Goal: Task Accomplishment & Management: Complete application form

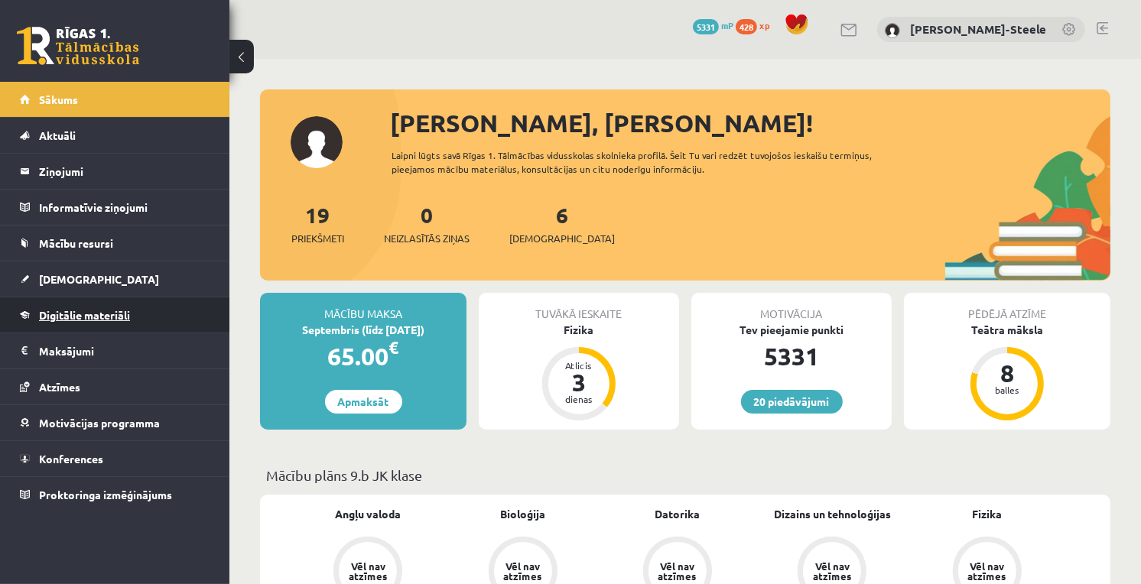
click at [127, 325] on link "Digitālie materiāli" at bounding box center [115, 314] width 190 height 35
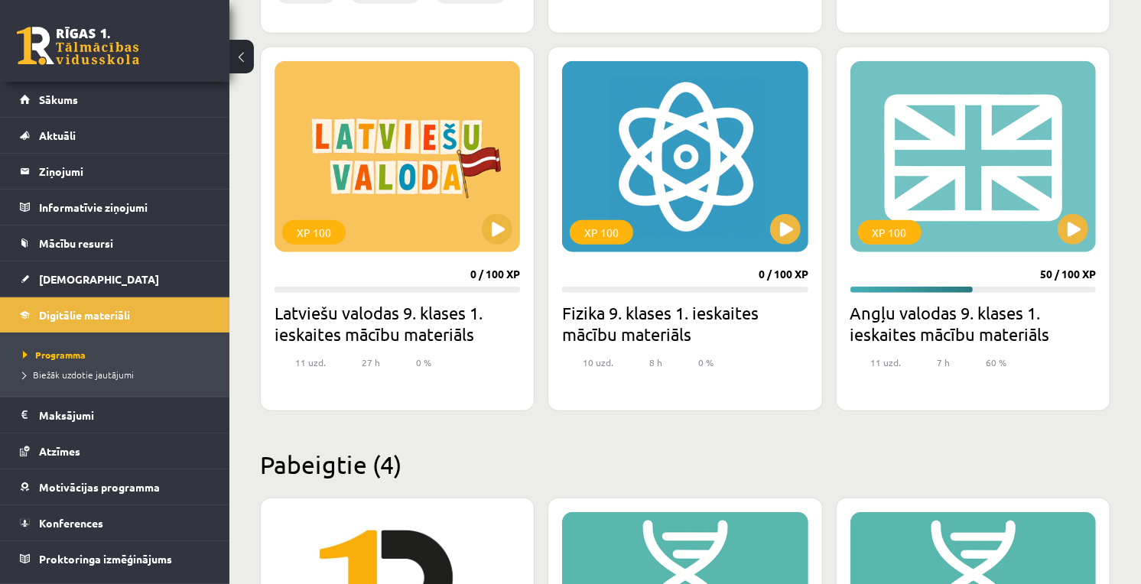
scroll to position [1443, 0]
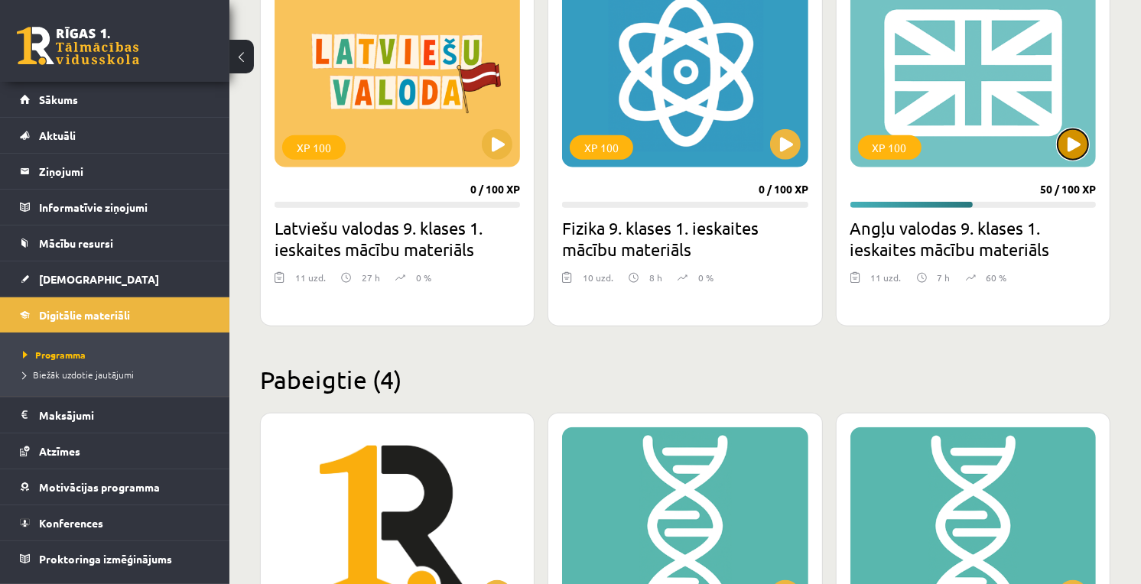
click at [1076, 142] on button at bounding box center [1072, 144] width 31 height 31
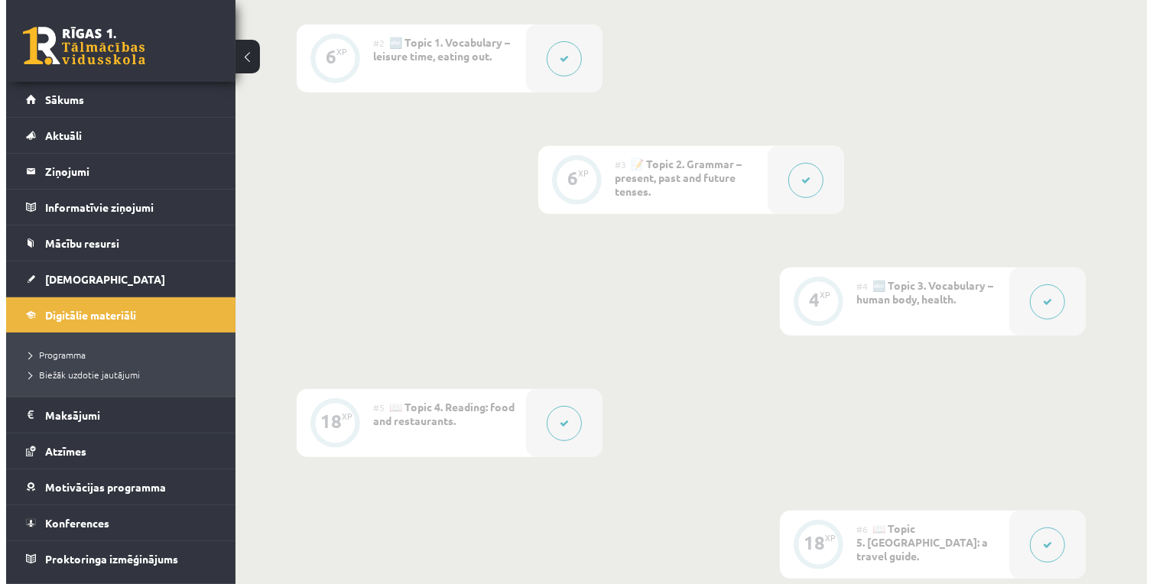
scroll to position [849, 0]
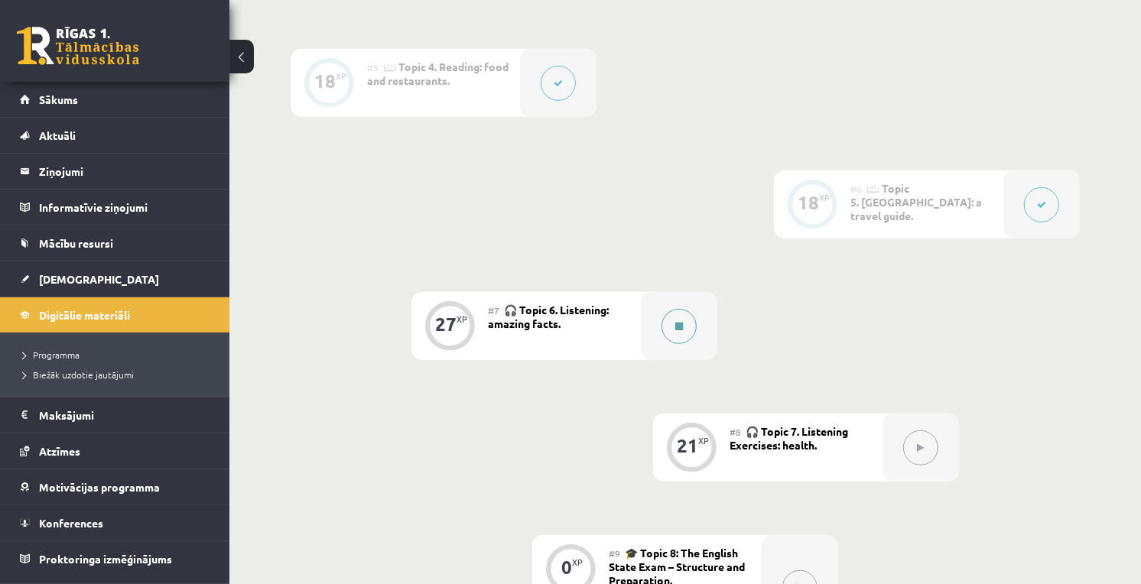
click at [678, 333] on button at bounding box center [678, 326] width 35 height 35
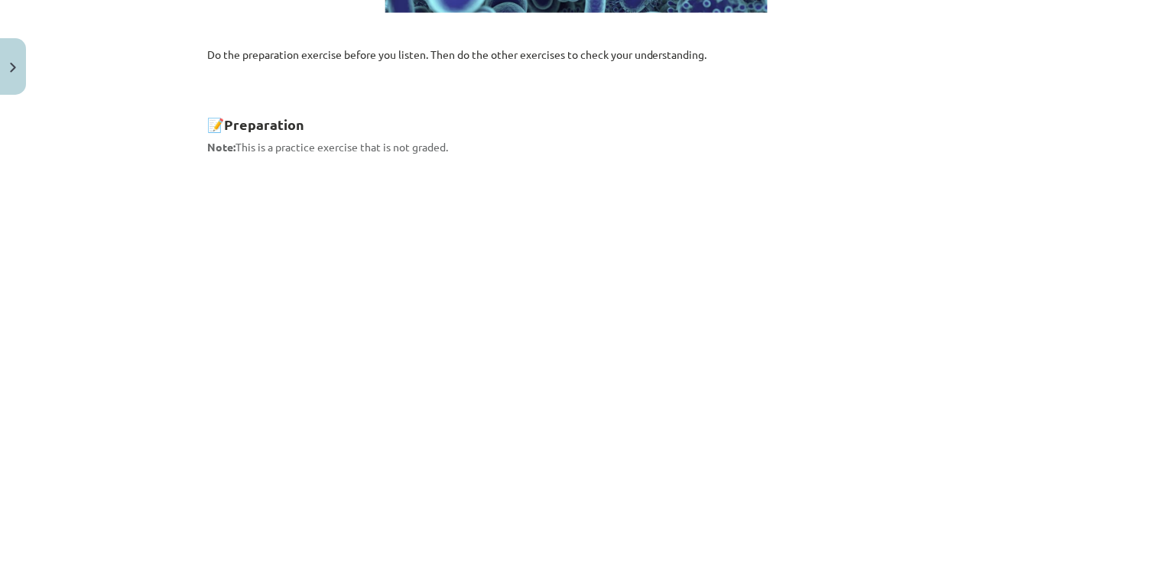
scroll to position [1025, 0]
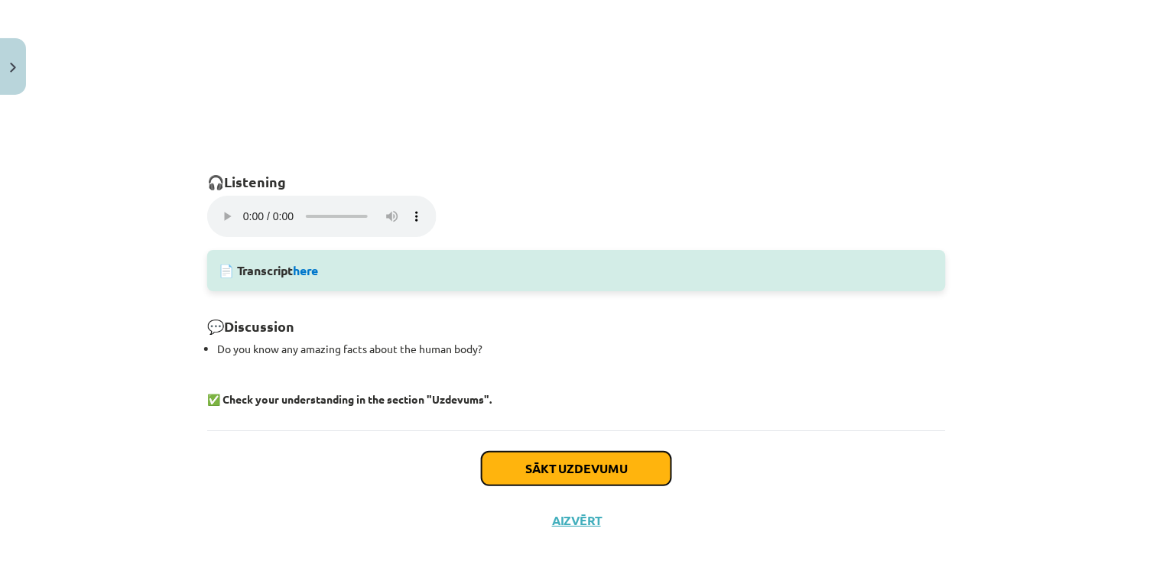
click at [528, 484] on button "Sākt uzdevumu" at bounding box center [577, 469] width 190 height 34
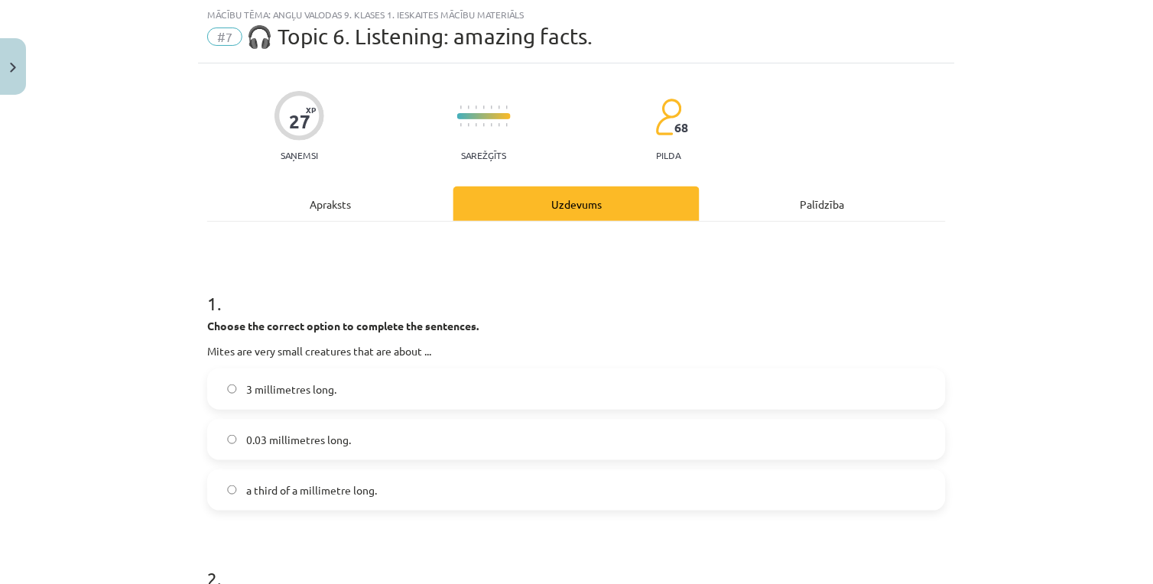
click at [314, 433] on span "0.03 millimetres long." at bounding box center [298, 440] width 105 height 16
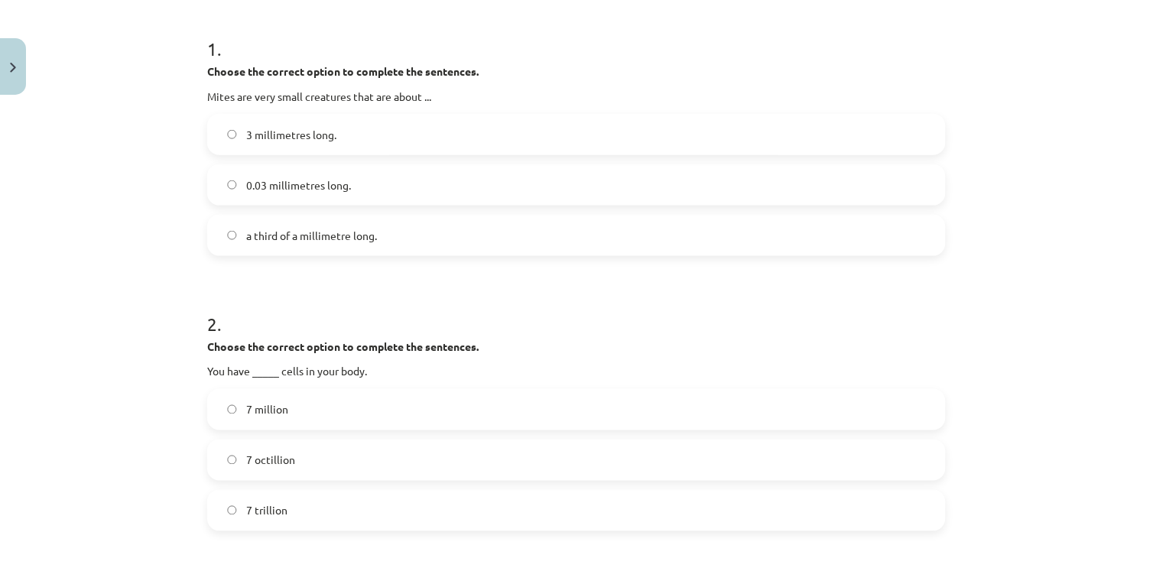
scroll to position [0, 0]
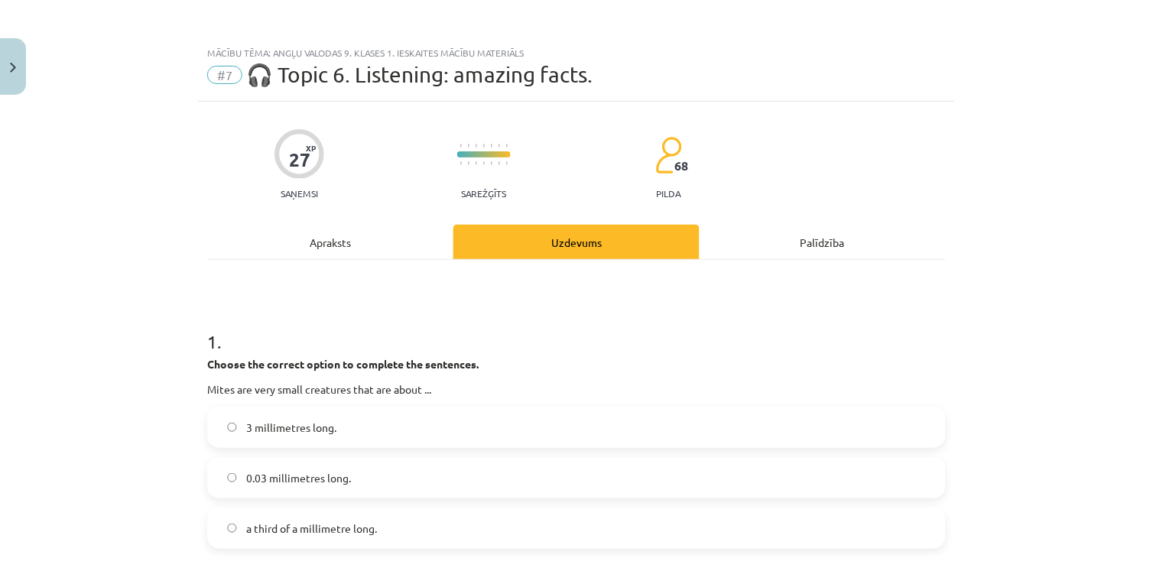
click at [299, 225] on div "Apraksts" at bounding box center [330, 242] width 246 height 34
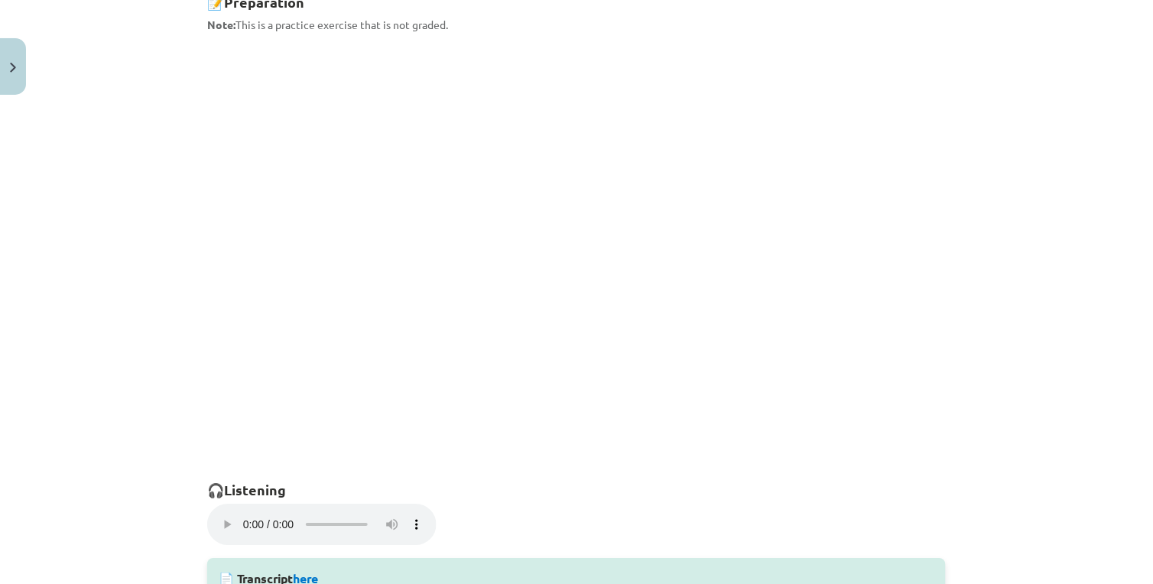
scroll to position [972, 0]
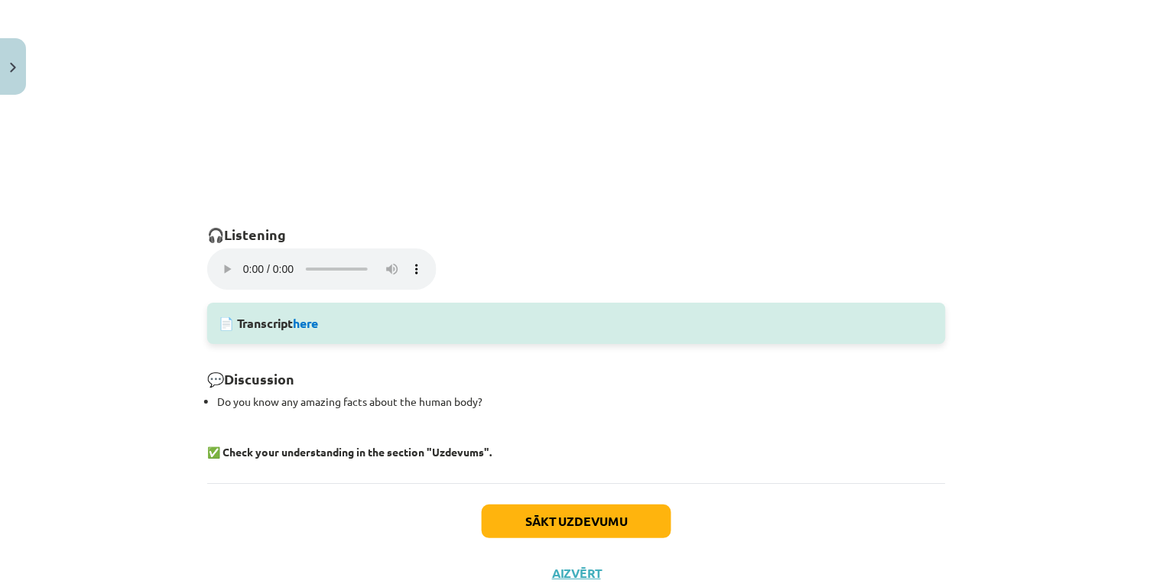
drag, startPoint x: 350, startPoint y: 283, endPoint x: 488, endPoint y: 226, distance: 149.1
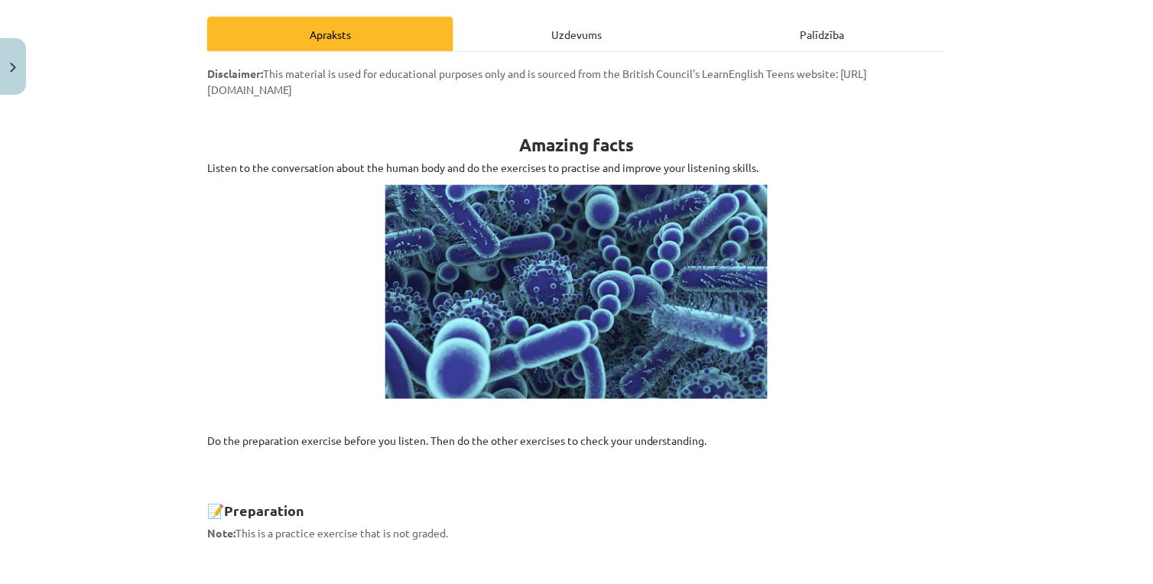
click at [544, 39] on div "Uzdevums" at bounding box center [576, 34] width 246 height 34
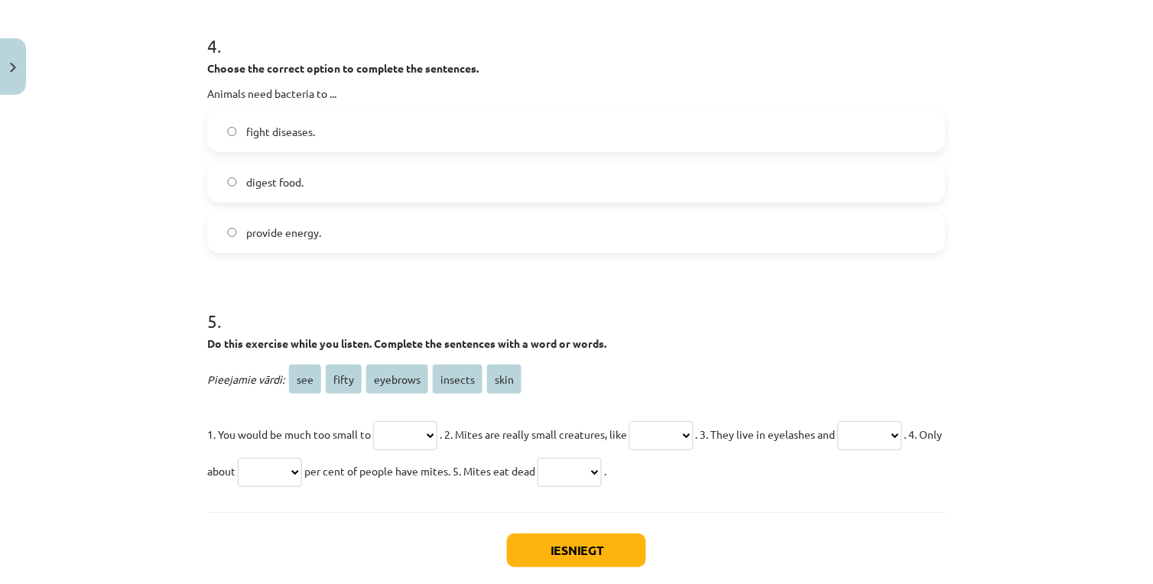
scroll to position [1203, 0]
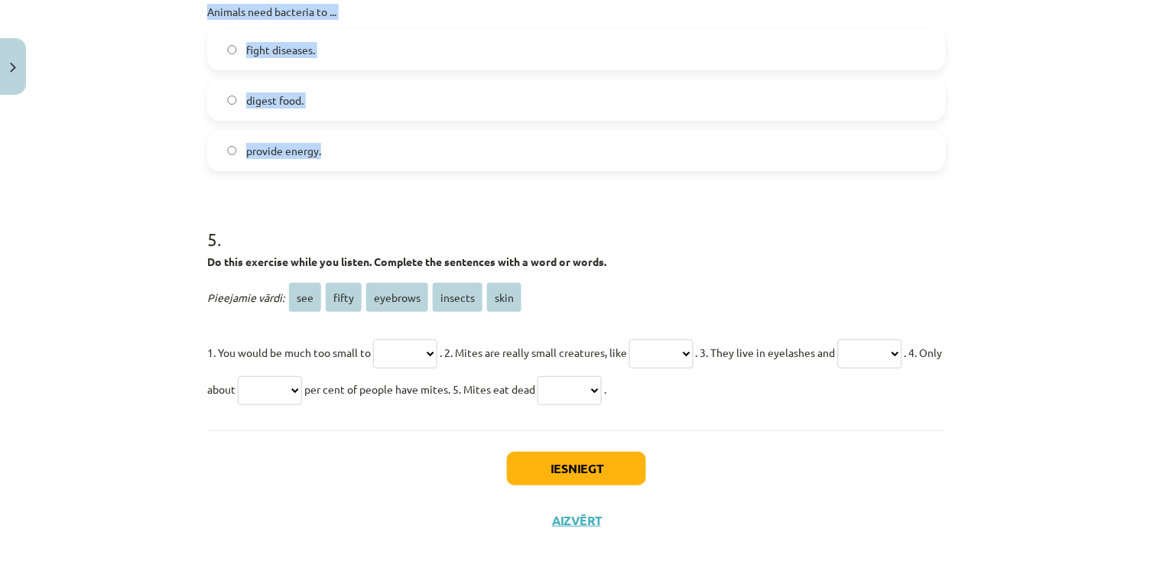
drag, startPoint x: 189, startPoint y: 147, endPoint x: 437, endPoint y: 141, distance: 247.8
click at [437, 141] on div "Mācību tēma: Angļu valodas 9. klases 1. ieskaites mācību materiāls #7 🎧 Topic 6…" at bounding box center [576, 292] width 1153 height 584
copy form "2 . Choose the correct option to complete the sentences. You have _____ cells i…"
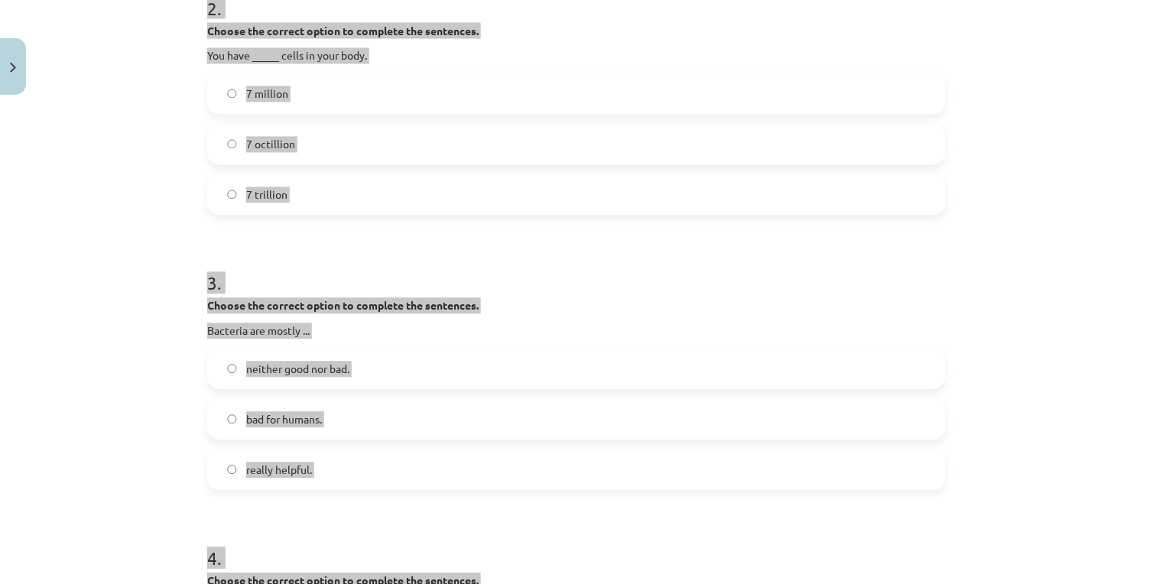
scroll to position [354, 0]
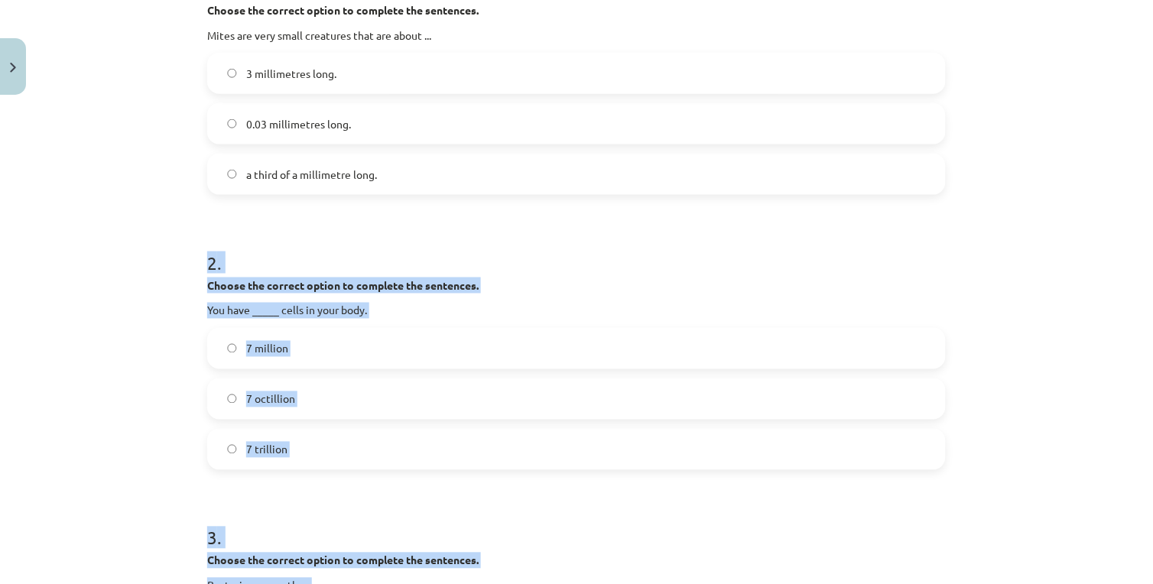
click at [477, 232] on h1 "2 ." at bounding box center [576, 249] width 739 height 47
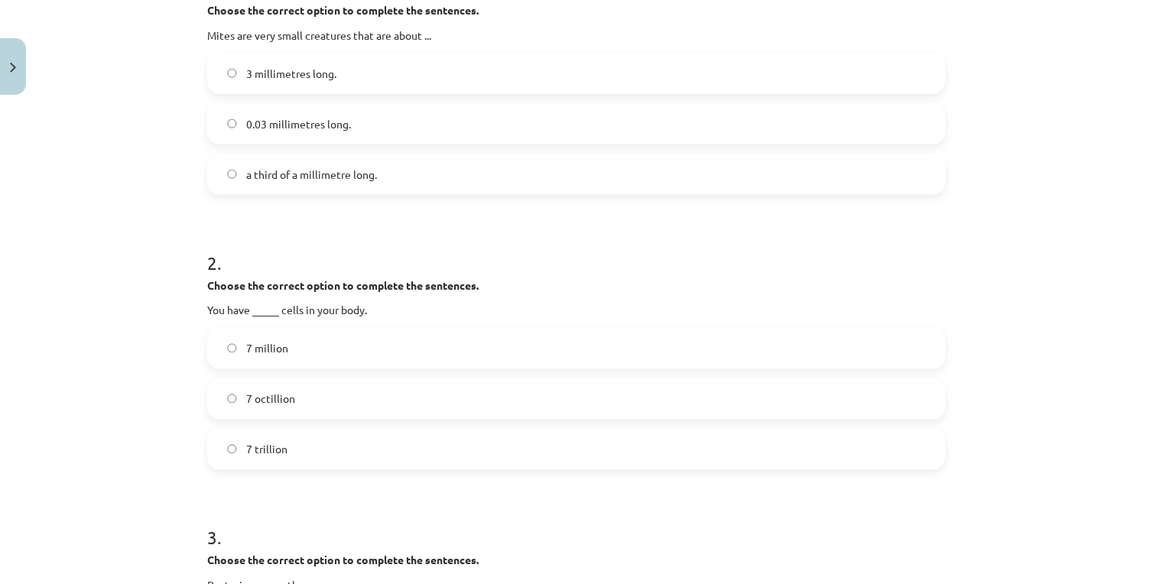
click at [294, 452] on label "7 trillion" at bounding box center [576, 449] width 735 height 38
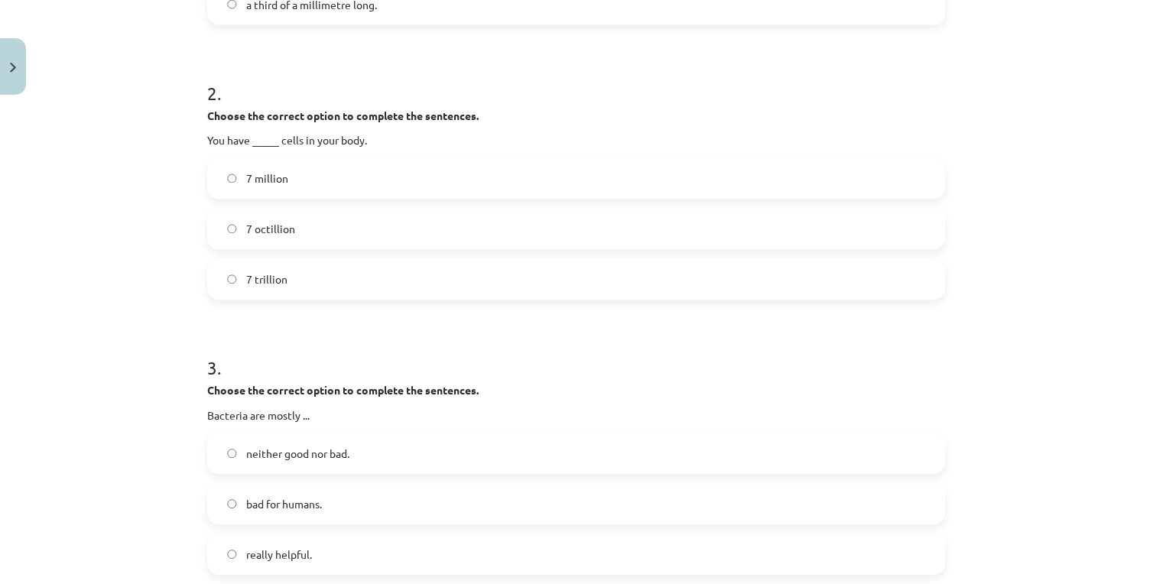
scroll to position [609, 0]
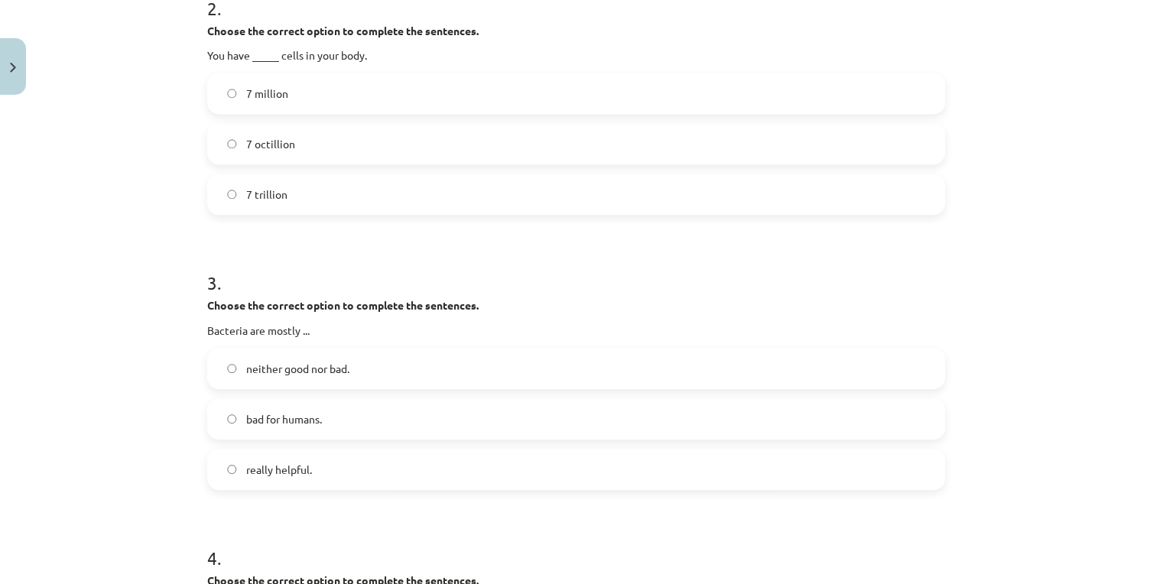
click at [310, 375] on span "neither good nor bad." at bounding box center [297, 370] width 103 height 16
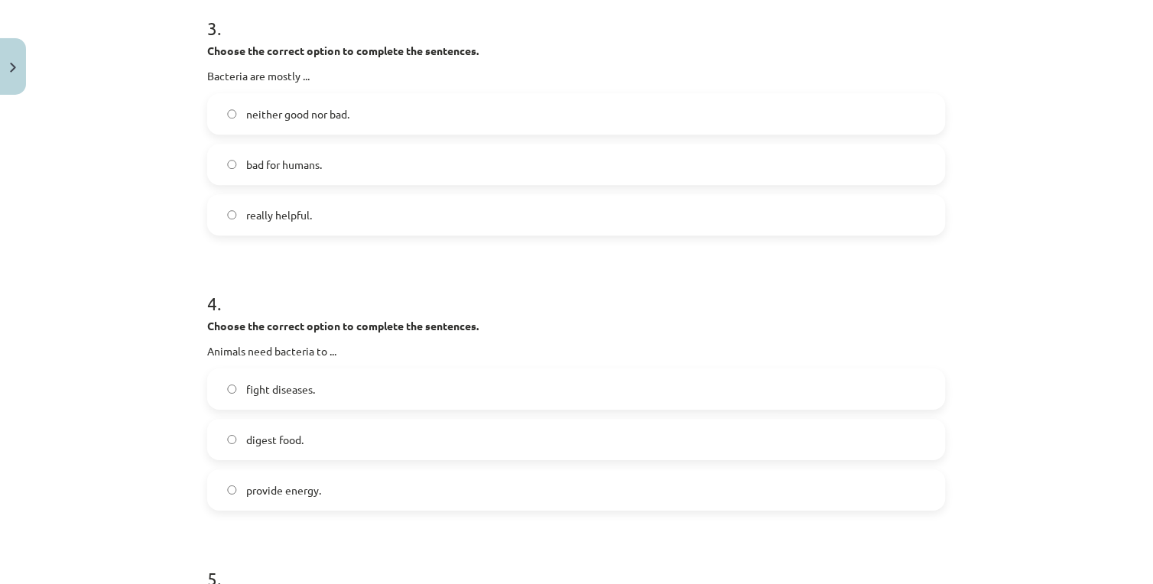
scroll to position [949, 0]
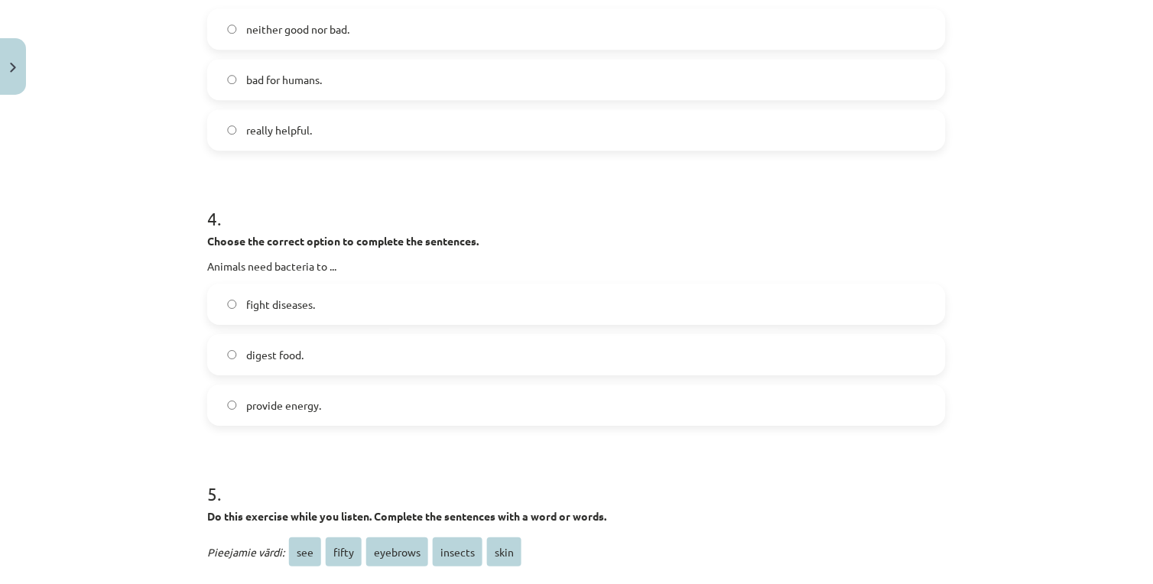
click at [262, 356] on span "digest food." at bounding box center [274, 355] width 57 height 16
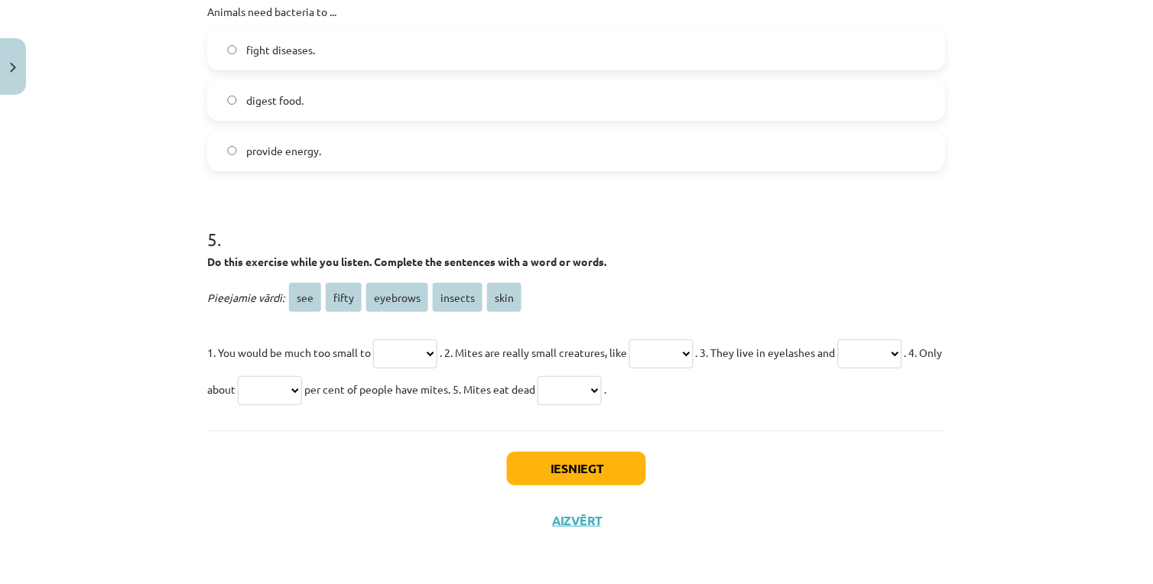
click at [419, 361] on select "*** ***** ******** ******* ****" at bounding box center [405, 353] width 64 height 29
select select "***"
click at [373, 339] on select "*** ***** ******** ******* ****" at bounding box center [405, 353] width 64 height 29
click at [682, 362] on select "*** ***** ******** ******* ****" at bounding box center [661, 353] width 64 height 29
select select "*******"
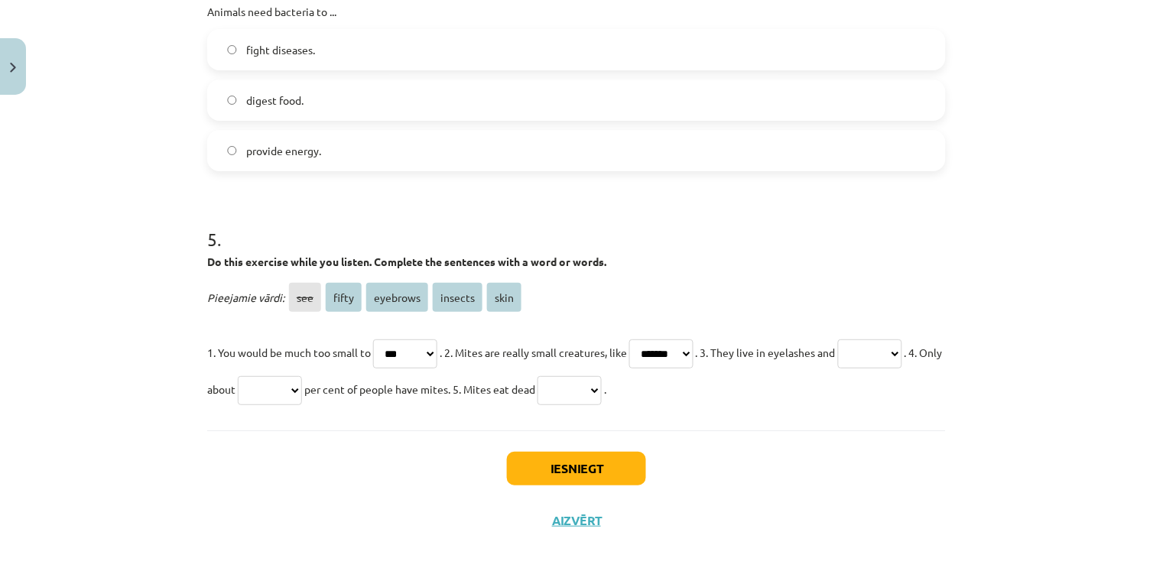
click at [647, 339] on select "*** ***** ******** ******* ****" at bounding box center [661, 353] width 64 height 29
drag, startPoint x: 231, startPoint y: 383, endPoint x: 240, endPoint y: 381, distance: 9.5
click at [838, 368] on select "*** ***** ******** ******* ****" at bounding box center [870, 353] width 64 height 29
select select "********"
click at [838, 368] on select "*** ***** ******** ******* ****" at bounding box center [870, 353] width 64 height 29
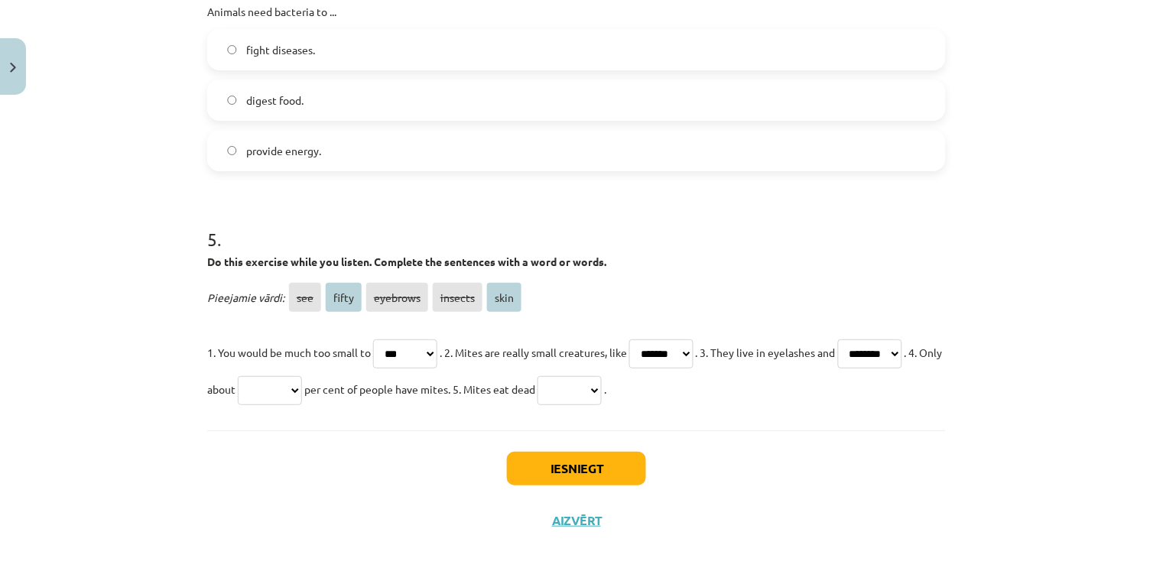
click at [302, 392] on select "*** ***** ******** ******* ****" at bounding box center [270, 390] width 64 height 29
select select "*****"
click at [302, 376] on select "*** ***** ******** ******* ****" at bounding box center [270, 390] width 64 height 29
click at [602, 400] on select "*** ***** ******** ******* ****" at bounding box center [569, 390] width 64 height 29
select select "****"
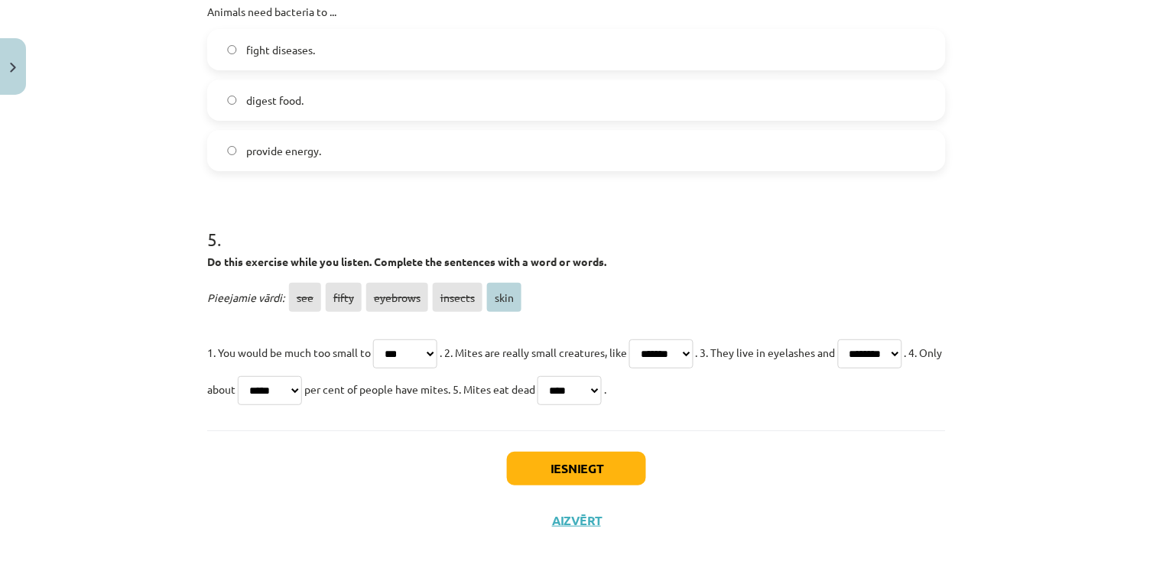
click at [602, 376] on select "*** ***** ******** ******* ****" at bounding box center [569, 390] width 64 height 29
click at [547, 478] on button "Iesniegt" at bounding box center [576, 469] width 139 height 34
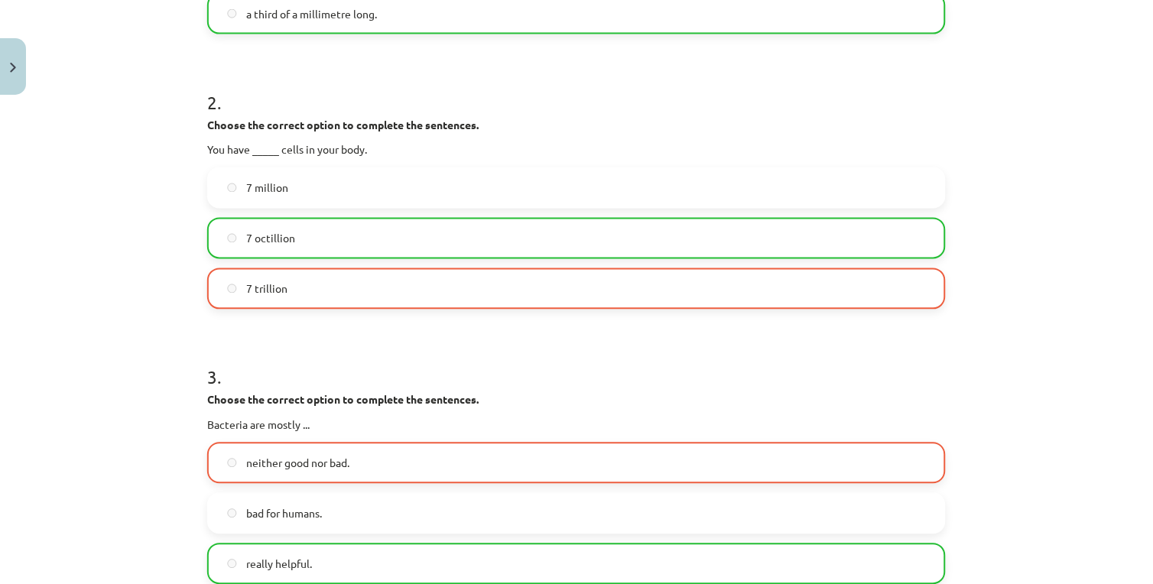
scroll to position [174, 0]
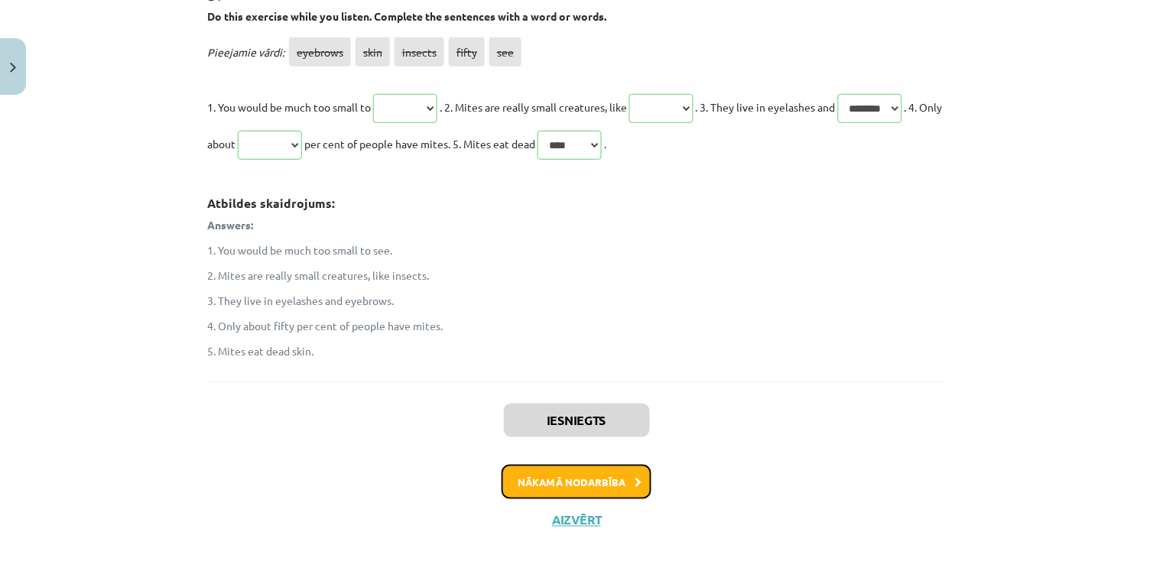
click at [531, 480] on button "Nākamā nodarbība" at bounding box center [577, 482] width 150 height 35
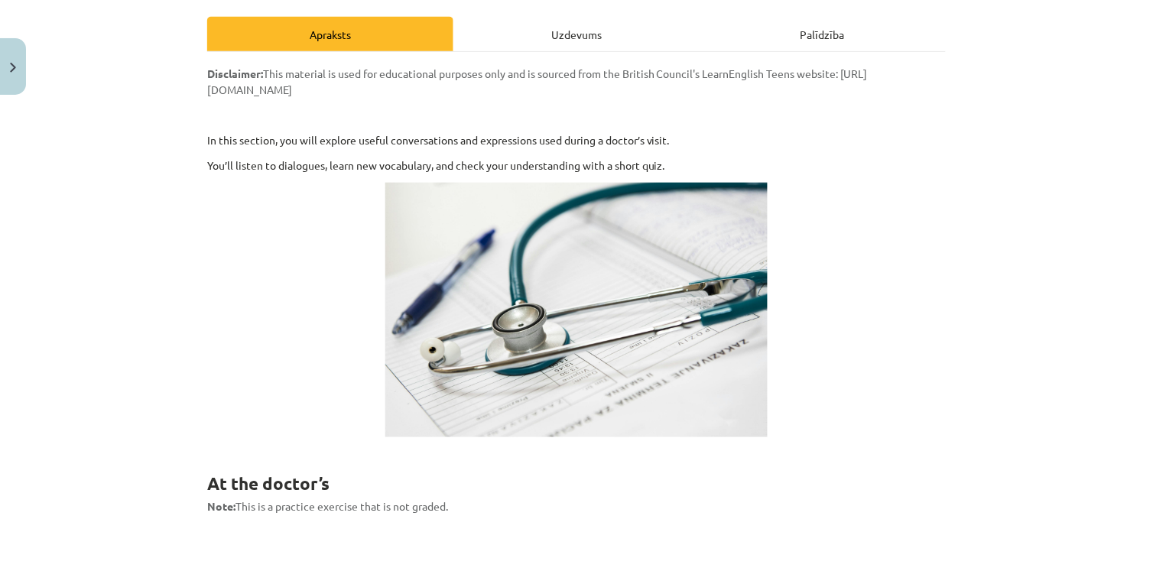
scroll to position [38, 0]
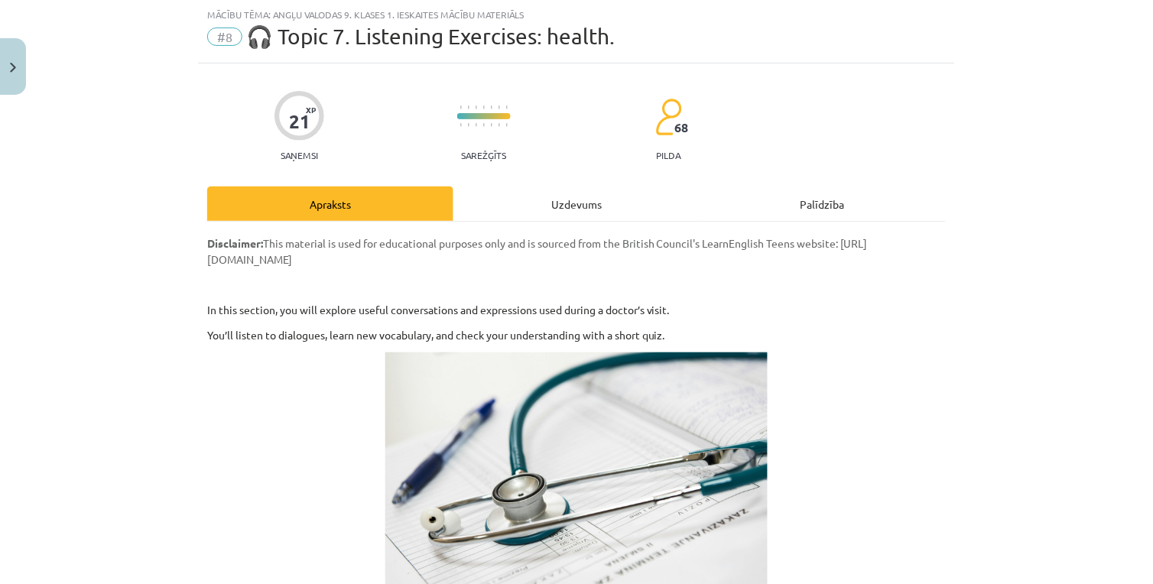
click at [545, 207] on div "Uzdevums" at bounding box center [576, 204] width 246 height 34
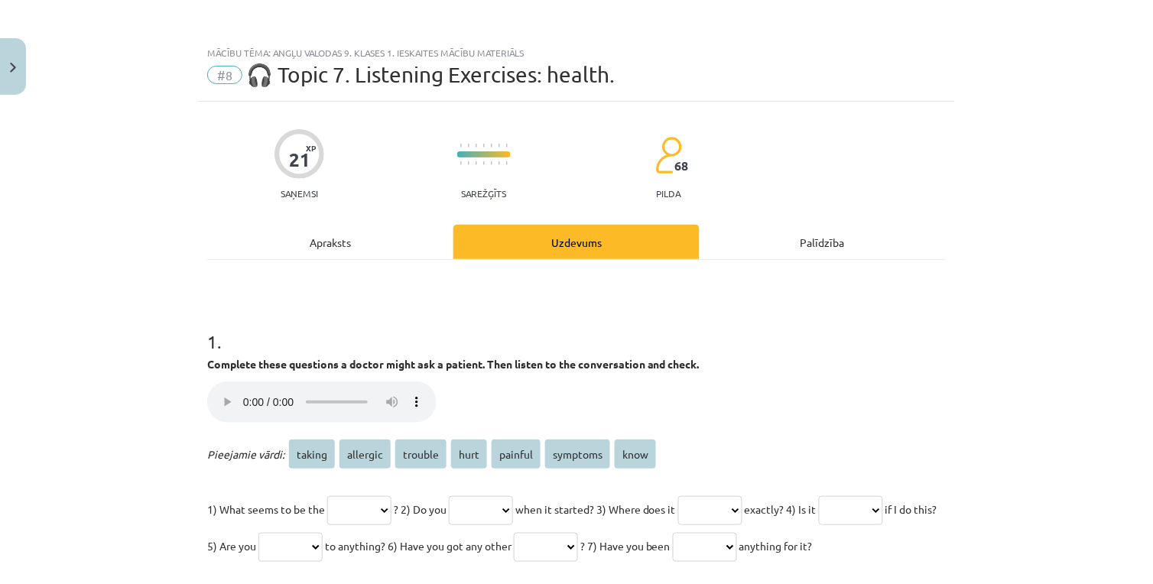
scroll to position [170, 0]
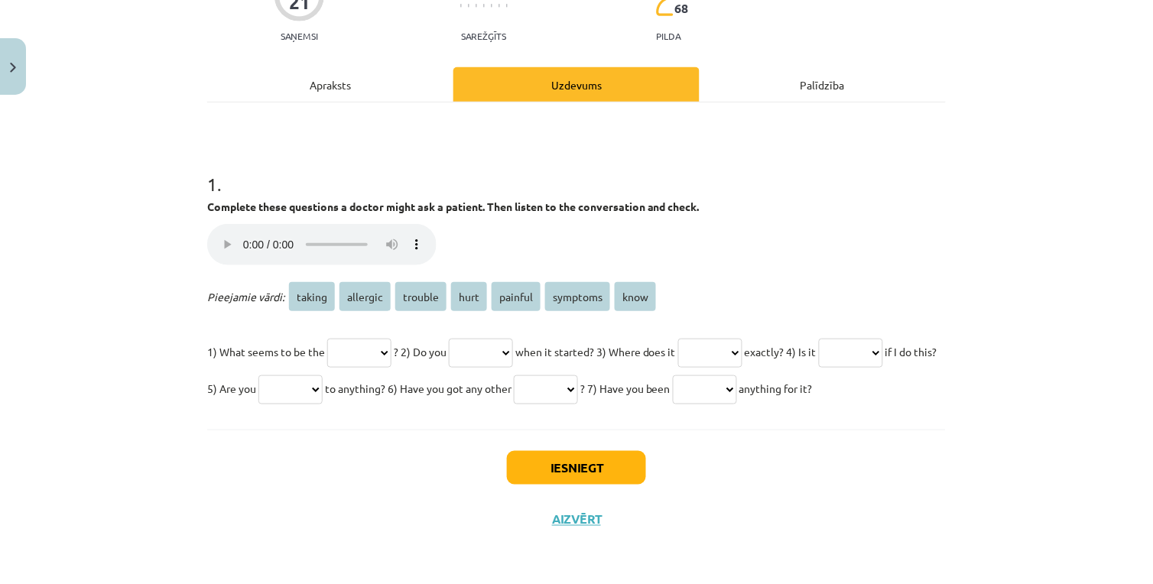
click at [379, 341] on select "****** ******** ******* **** ******* ******** ****" at bounding box center [359, 353] width 64 height 29
select select "*******"
click at [327, 339] on select "****** ******** ******* **** ******* ******** ****" at bounding box center [359, 353] width 64 height 29
click at [499, 345] on select "****** ******** ******* **** ******* ******** ****" at bounding box center [481, 353] width 64 height 29
select select "****"
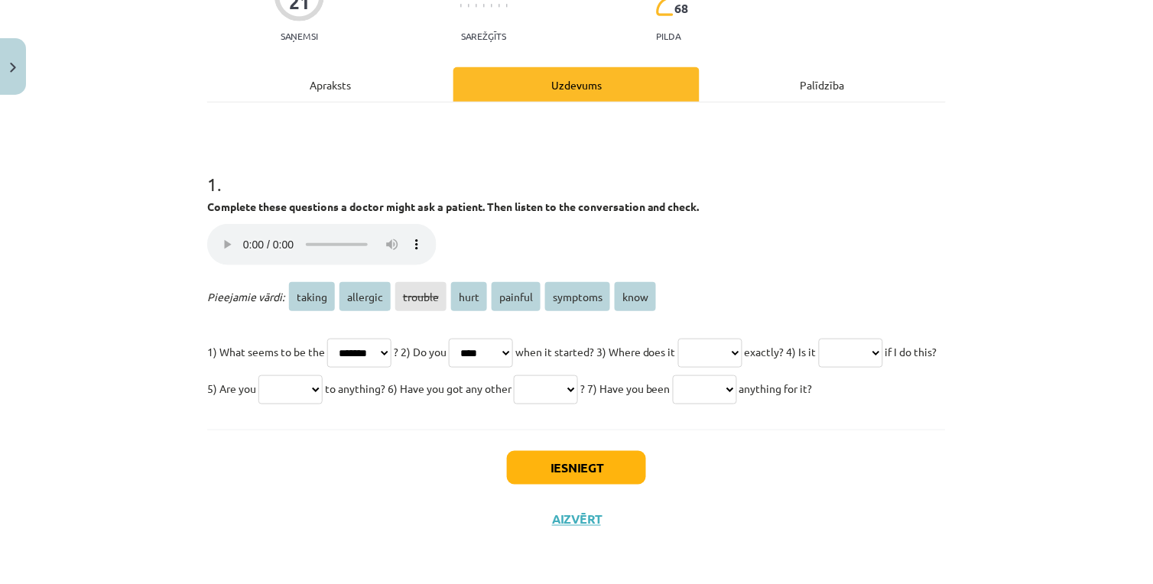
click at [466, 339] on select "****** ******** ******* **** ******* ******** ****" at bounding box center [481, 353] width 64 height 29
click at [742, 339] on select "****** ******** ******* **** ******* ******** ****" at bounding box center [710, 353] width 64 height 29
select select "****"
click at [718, 339] on select "****** ******** ******* **** ******* ******** ****" at bounding box center [710, 353] width 64 height 29
click at [819, 368] on select "****** ******** ******* **** ******* ******** ****" at bounding box center [851, 353] width 64 height 29
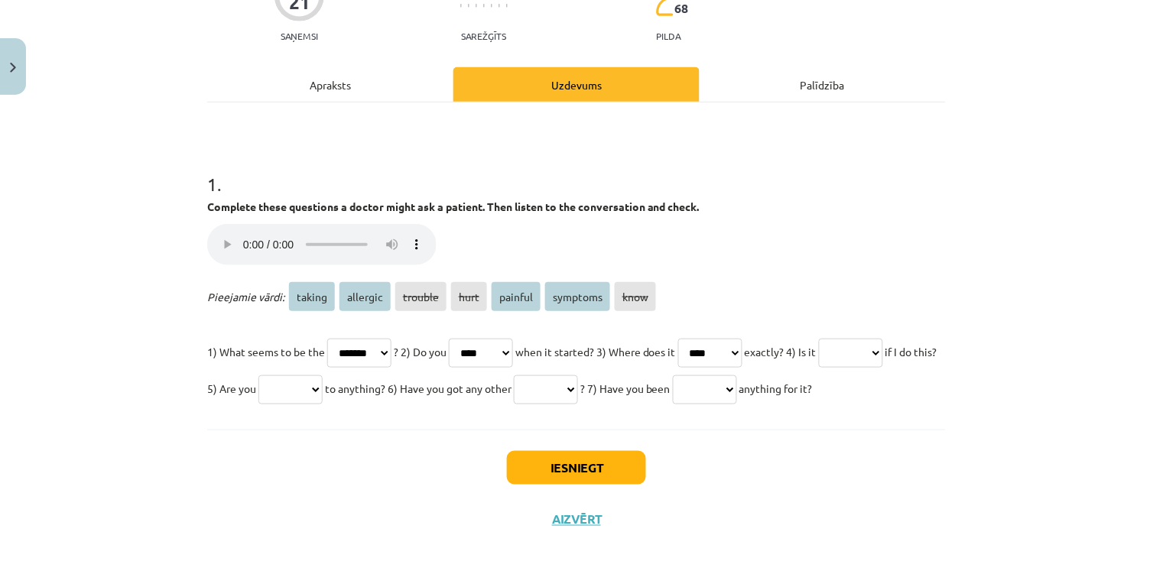
select select "*******"
click at [819, 361] on select "****** ******** ******* **** ******* ******** ****" at bounding box center [851, 353] width 64 height 29
click at [323, 380] on select "****** ******** ******* **** ******* ******** ****" at bounding box center [290, 389] width 64 height 29
select select "********"
click at [323, 375] on select "****** ******** ******* **** ******* ******** ****" at bounding box center [290, 389] width 64 height 29
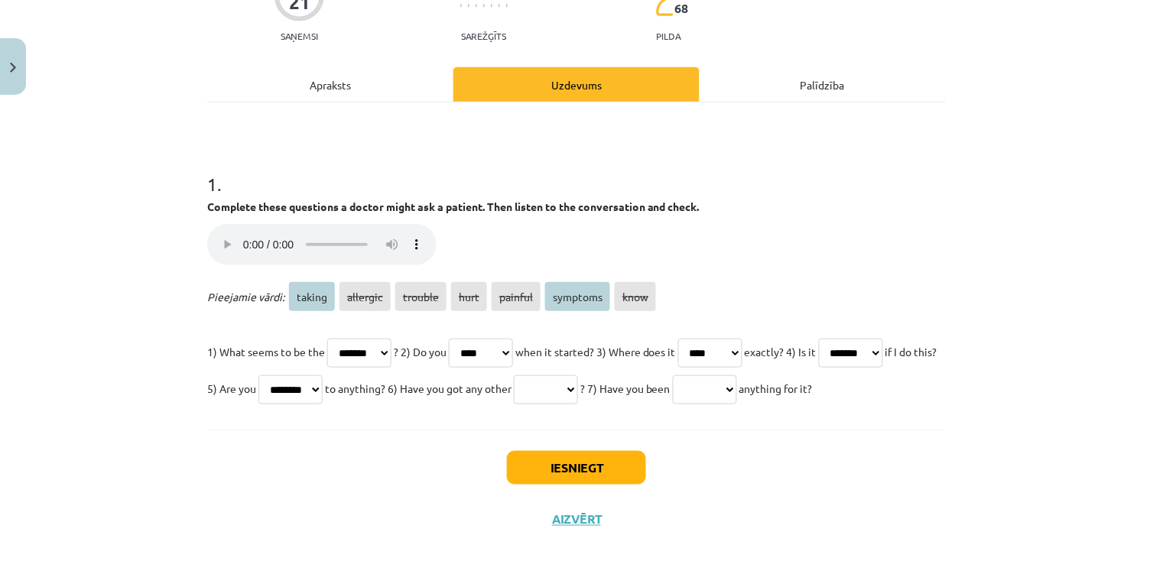
click at [578, 377] on select "****** ******** ******* **** ******* ******** ****" at bounding box center [546, 389] width 64 height 29
select select "********"
click at [578, 375] on select "****** ******** ******* **** ******* ******** ****" at bounding box center [546, 389] width 64 height 29
click at [673, 404] on select "****** ******** ******* **** ******* ******** ****" at bounding box center [705, 389] width 64 height 29
select select "******"
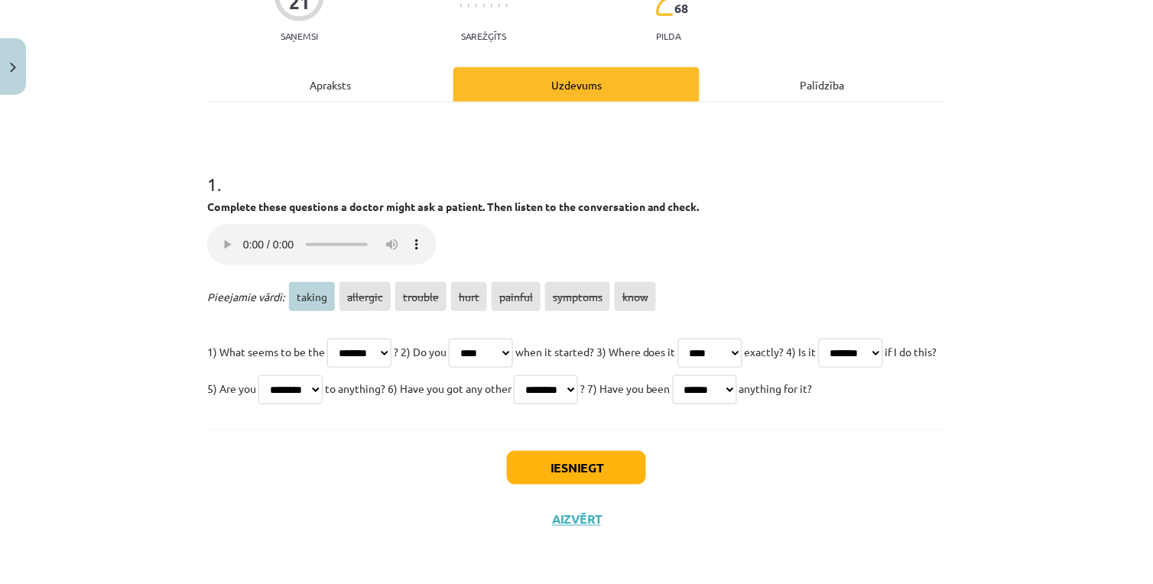
click at [673, 398] on select "****** ******** ******* **** ******* ******** ****" at bounding box center [705, 389] width 64 height 29
click at [549, 485] on button "Iesniegt" at bounding box center [576, 468] width 139 height 34
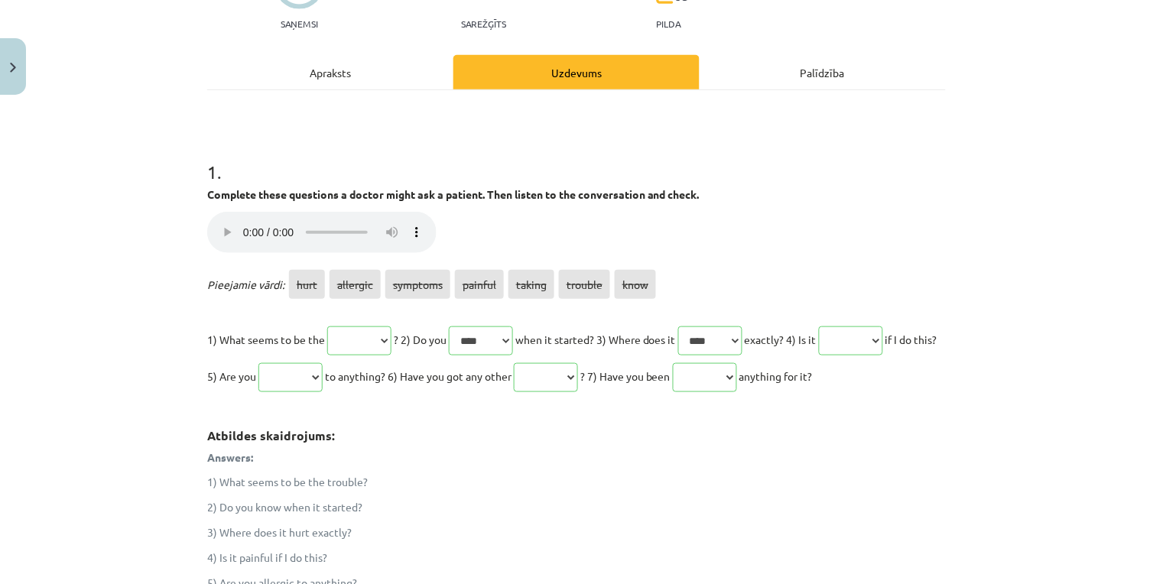
scroll to position [490, 0]
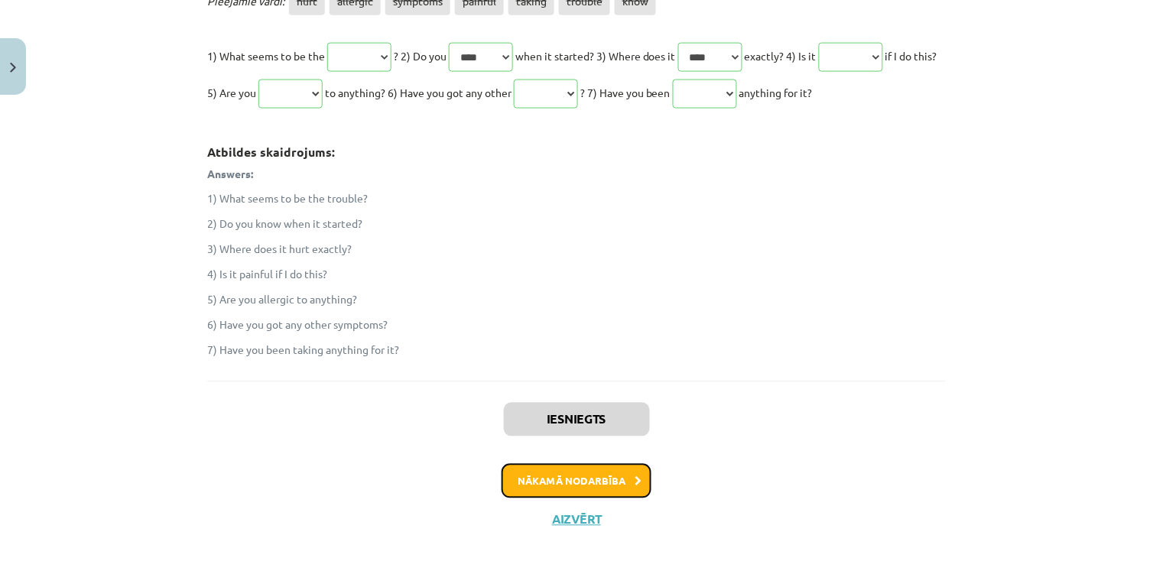
click at [583, 482] on button "Nākamā nodarbība" at bounding box center [577, 481] width 150 height 35
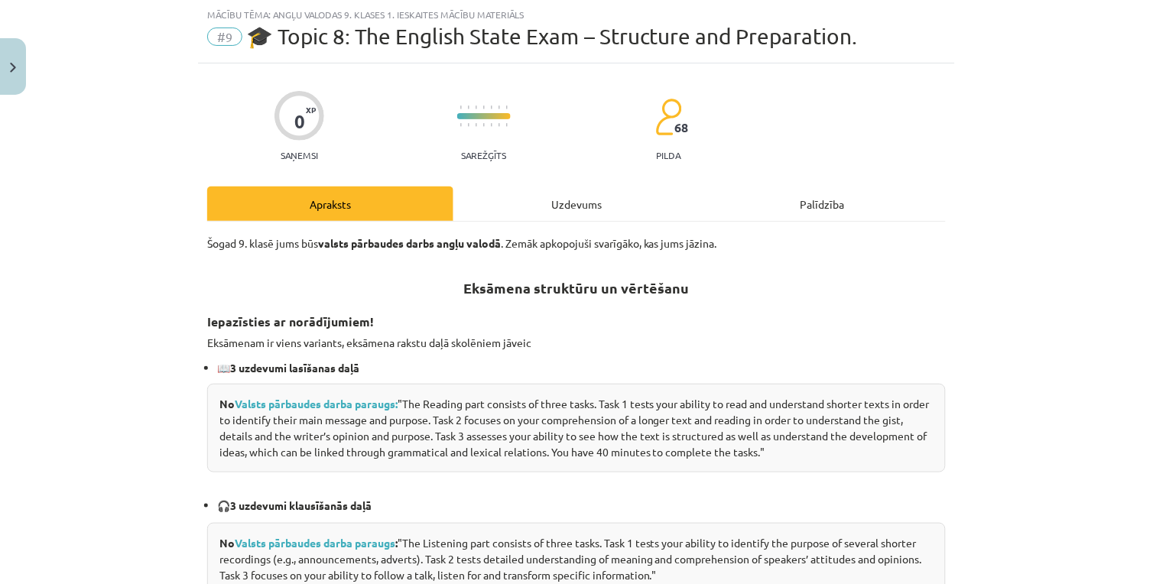
click at [552, 195] on div "Uzdevums" at bounding box center [576, 204] width 246 height 34
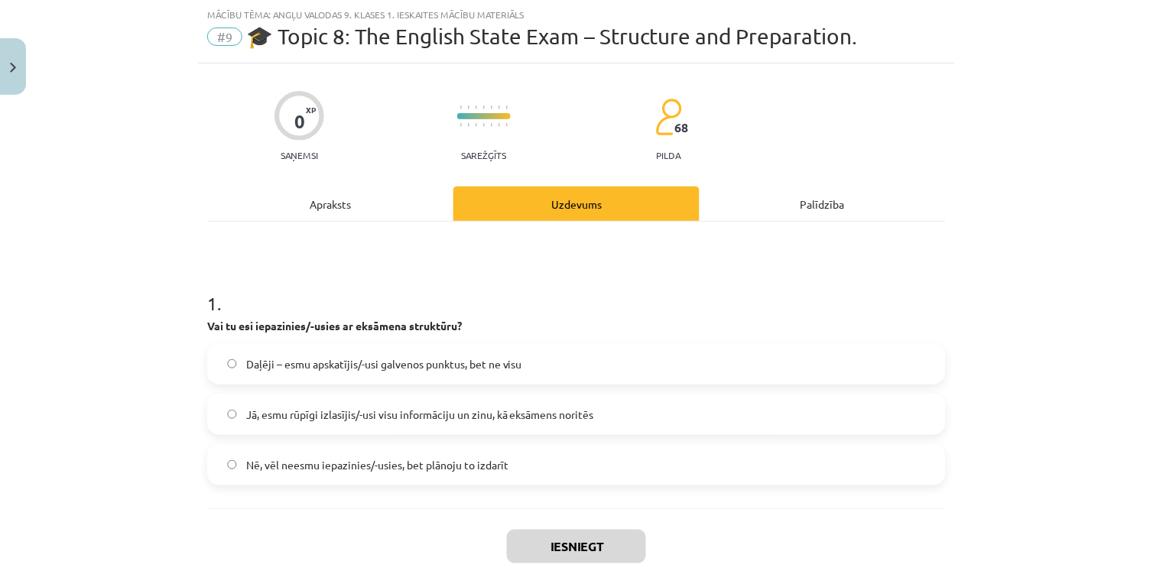
click at [352, 413] on span "Jā, esmu rūpīgi izlasījis/-usi visu informāciju un zinu, kā eksāmens noritēs" at bounding box center [420, 415] width 348 height 16
click at [555, 538] on button "Iesniegt" at bounding box center [576, 547] width 139 height 34
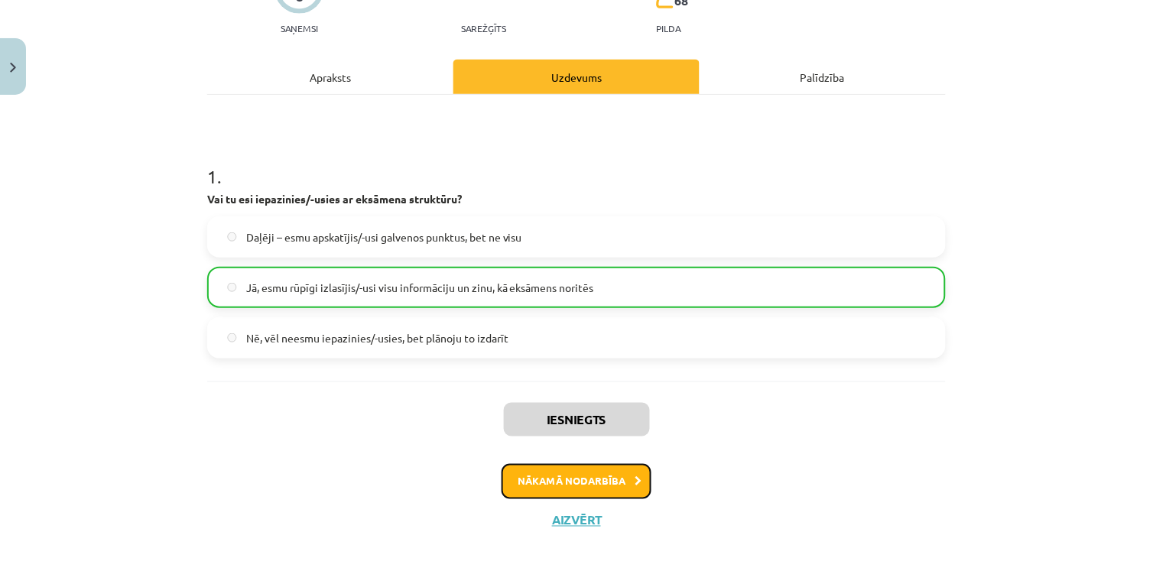
click at [606, 482] on button "Nākamā nodarbība" at bounding box center [577, 481] width 150 height 35
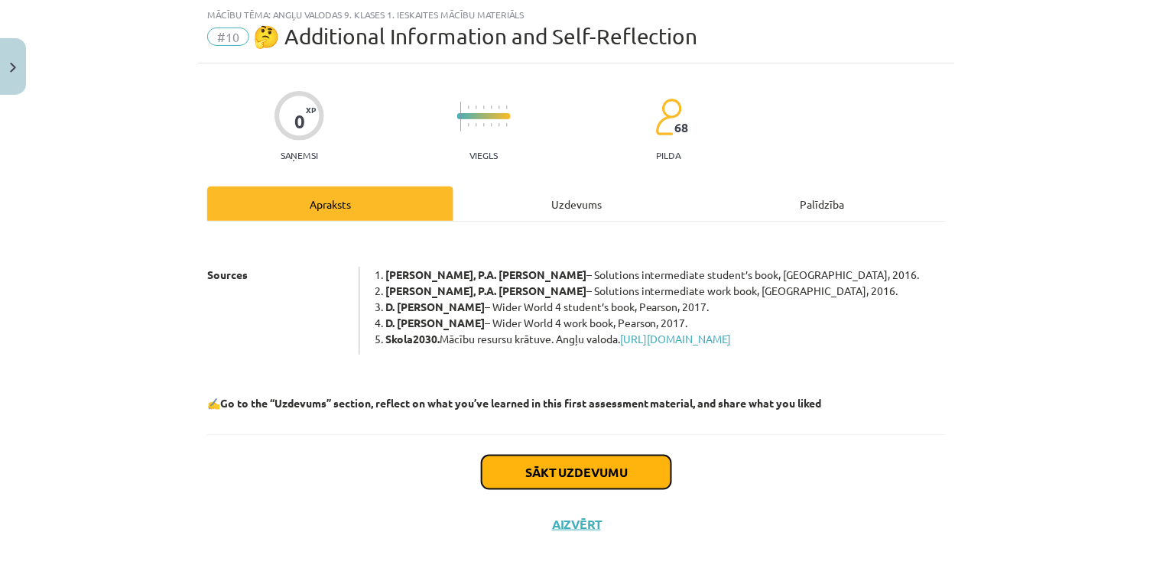
click at [606, 472] on button "Sākt uzdevumu" at bounding box center [577, 473] width 190 height 34
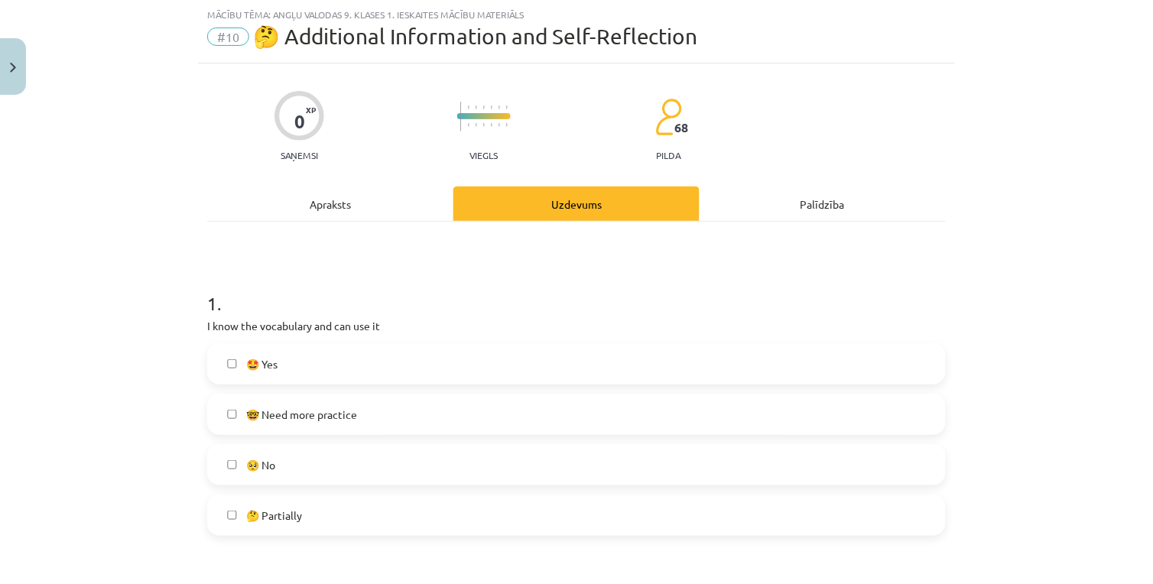
scroll to position [123, 0]
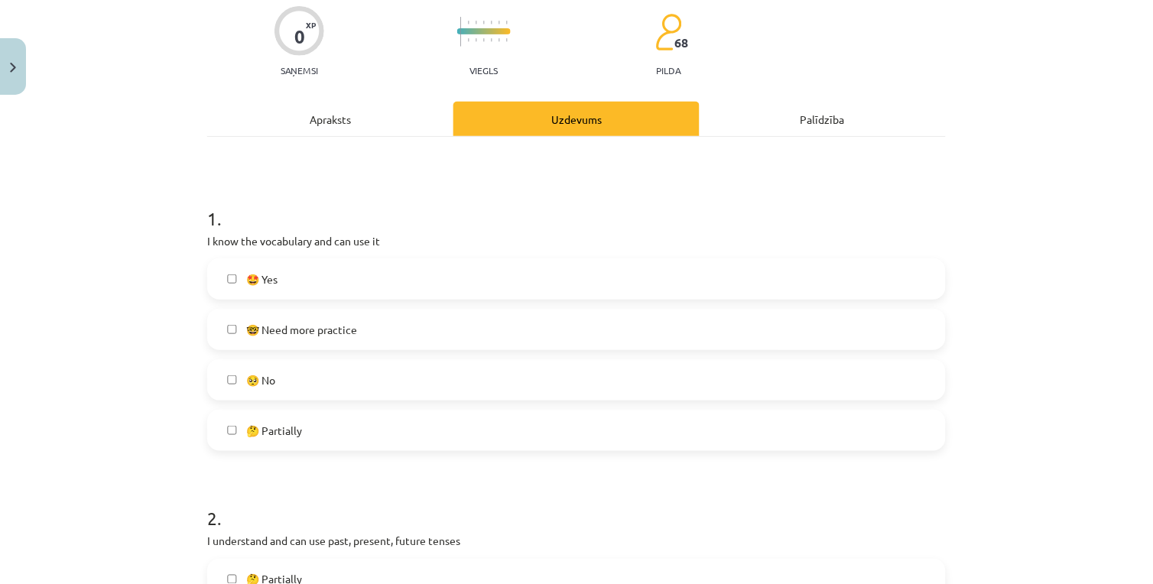
click at [294, 280] on label "🤩 Yes" at bounding box center [576, 279] width 735 height 38
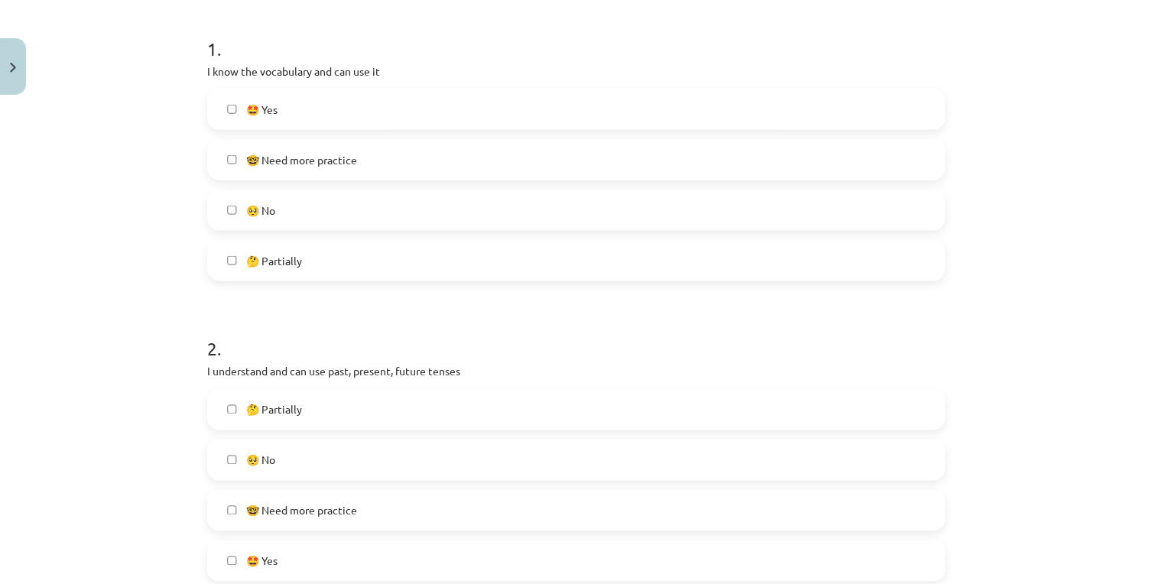
scroll to position [378, 0]
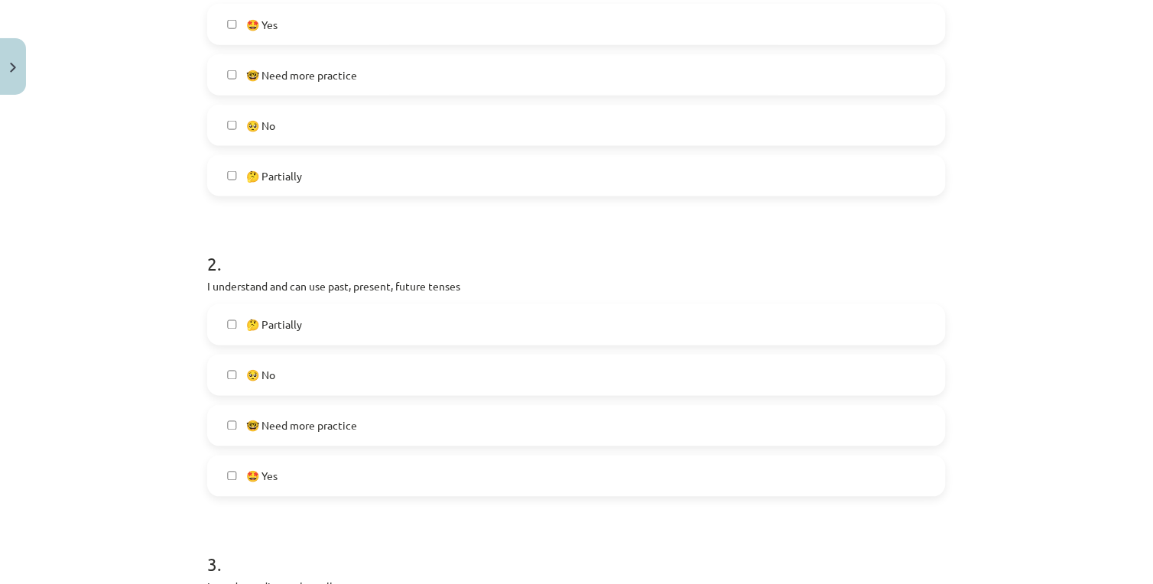
click at [307, 474] on label "🤩 Yes" at bounding box center [576, 476] width 735 height 38
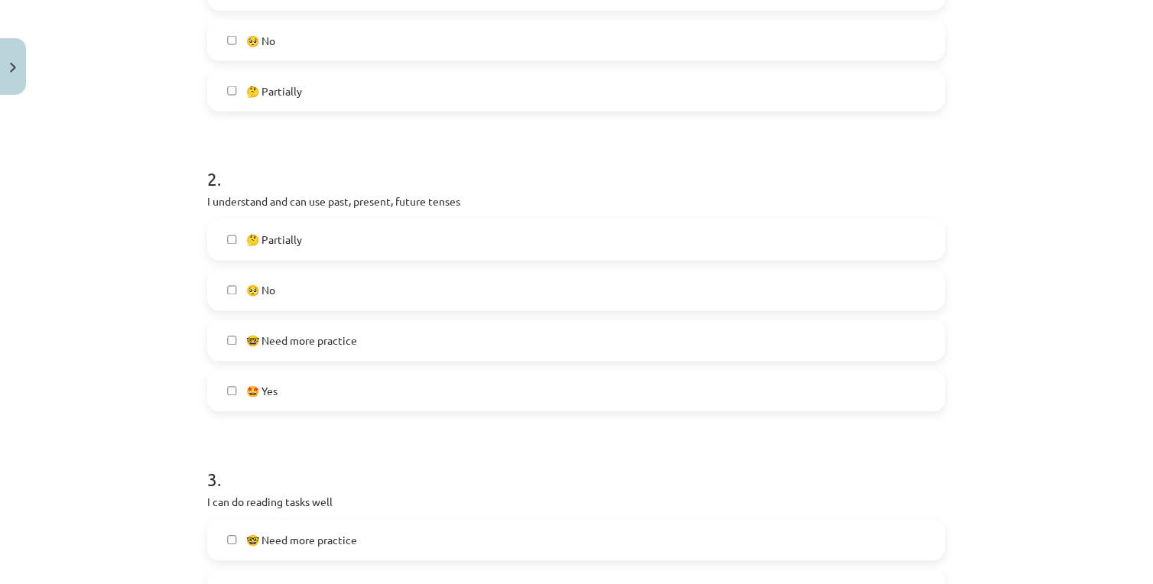
scroll to position [717, 0]
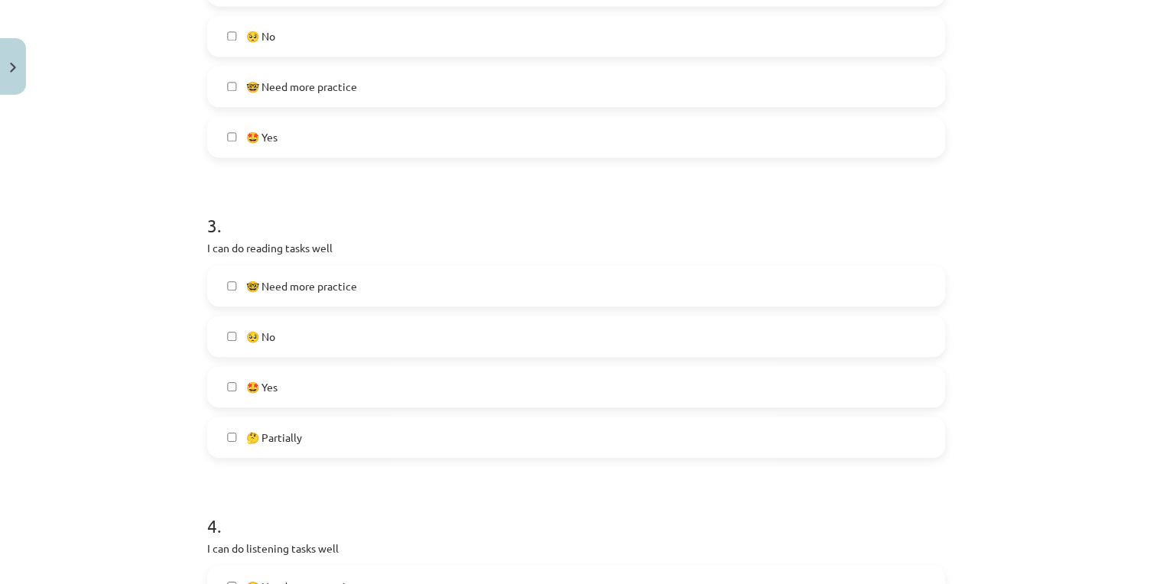
click at [302, 369] on label "🤩 Yes" at bounding box center [576, 387] width 735 height 38
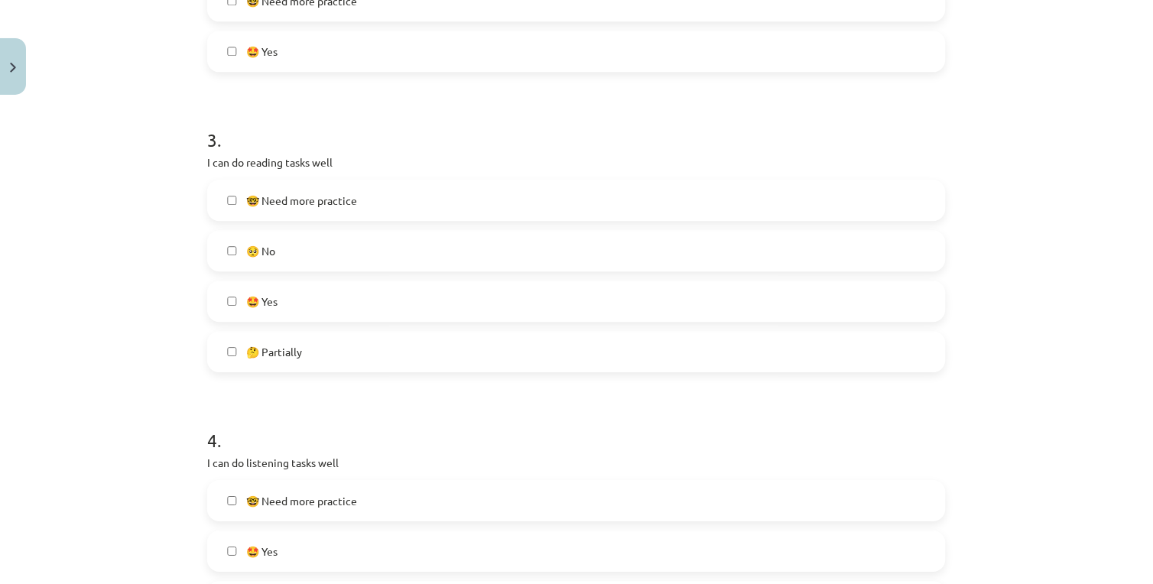
scroll to position [972, 0]
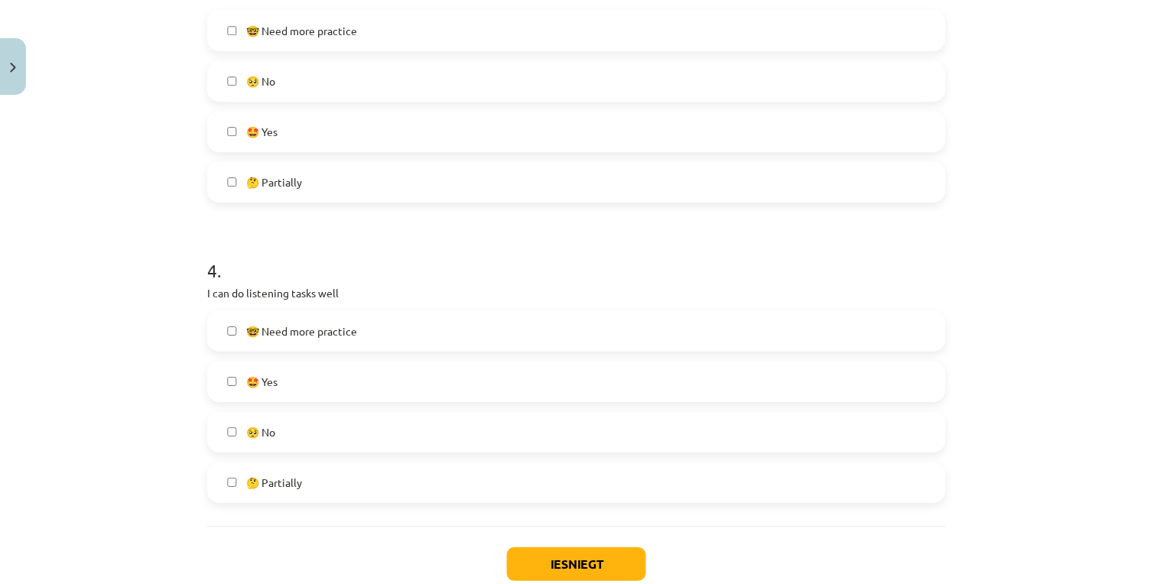
click at [284, 372] on label "🤩 Yes" at bounding box center [576, 381] width 735 height 38
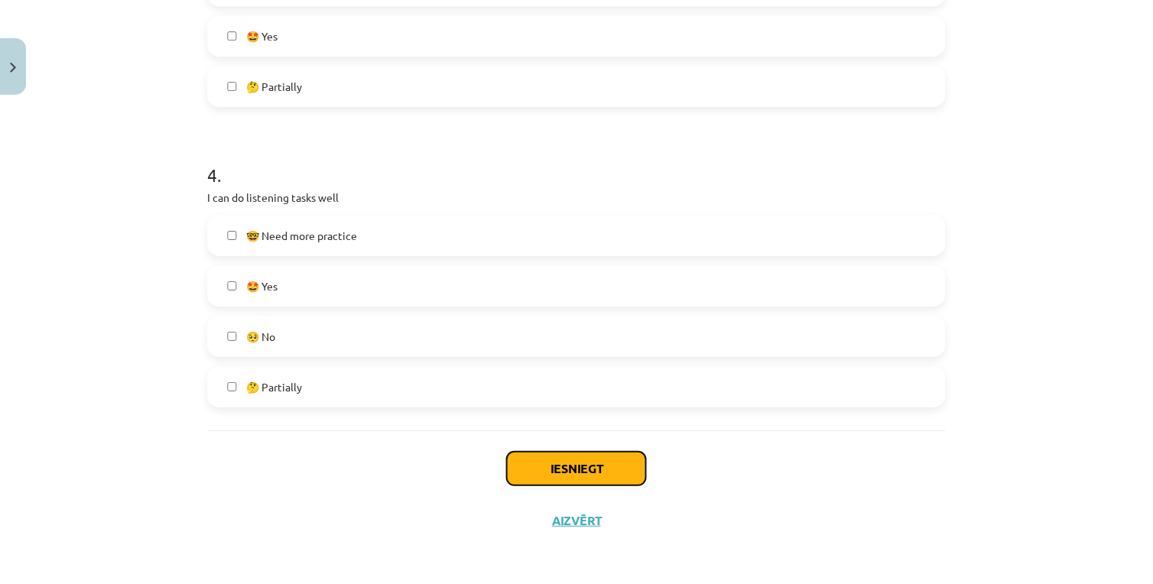
click at [557, 464] on button "Iesniegt" at bounding box center [576, 469] width 139 height 34
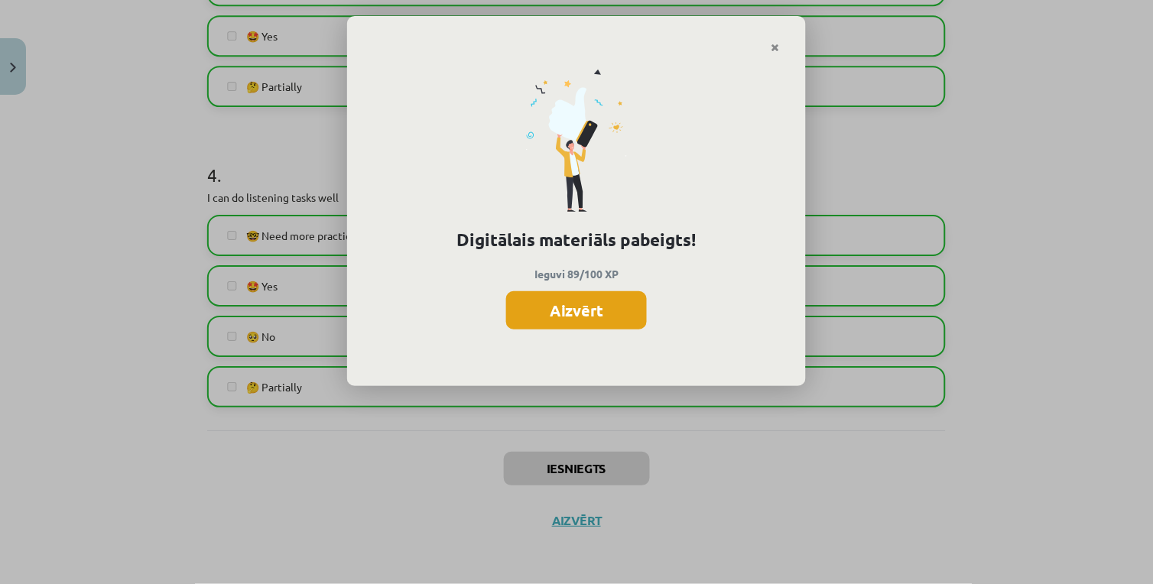
click at [557, 300] on button "Aizvērt" at bounding box center [576, 310] width 141 height 38
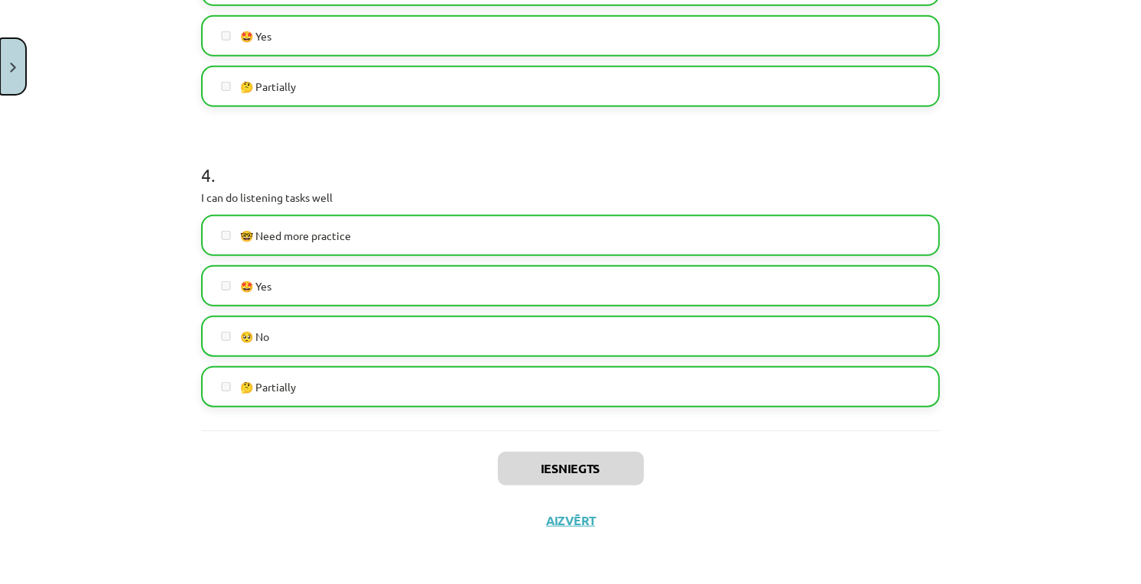
click at [11, 71] on img "Close" at bounding box center [13, 68] width 6 height 10
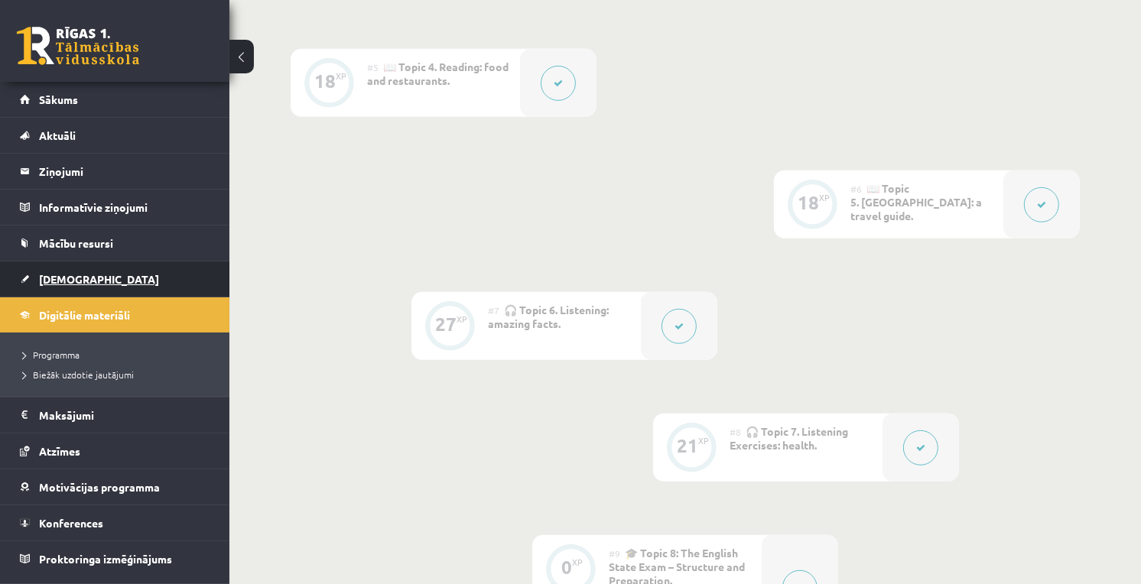
click at [109, 280] on link "[DEMOGRAPHIC_DATA]" at bounding box center [115, 278] width 190 height 35
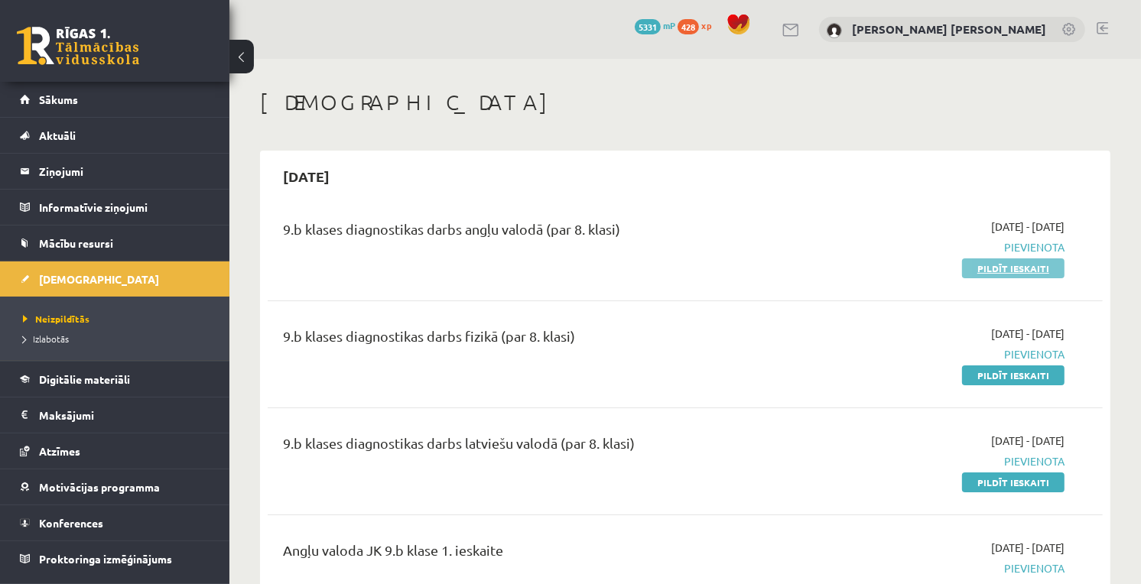
click at [967, 261] on link "Pildīt ieskaiti" at bounding box center [1013, 268] width 102 height 20
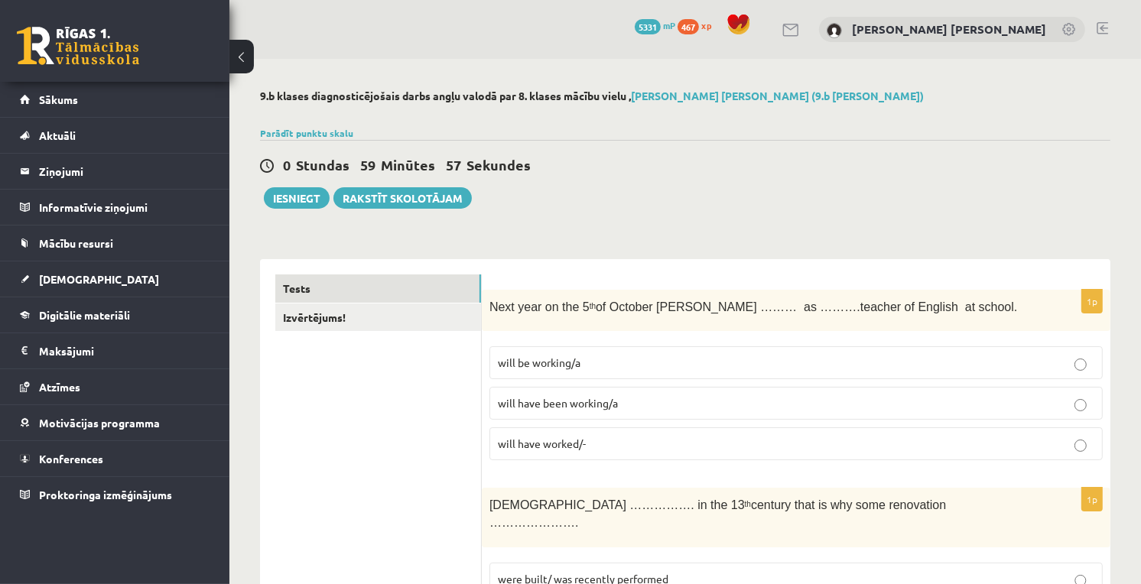
scroll to position [85, 0]
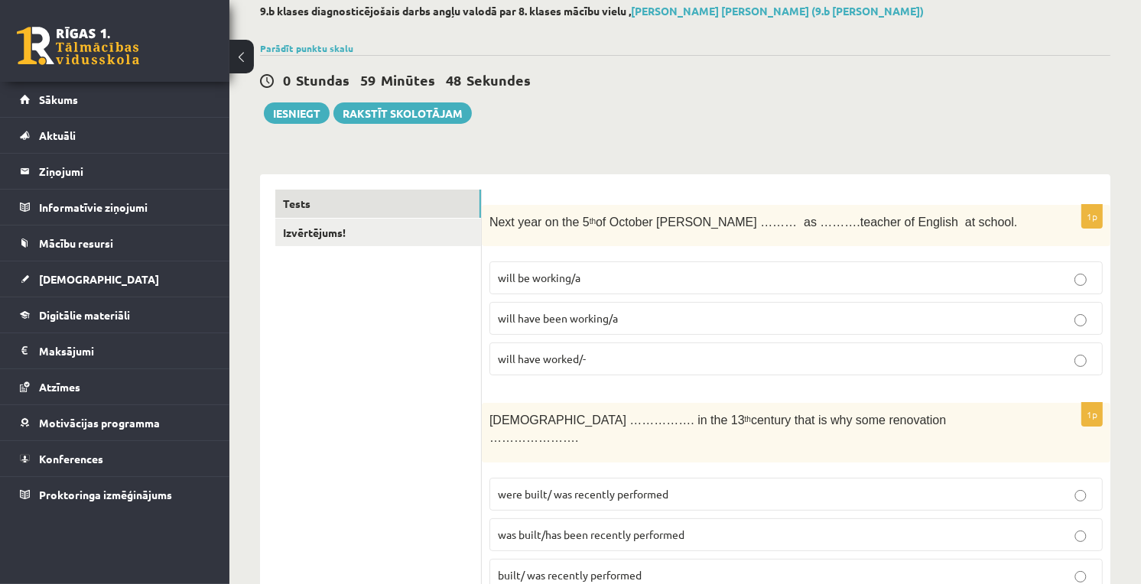
click at [671, 271] on p "will be working/a" at bounding box center [796, 278] width 596 height 16
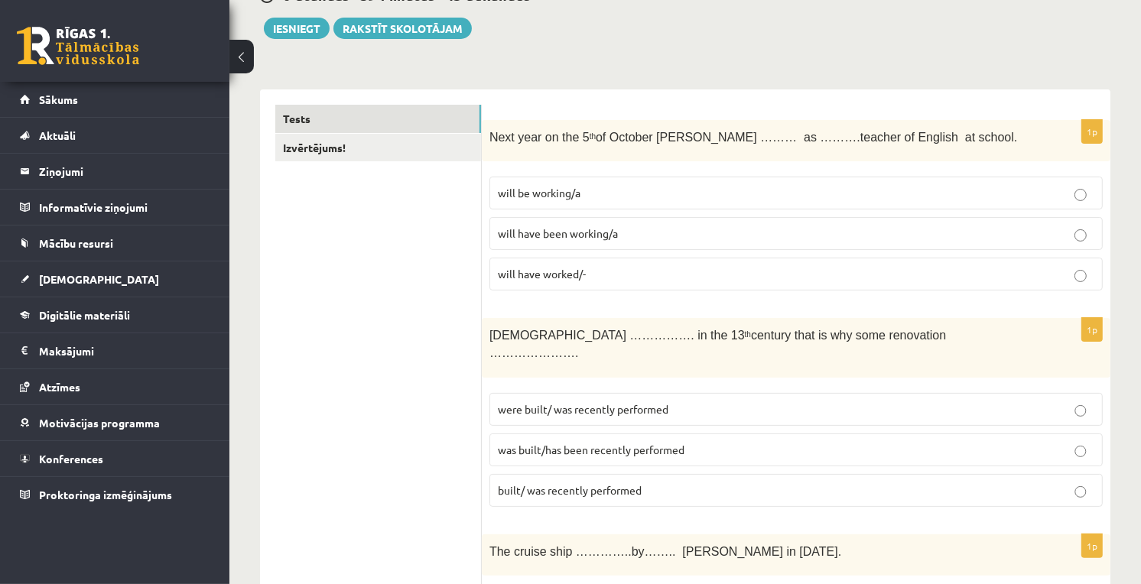
scroll to position [339, 0]
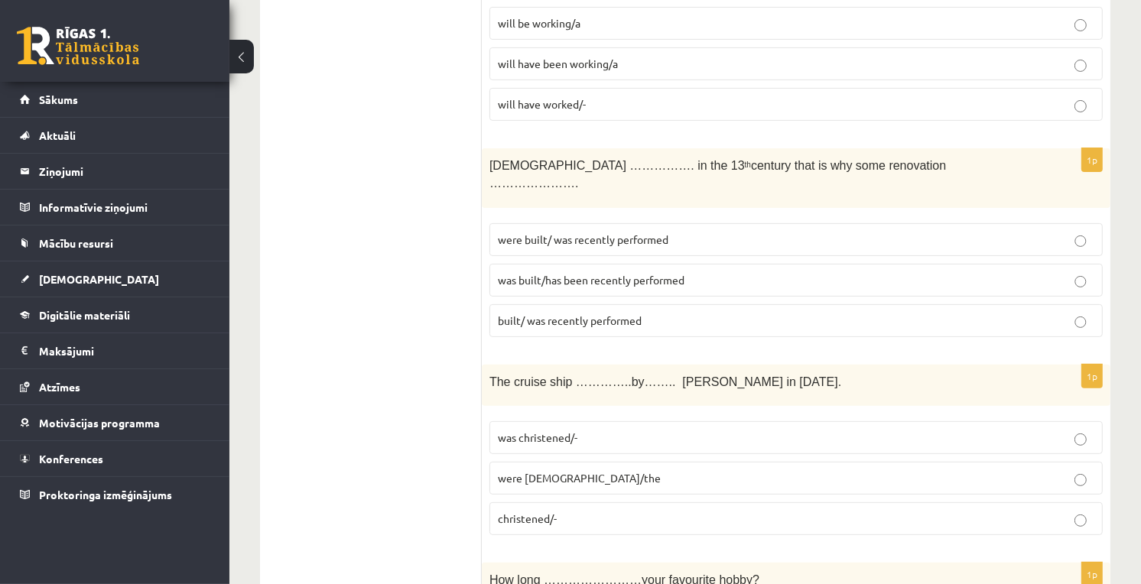
click at [596, 273] on span "was built/has been recently performed" at bounding box center [591, 280] width 187 height 14
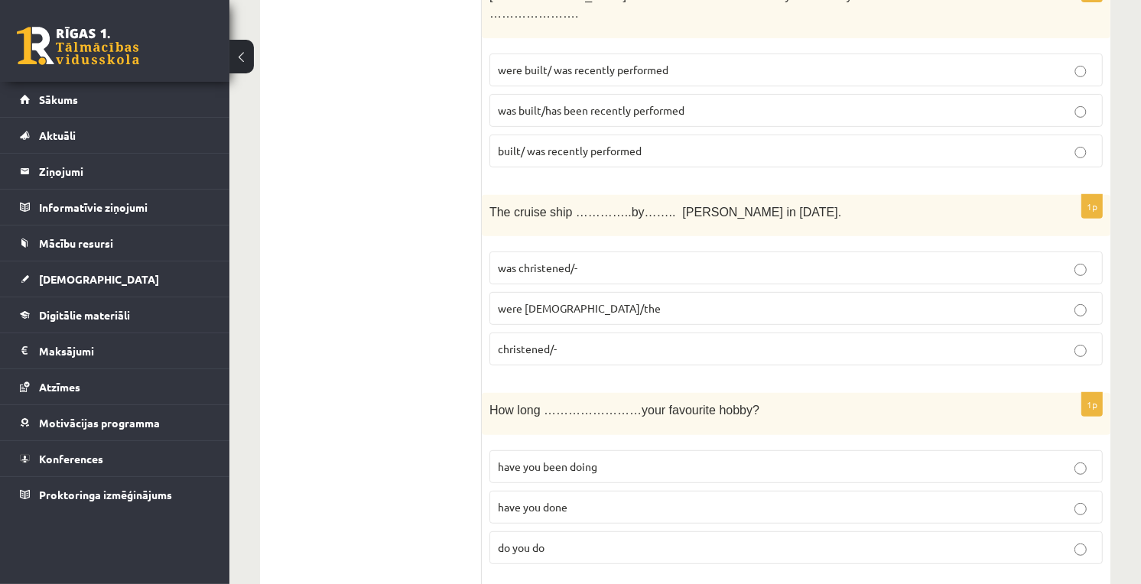
click at [587, 260] on p "was christened/-" at bounding box center [796, 268] width 596 height 16
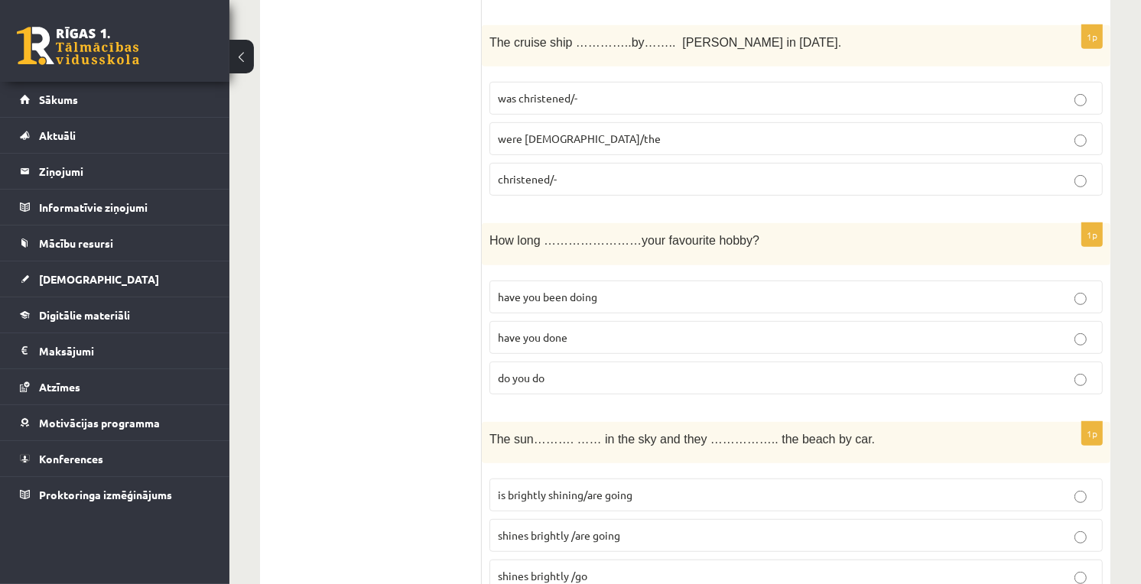
scroll to position [765, 0]
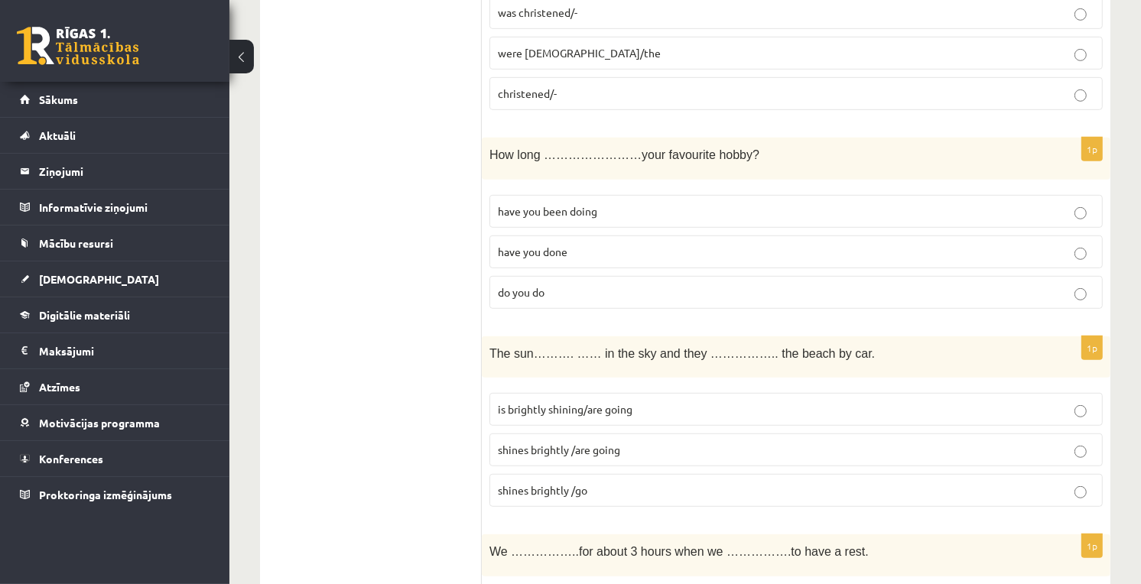
click at [592, 244] on p "have you done" at bounding box center [796, 252] width 596 height 16
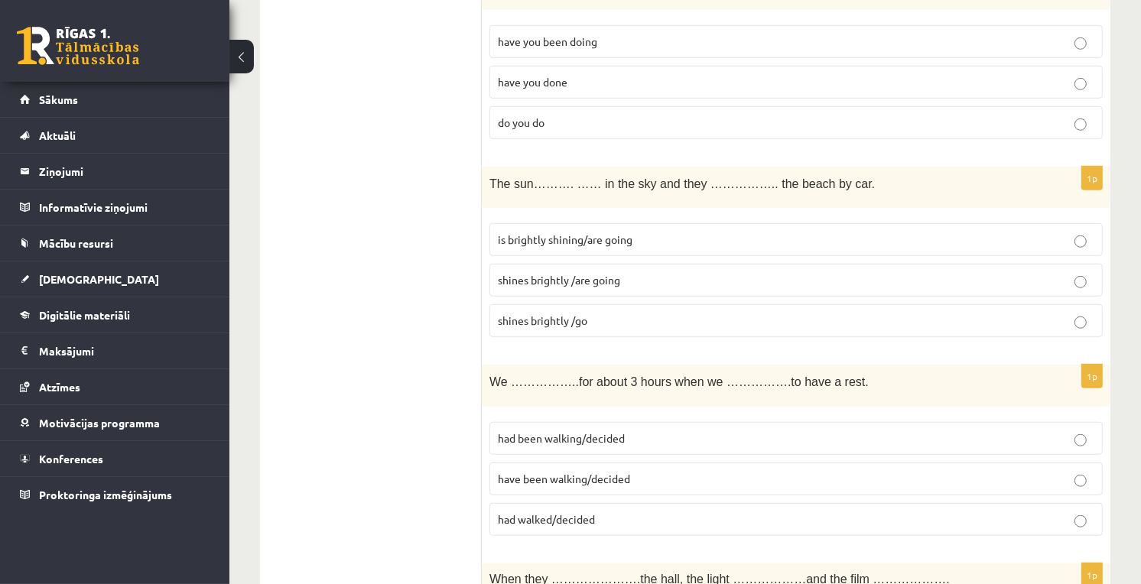
click at [529, 313] on span "shines brightly /go" at bounding box center [542, 320] width 89 height 14
click at [562, 232] on span "is brightly shining/are going" at bounding box center [565, 239] width 135 height 14
click at [592, 273] on span "shines brightly /are going" at bounding box center [559, 280] width 122 height 14
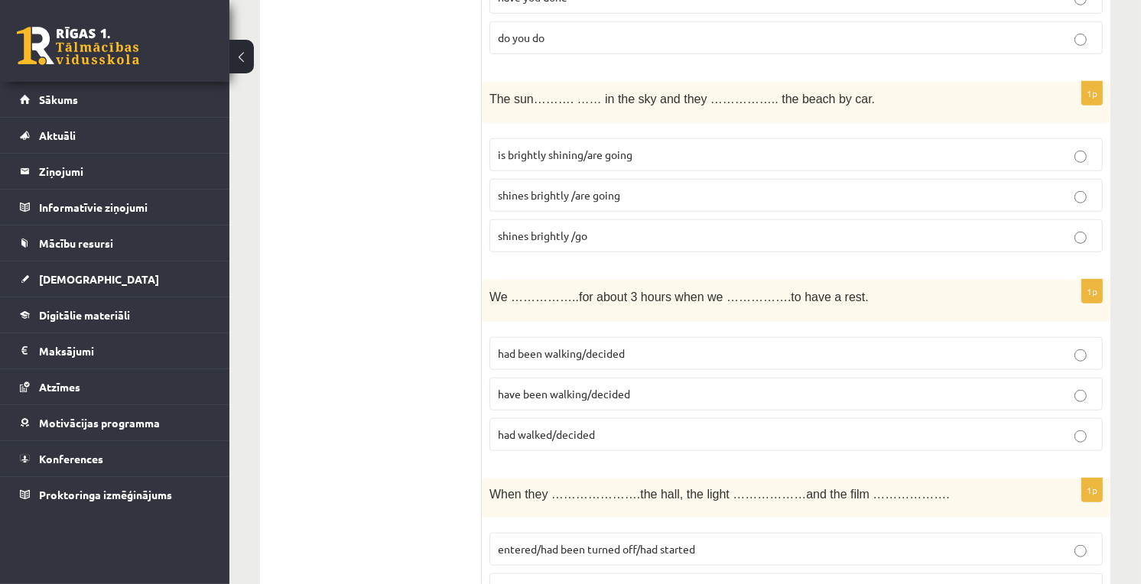
click at [512, 387] on span "have been walking/decided" at bounding box center [564, 394] width 132 height 14
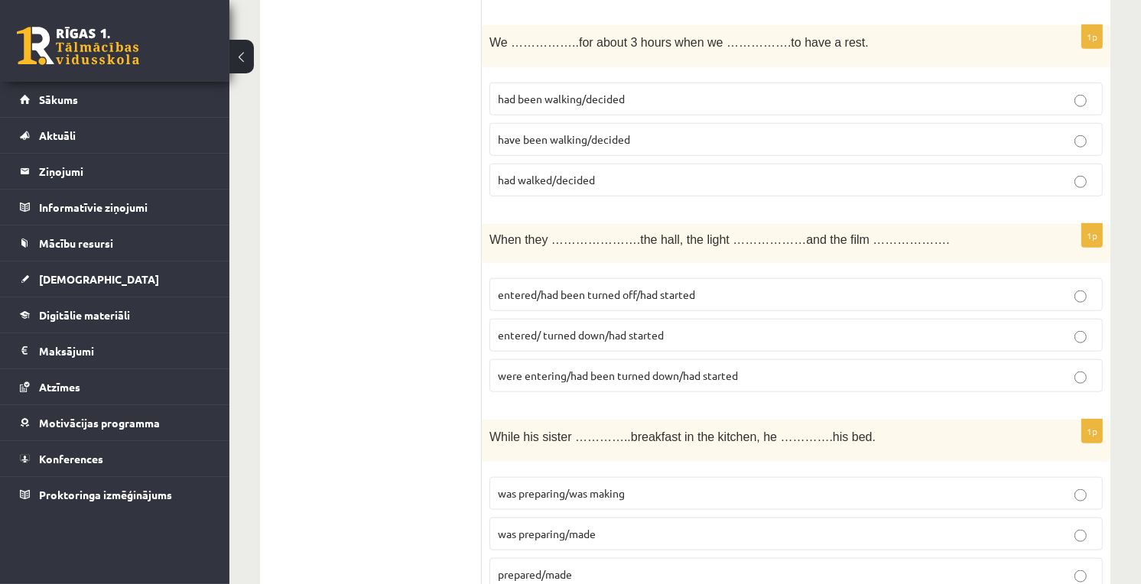
click at [615, 287] on span "entered/had been turned off/had started" at bounding box center [596, 294] width 197 height 14
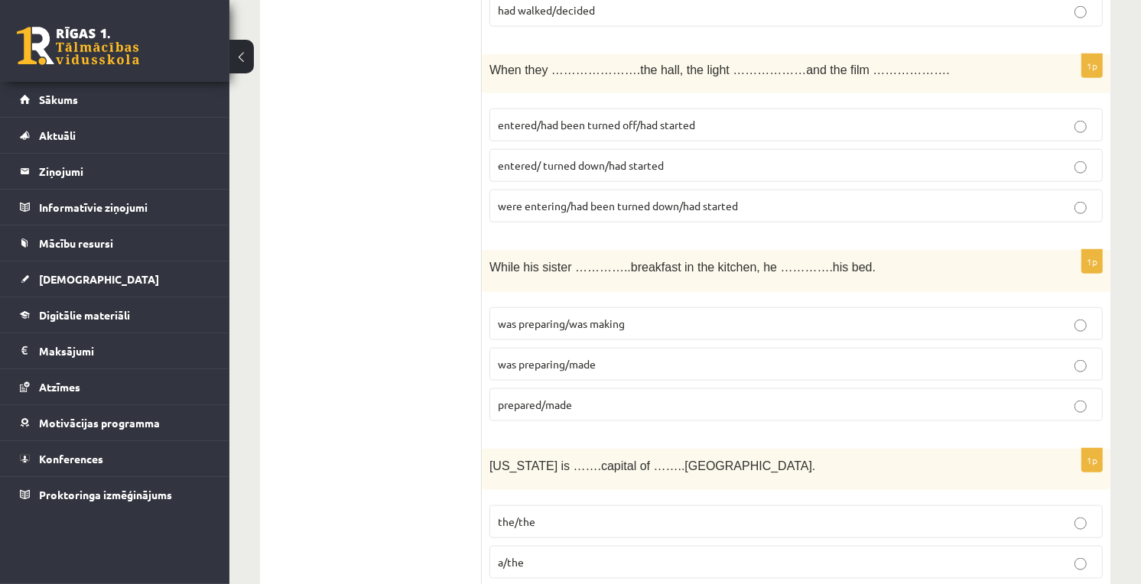
scroll to position [1529, 0]
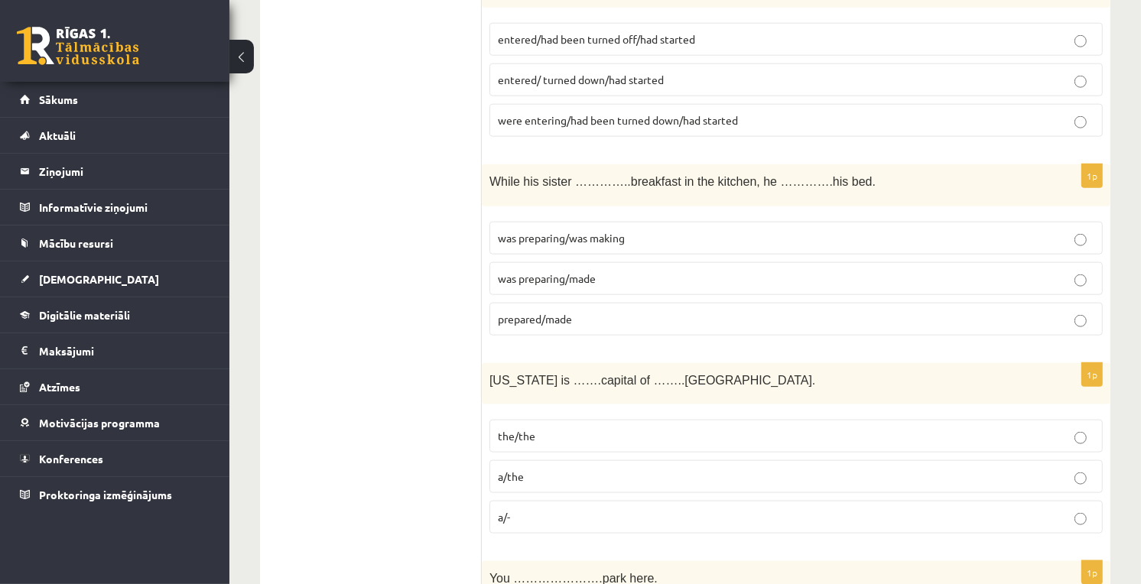
click at [607, 231] on span "was preparing/was making" at bounding box center [561, 238] width 127 height 14
click at [583, 271] on p "was preparing/made" at bounding box center [796, 279] width 596 height 16
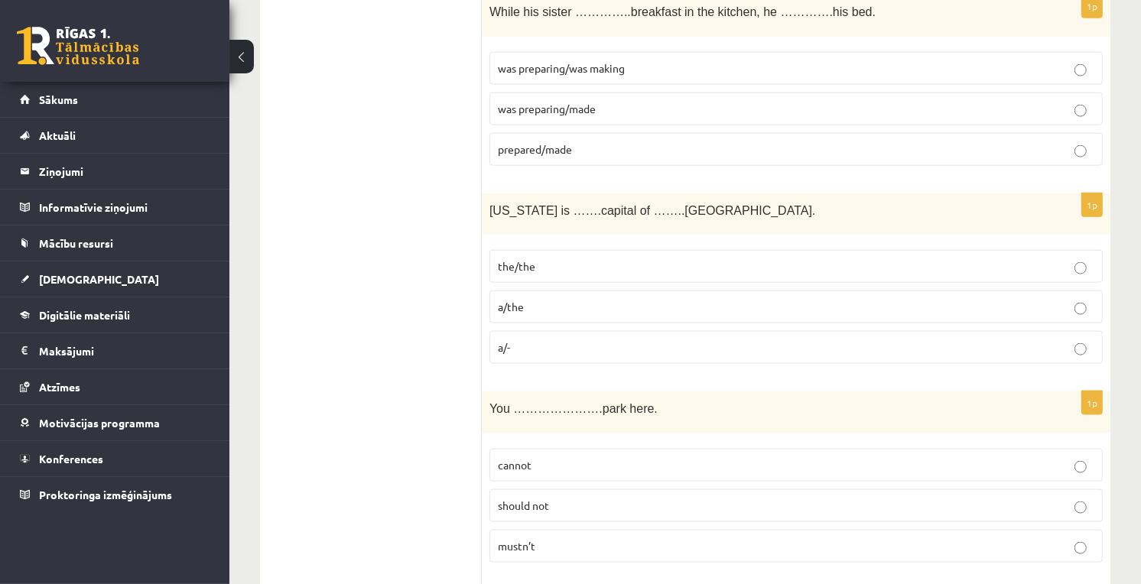
scroll to position [1614, 0]
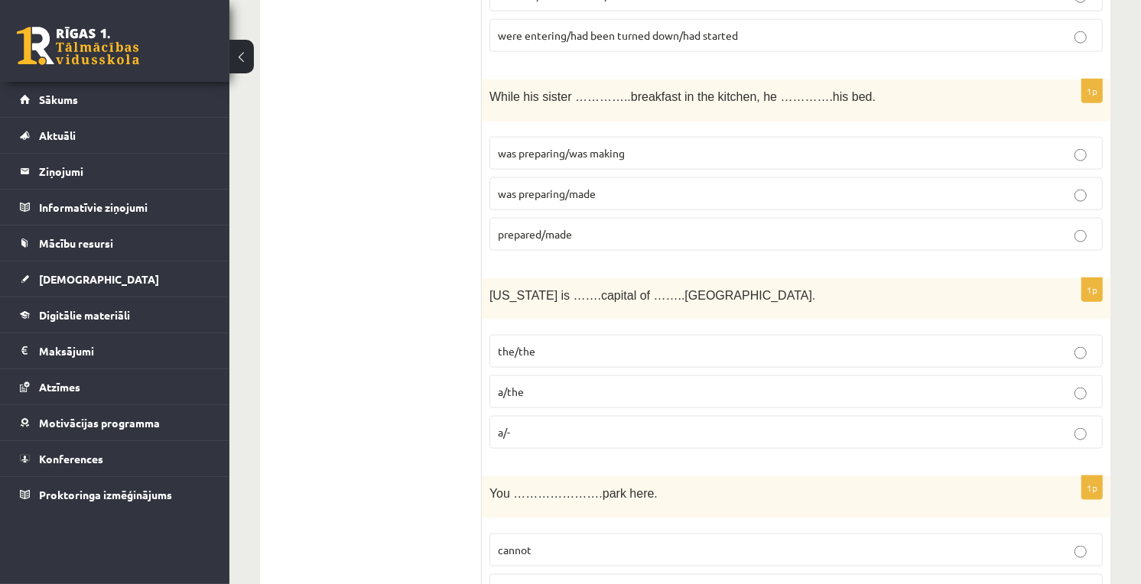
click at [563, 343] on p "the/the" at bounding box center [796, 351] width 596 height 16
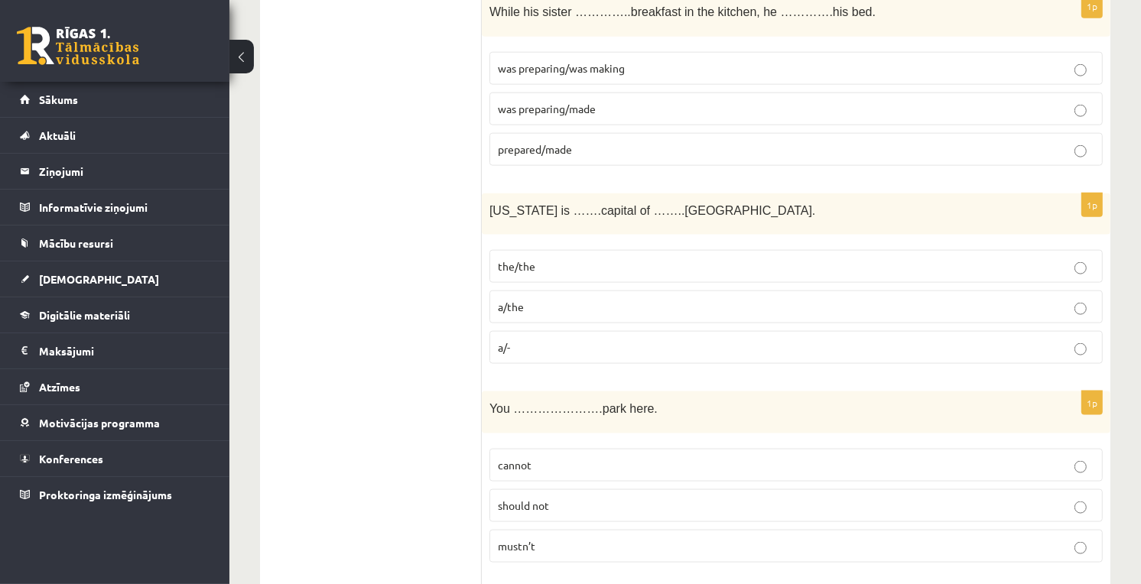
scroll to position [1784, 0]
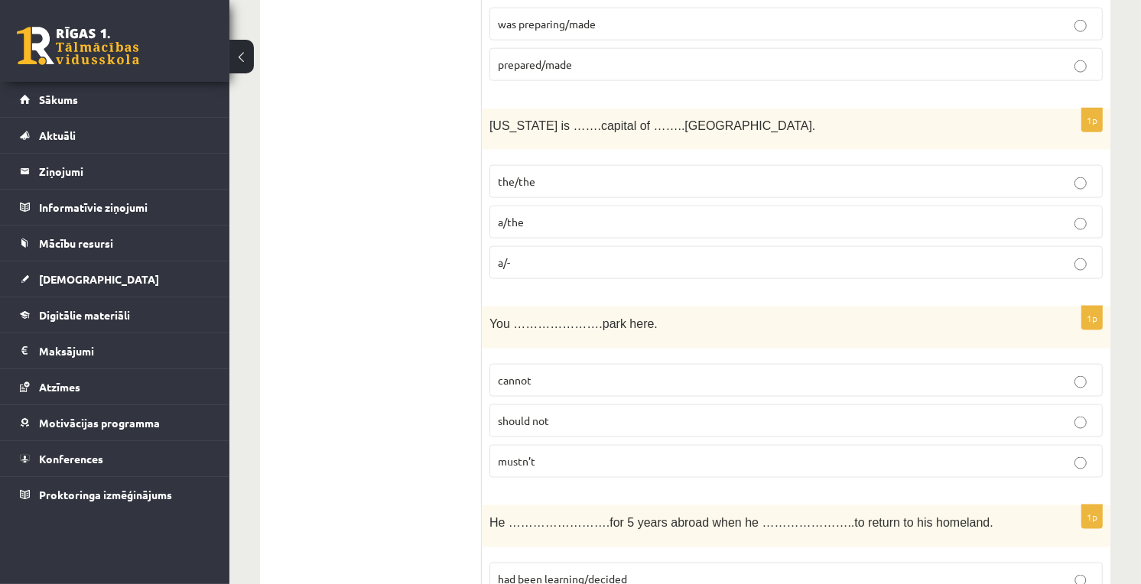
click at [531, 364] on label "cannot" at bounding box center [795, 380] width 613 height 33
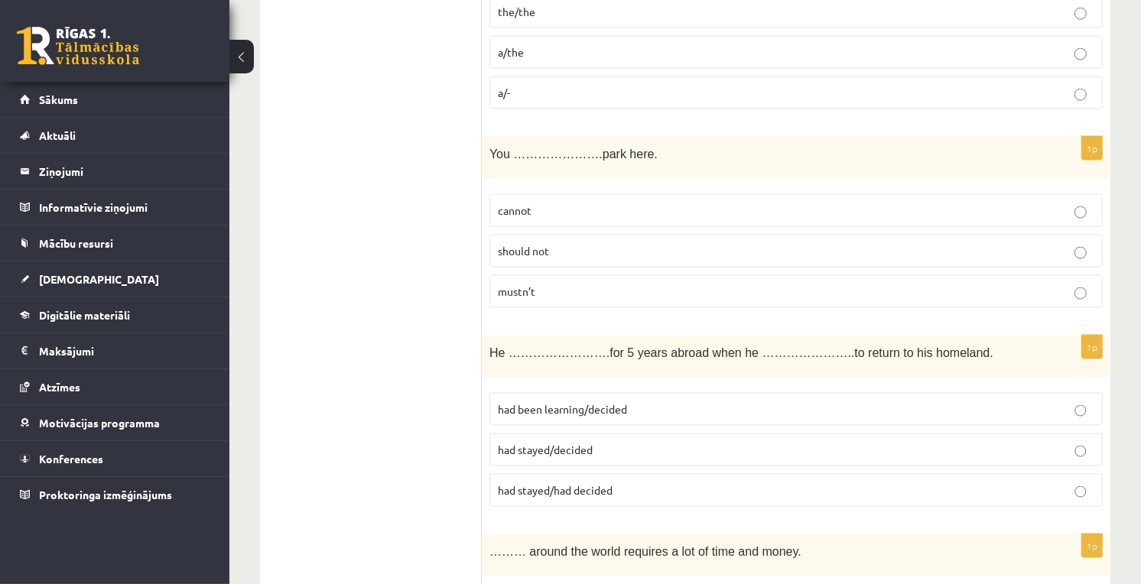
scroll to position [2038, 0]
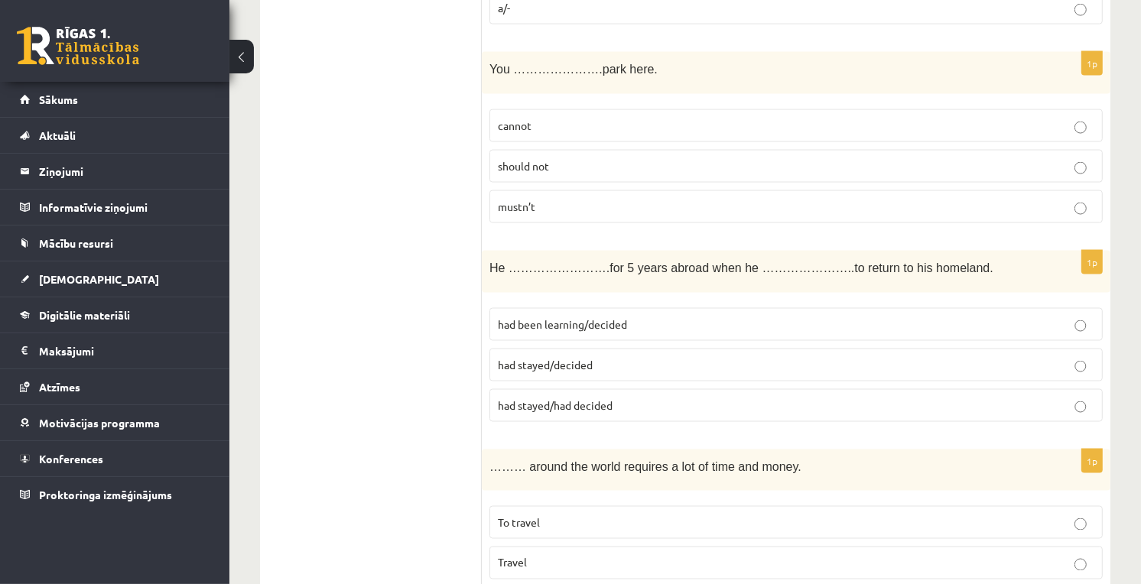
click at [577, 371] on fieldset "had been learning/decided had stayed/decided had stayed/had decided" at bounding box center [795, 363] width 613 height 126
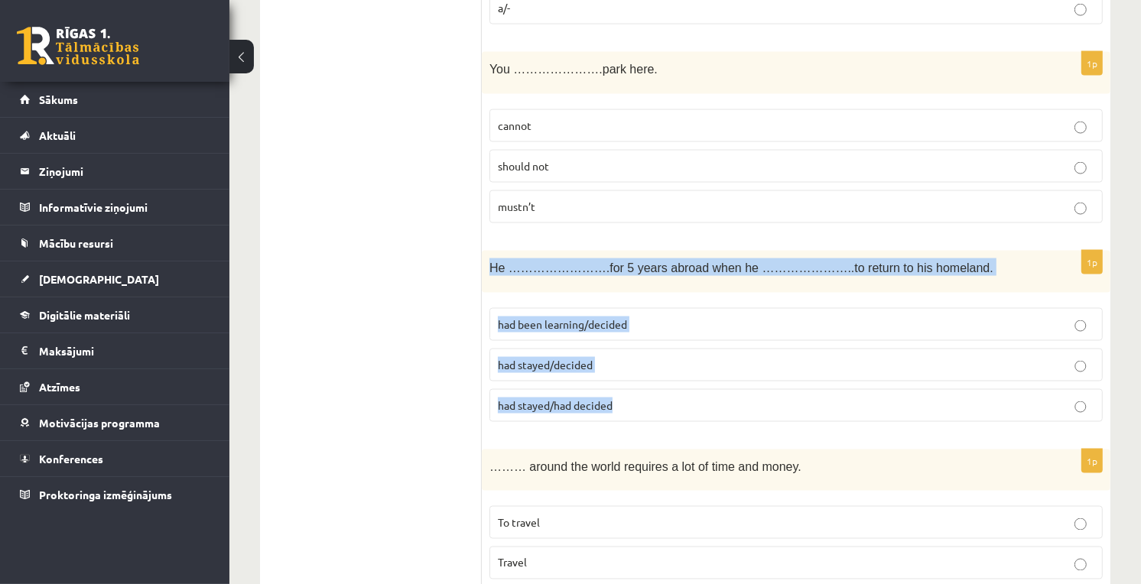
drag, startPoint x: 488, startPoint y: 245, endPoint x: 612, endPoint y: 411, distance: 208.1
click at [612, 411] on div "1p He …………………….for 5 years abroad when he …………………..to return to his homeland. h…" at bounding box center [796, 342] width 628 height 183
click at [612, 413] on div "1p He …………………….for 5 years abroad when he …………………..to return to his homeland. h…" at bounding box center [796, 342] width 628 height 183
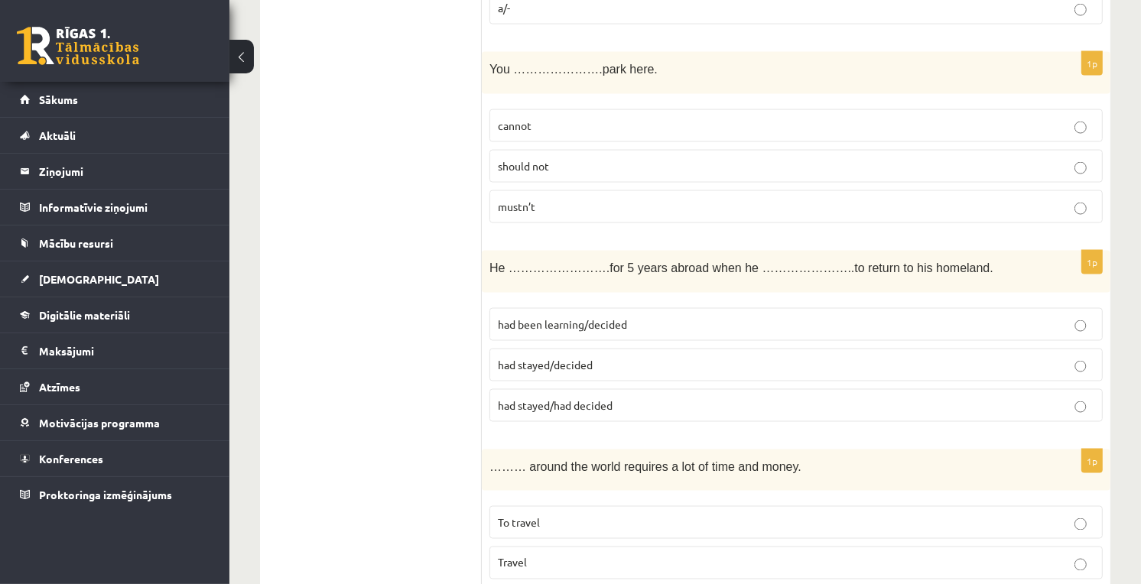
click at [629, 317] on p "had been learning/decided" at bounding box center [796, 325] width 596 height 16
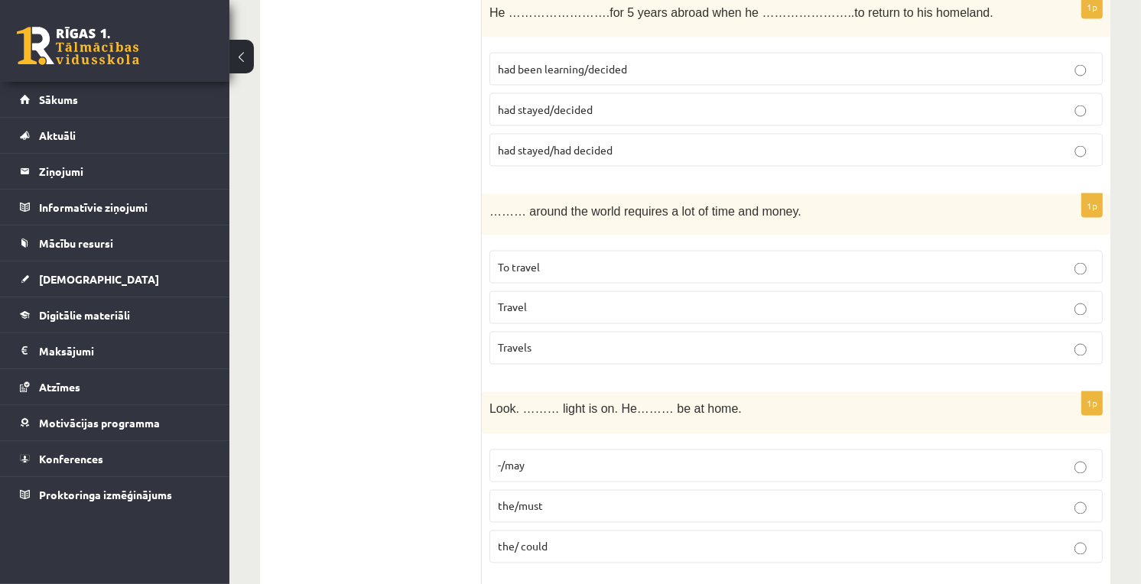
click at [539, 259] on p "To travel" at bounding box center [796, 267] width 596 height 16
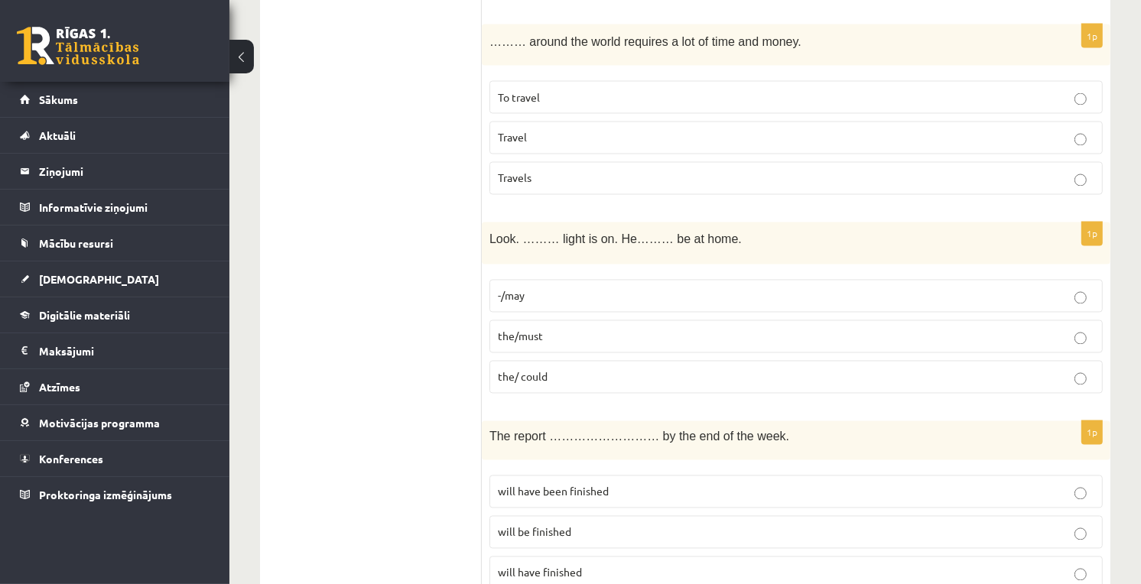
click at [514, 330] on span "the/must" at bounding box center [520, 337] width 45 height 14
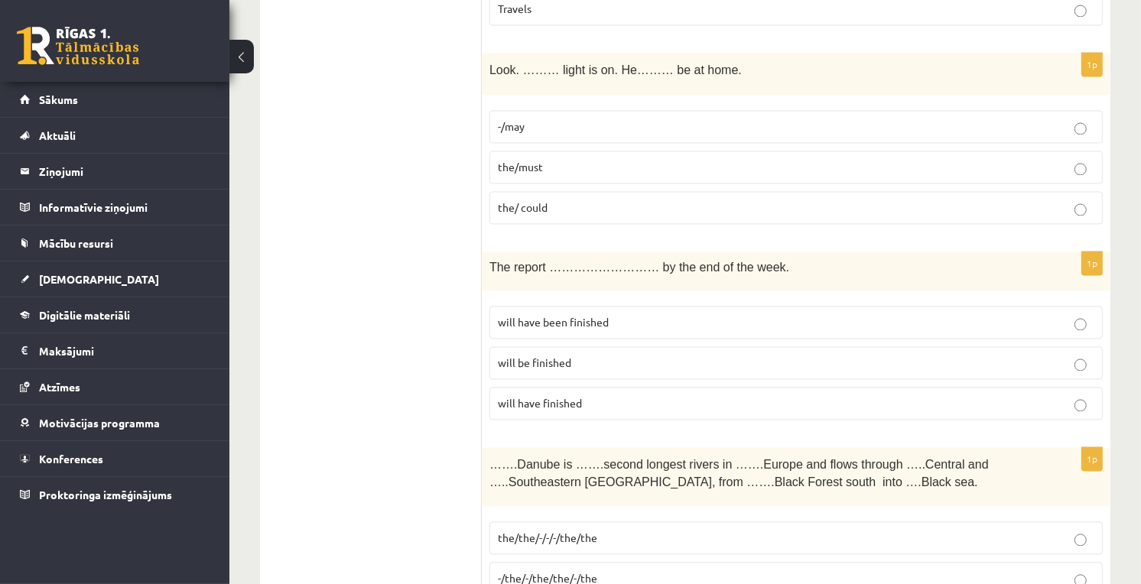
drag, startPoint x: 567, startPoint y: 352, endPoint x: 589, endPoint y: 346, distance: 23.9
click at [567, 356] on span "will be finished" at bounding box center [534, 363] width 73 height 14
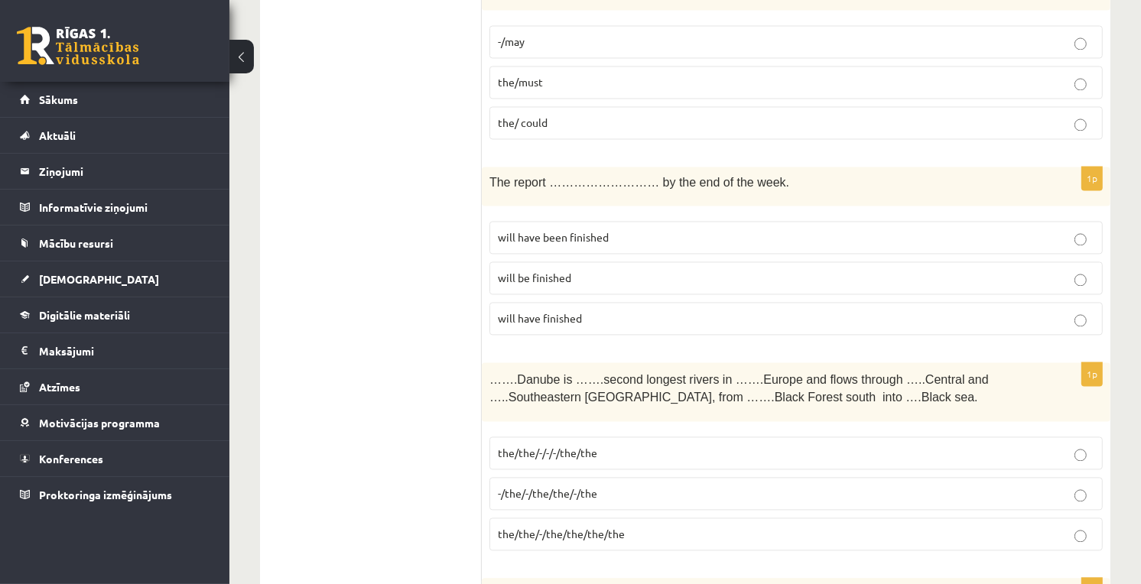
scroll to position [2803, 0]
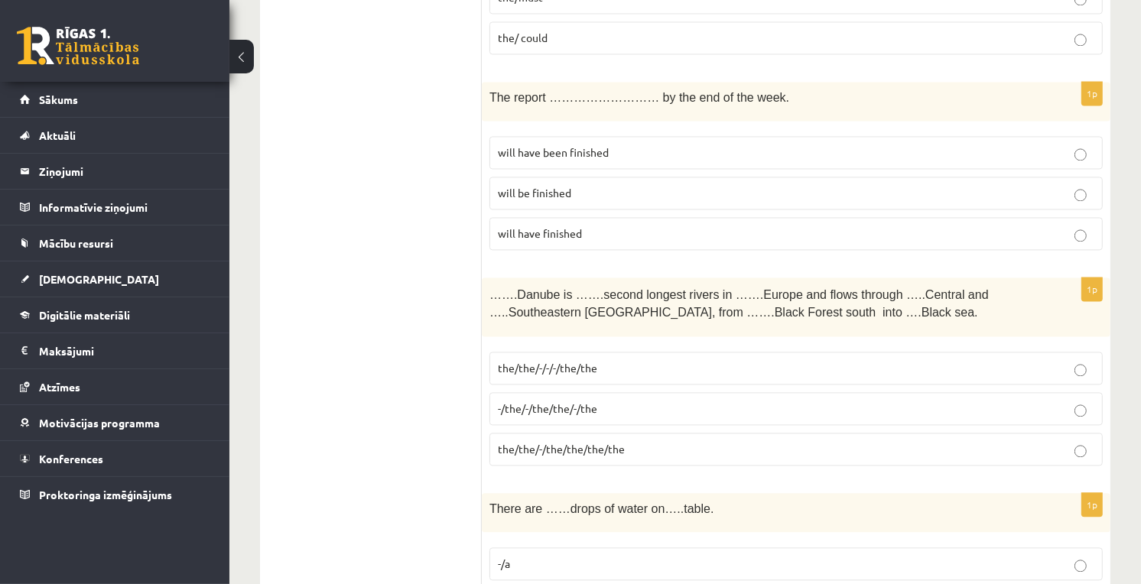
click at [567, 361] on span "the/the/-/-/-/the/the" at bounding box center [547, 368] width 99 height 14
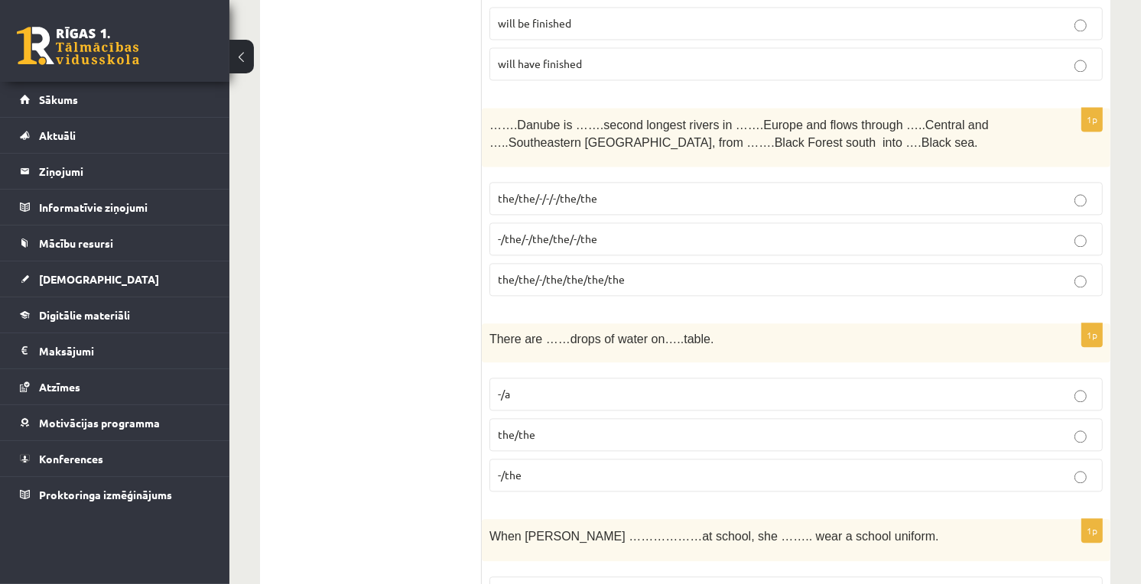
scroll to position [3058, 0]
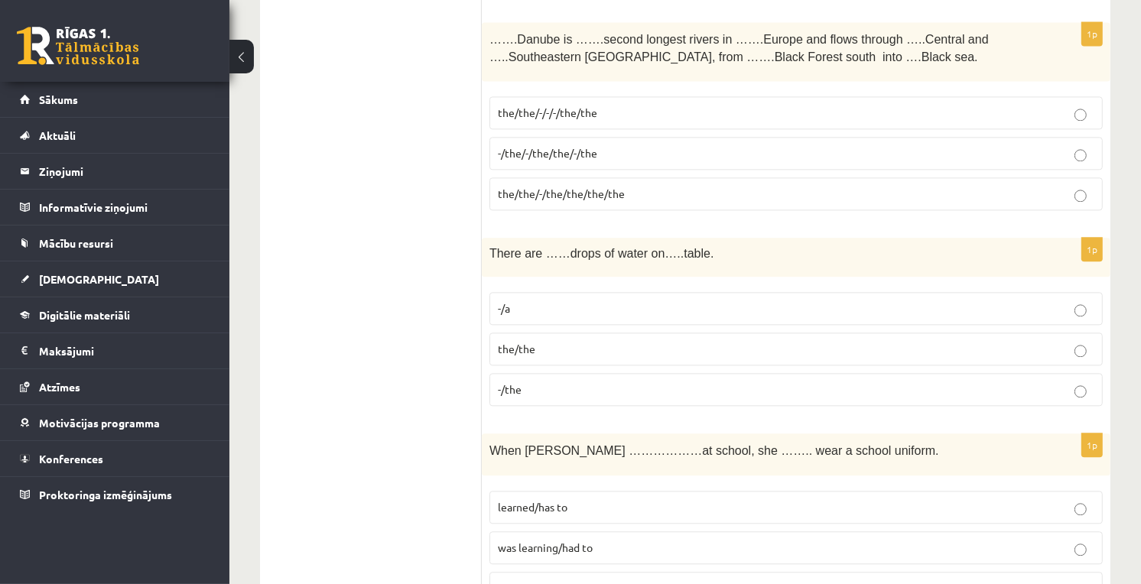
click at [521, 381] on p "-/the" at bounding box center [796, 389] width 596 height 16
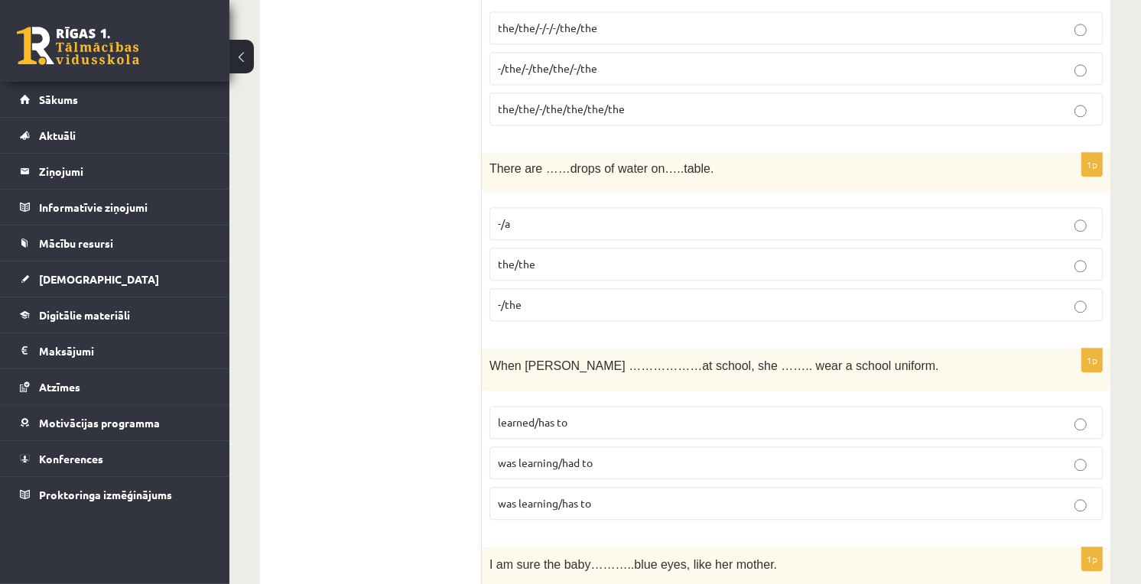
scroll to position [3228, 0]
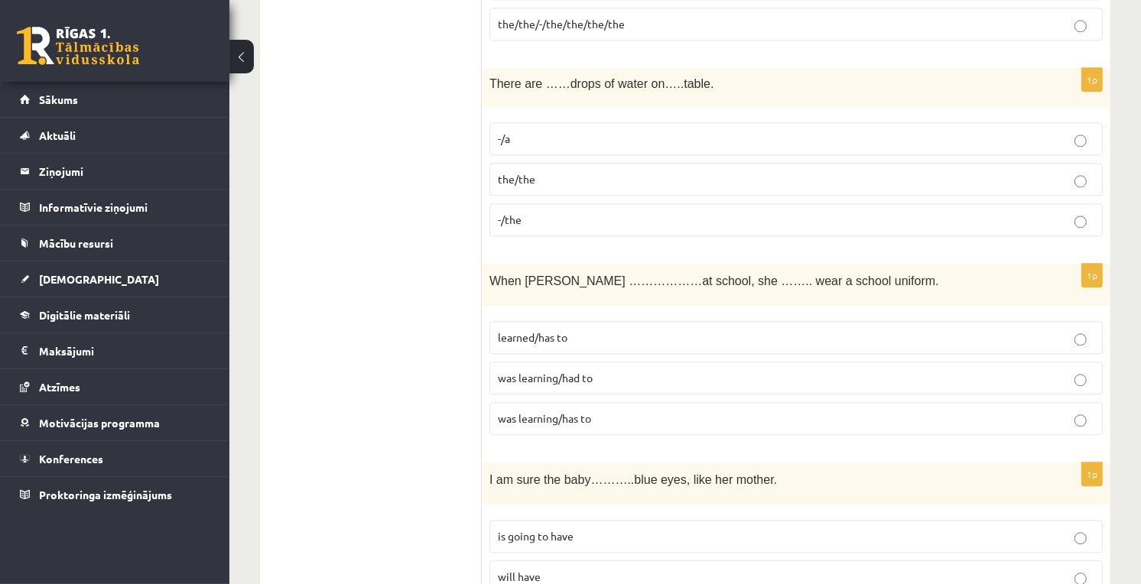
click at [548, 371] on span "was learning/had to" at bounding box center [545, 378] width 95 height 14
drag, startPoint x: 548, startPoint y: 363, endPoint x: 516, endPoint y: 362, distance: 32.1
click at [516, 371] on span "was learning/had to" at bounding box center [545, 378] width 95 height 14
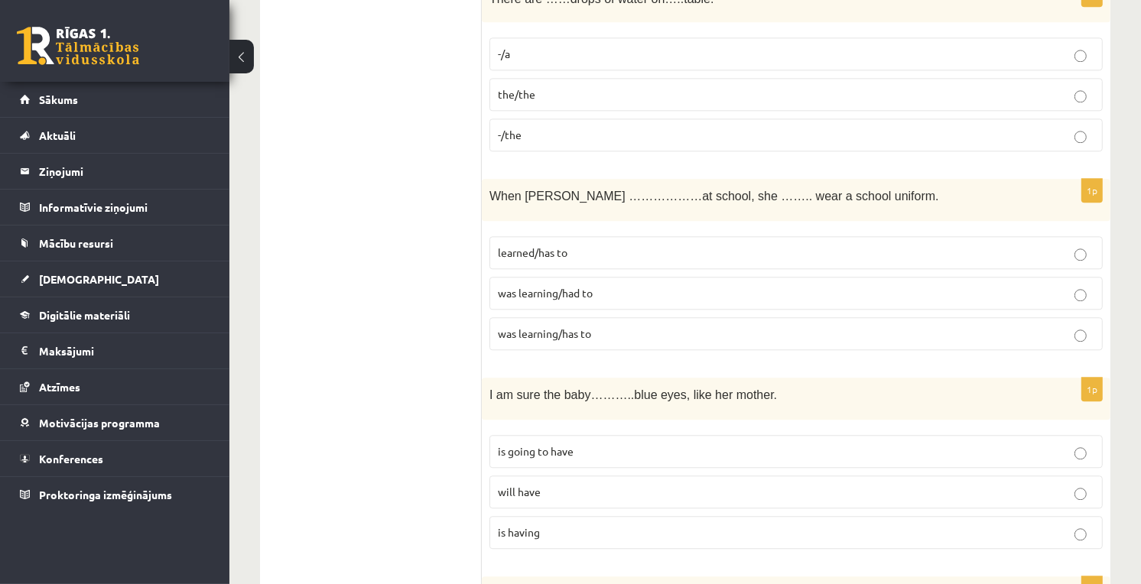
scroll to position [3398, 0]
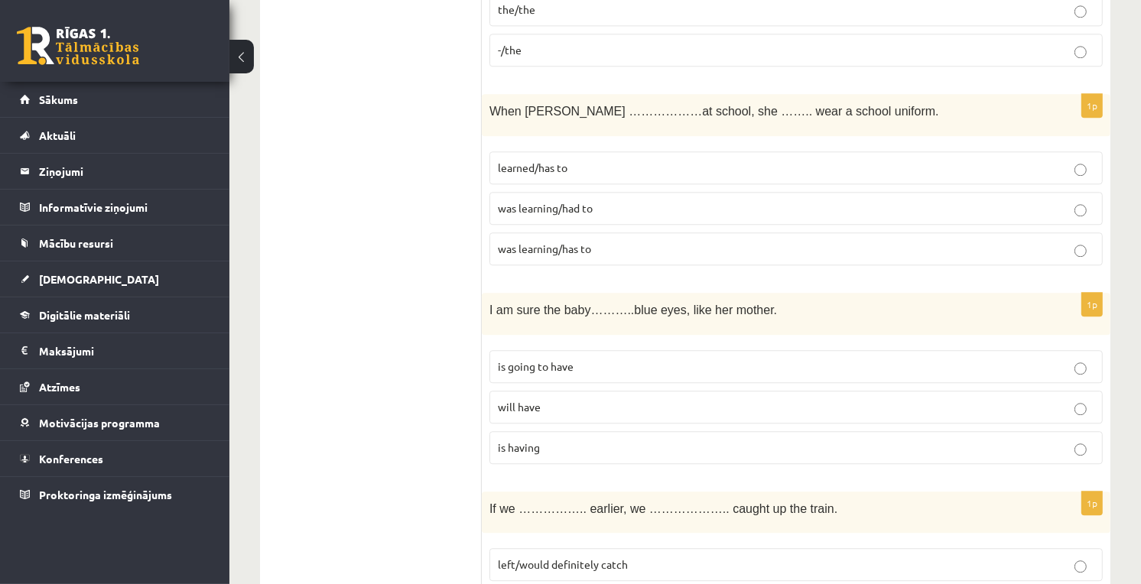
click at [607, 359] on p "is going to have" at bounding box center [796, 367] width 596 height 16
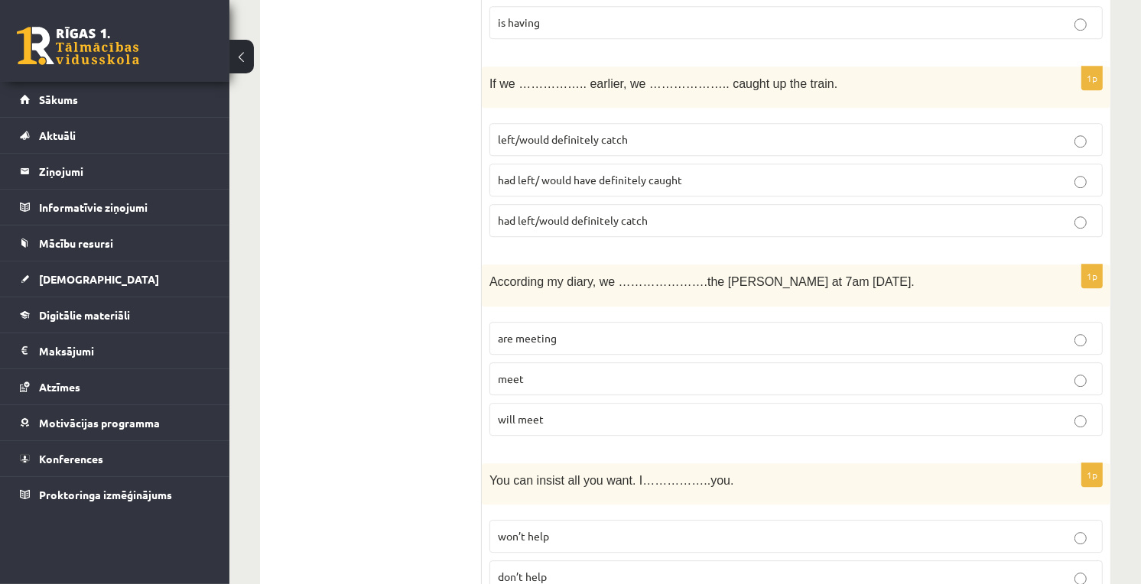
scroll to position [3652, 0]
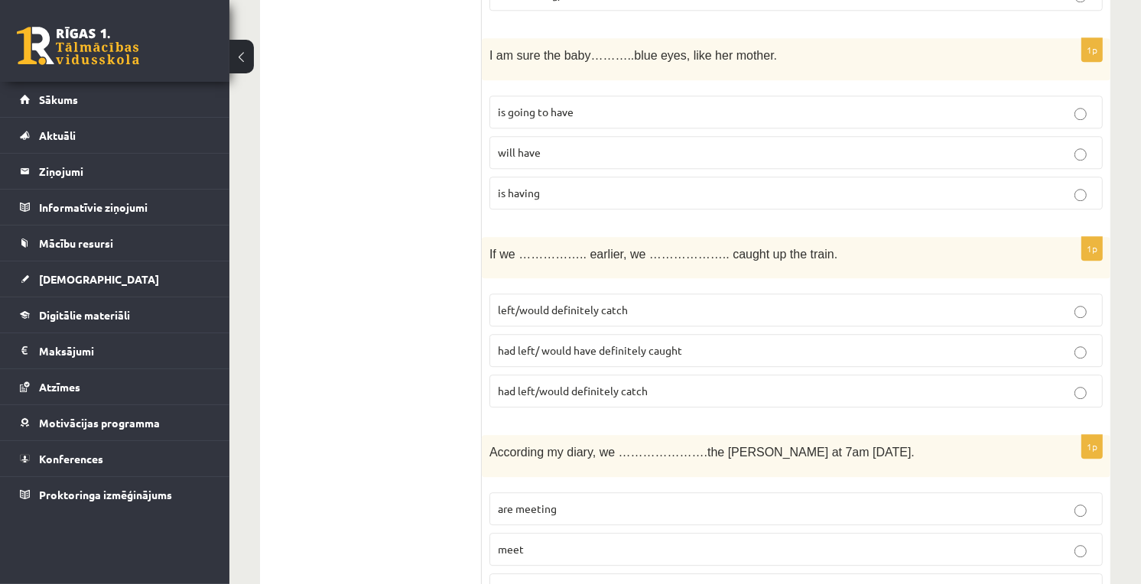
click at [597, 343] on span "had left/ would have definitely caught" at bounding box center [590, 350] width 184 height 14
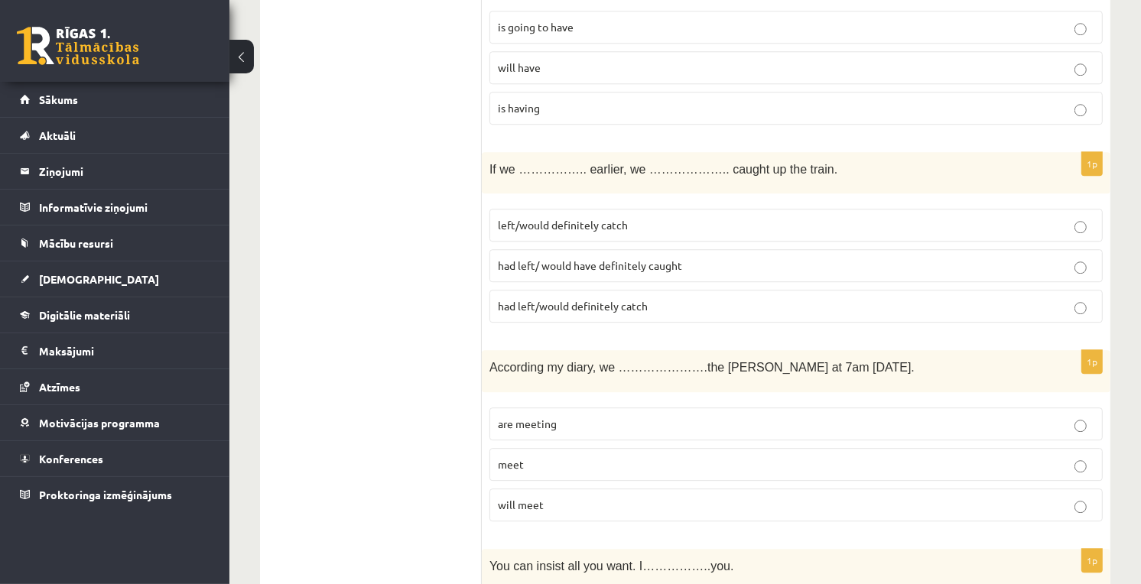
click at [563, 407] on label "are meeting" at bounding box center [795, 423] width 613 height 33
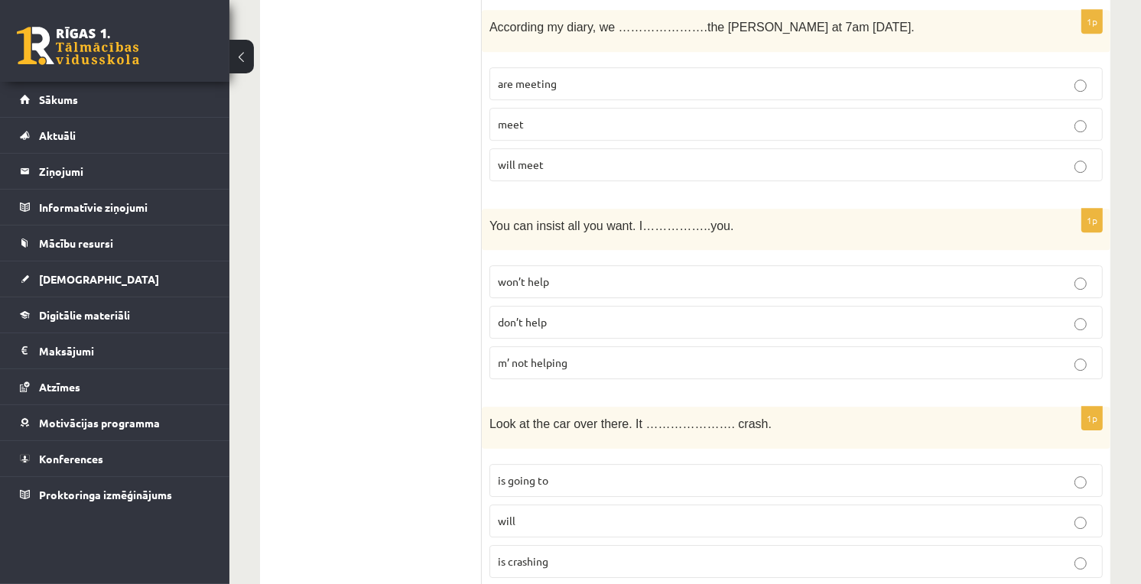
scroll to position [4162, 0]
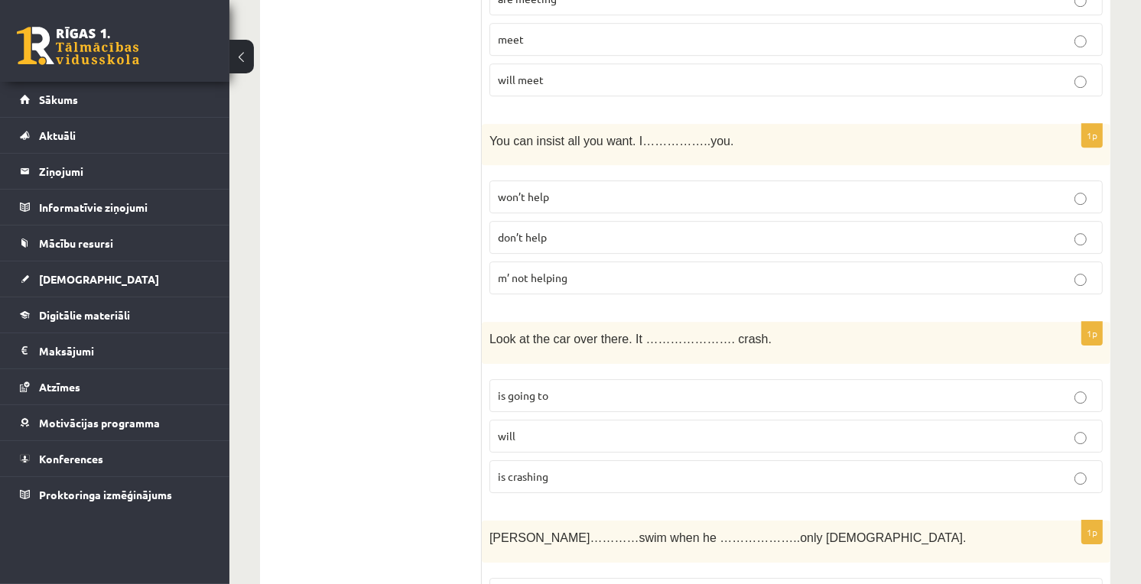
click at [554, 180] on label "won’t help" at bounding box center [795, 196] width 613 height 33
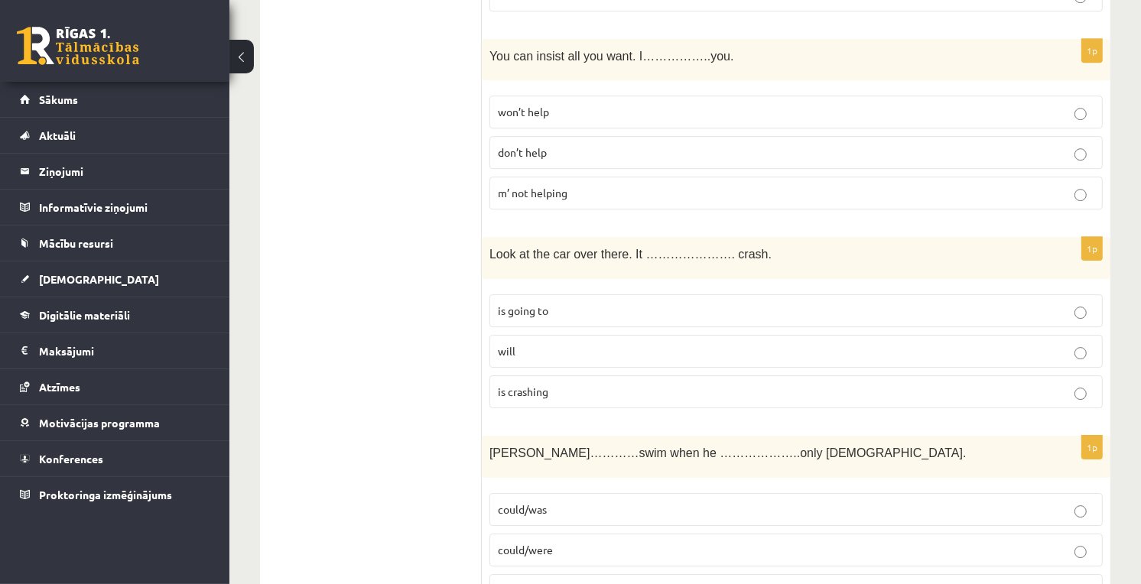
click at [587, 304] on p "is going to" at bounding box center [796, 311] width 596 height 16
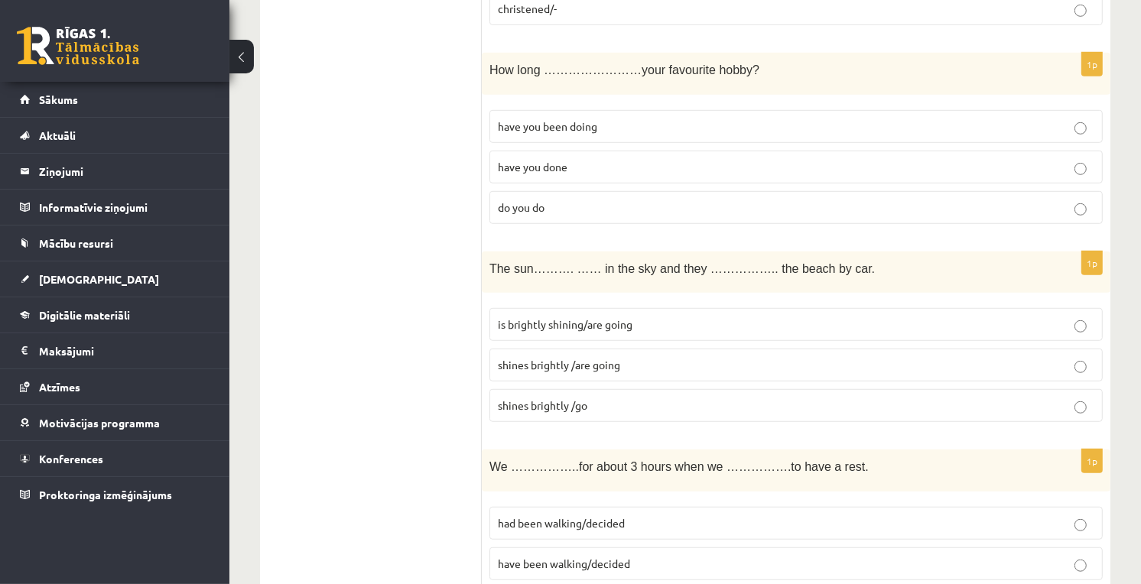
scroll to position [934, 0]
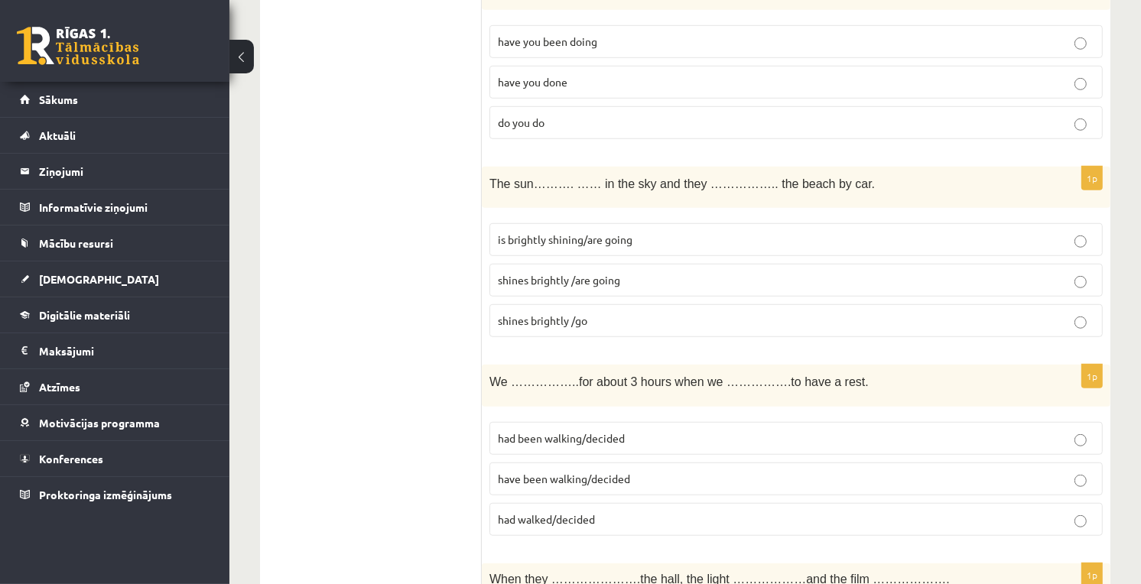
click at [544, 431] on span "had been walking/decided" at bounding box center [561, 438] width 127 height 14
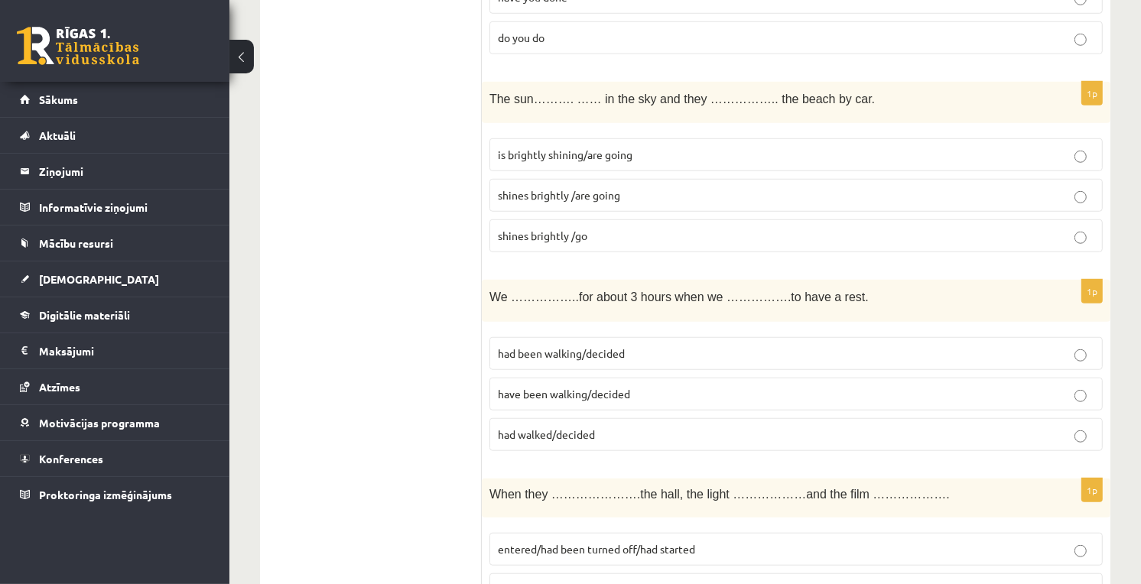
click at [651, 346] on p "had been walking/decided" at bounding box center [796, 354] width 596 height 16
click at [641, 346] on p "had been walking/decided" at bounding box center [796, 354] width 596 height 16
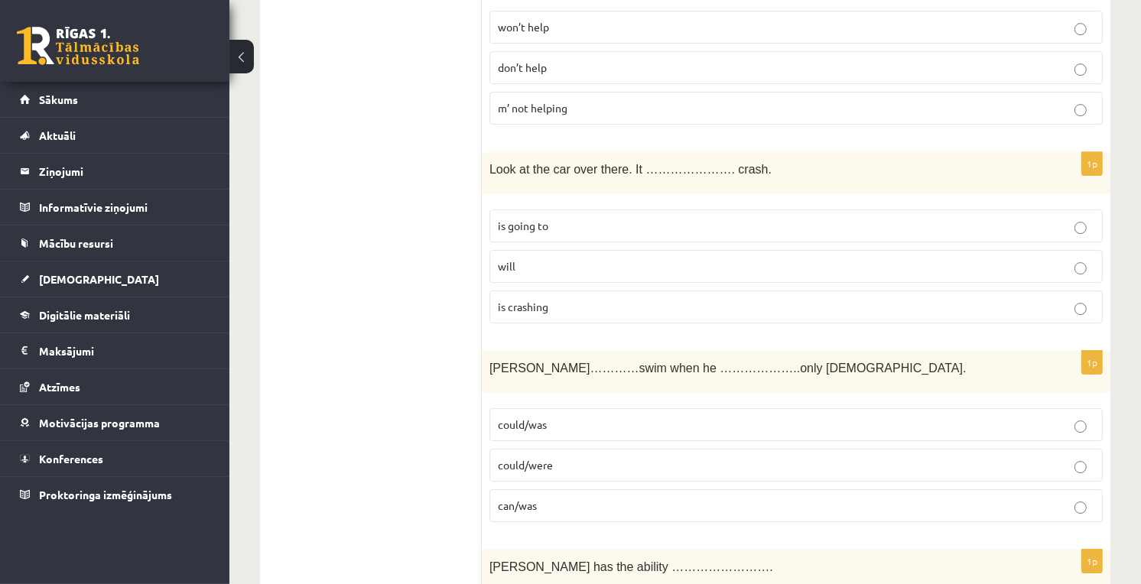
scroll to position [4417, 0]
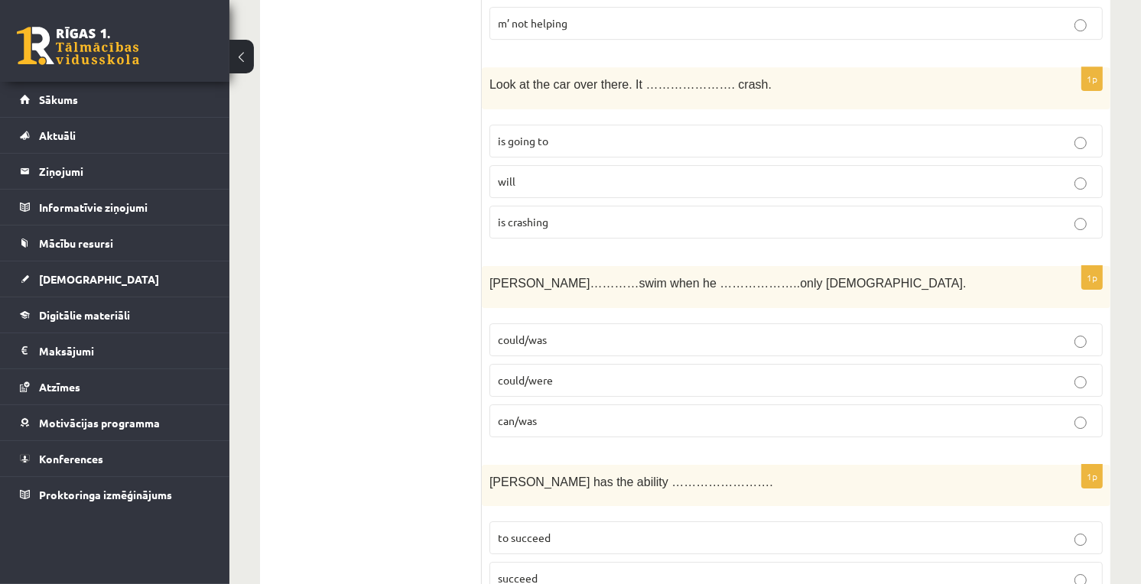
click at [570, 339] on label "could/was" at bounding box center [795, 339] width 613 height 33
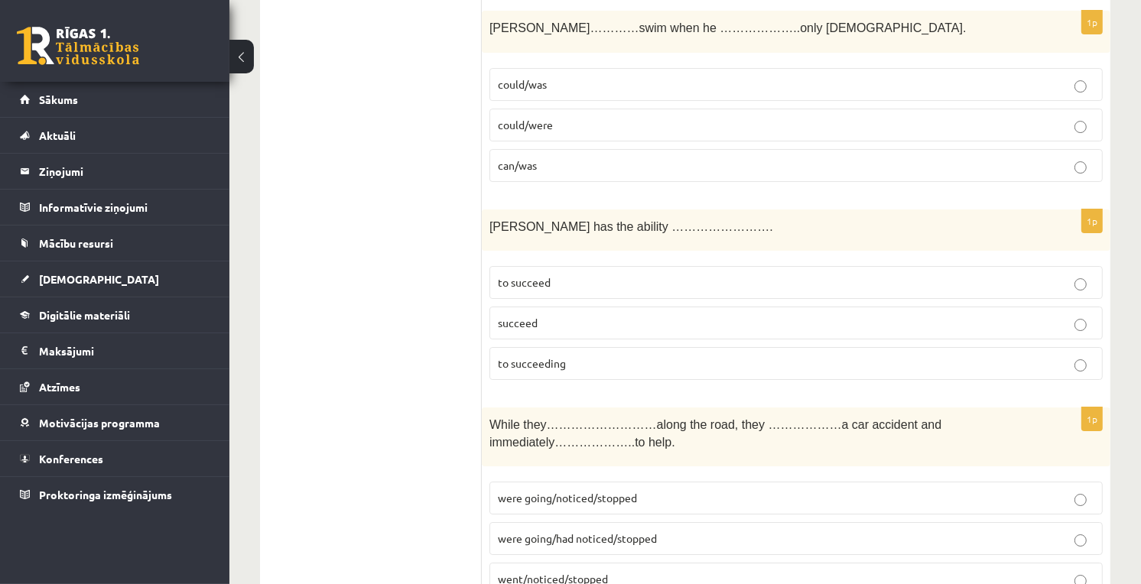
scroll to position [4757, 0]
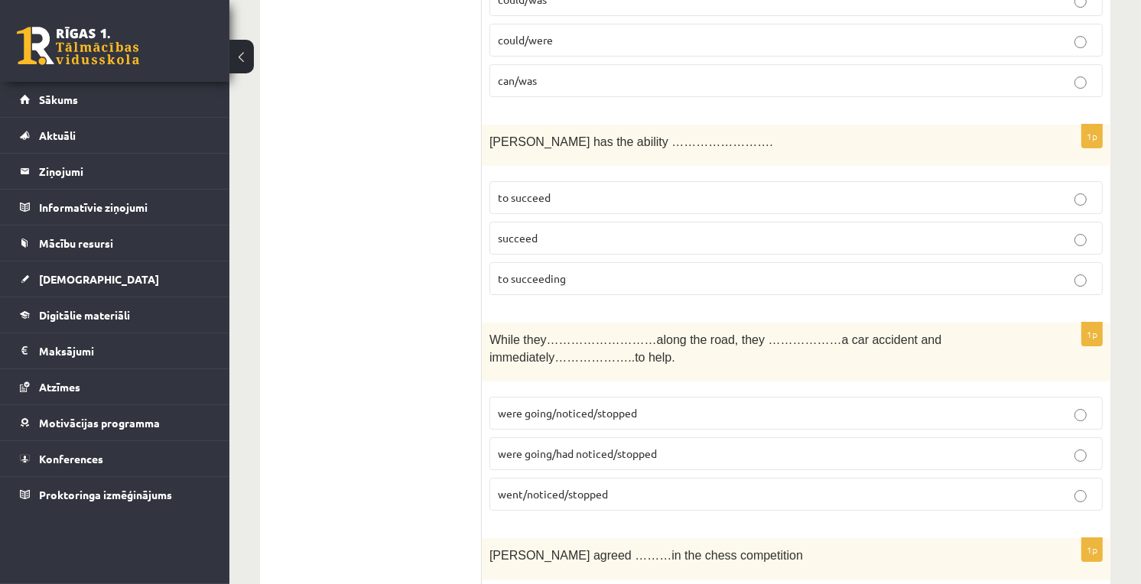
click at [557, 190] on p "to succeed" at bounding box center [796, 198] width 596 height 16
click at [661, 405] on p "were going/noticed/stopped" at bounding box center [796, 413] width 596 height 16
drag, startPoint x: 420, startPoint y: 82, endPoint x: 430, endPoint y: 64, distance: 19.8
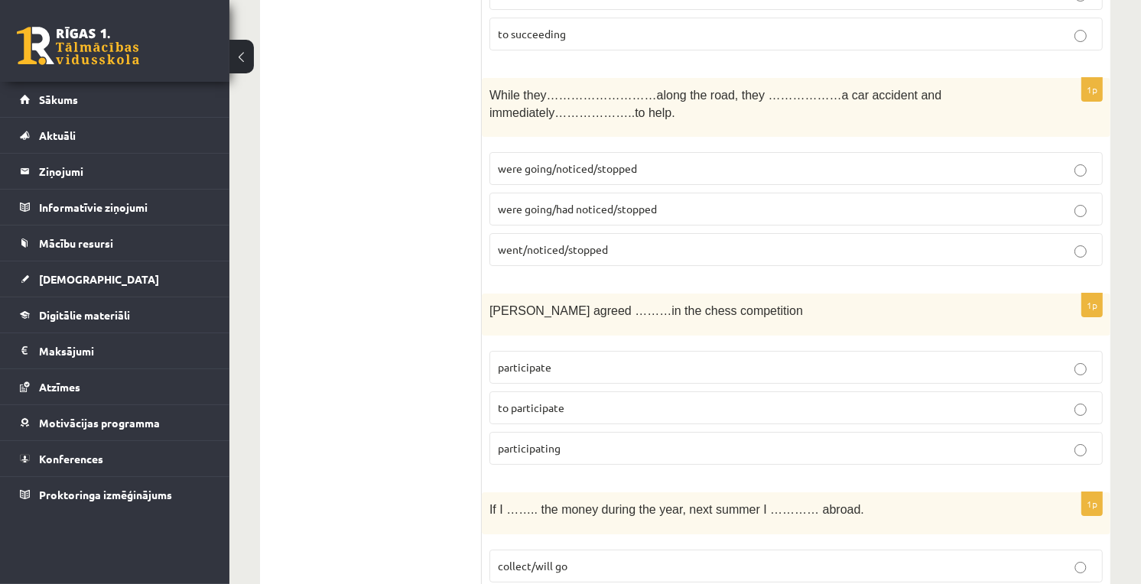
scroll to position [5171, 0]
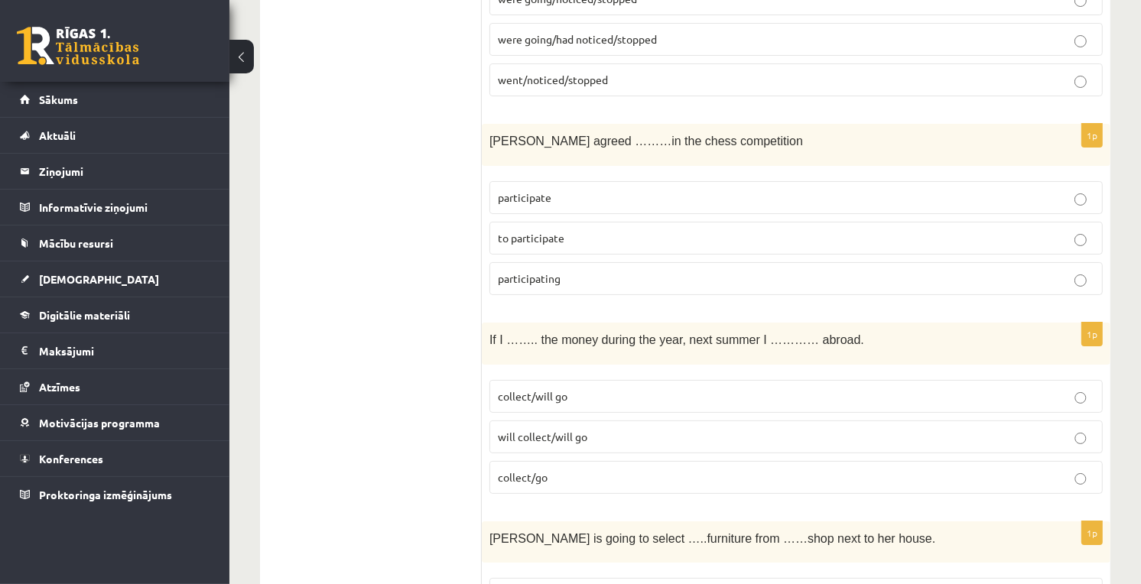
click at [550, 231] on span "to participate" at bounding box center [531, 238] width 67 height 14
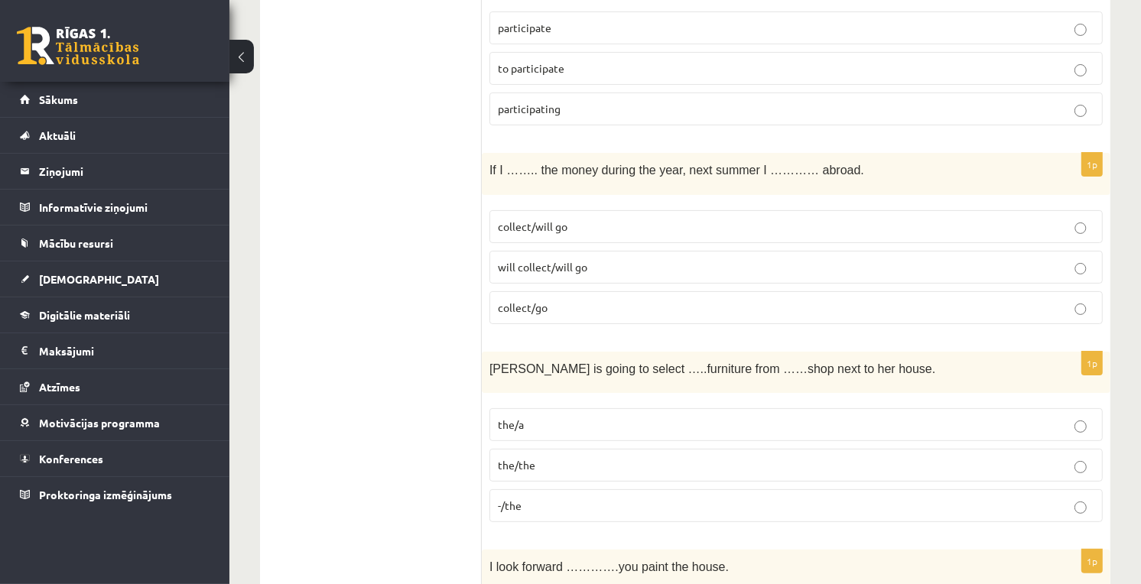
click at [526, 260] on span "will collect/will go" at bounding box center [542, 267] width 89 height 14
click at [612, 219] on p "collect/will go" at bounding box center [796, 227] width 596 height 16
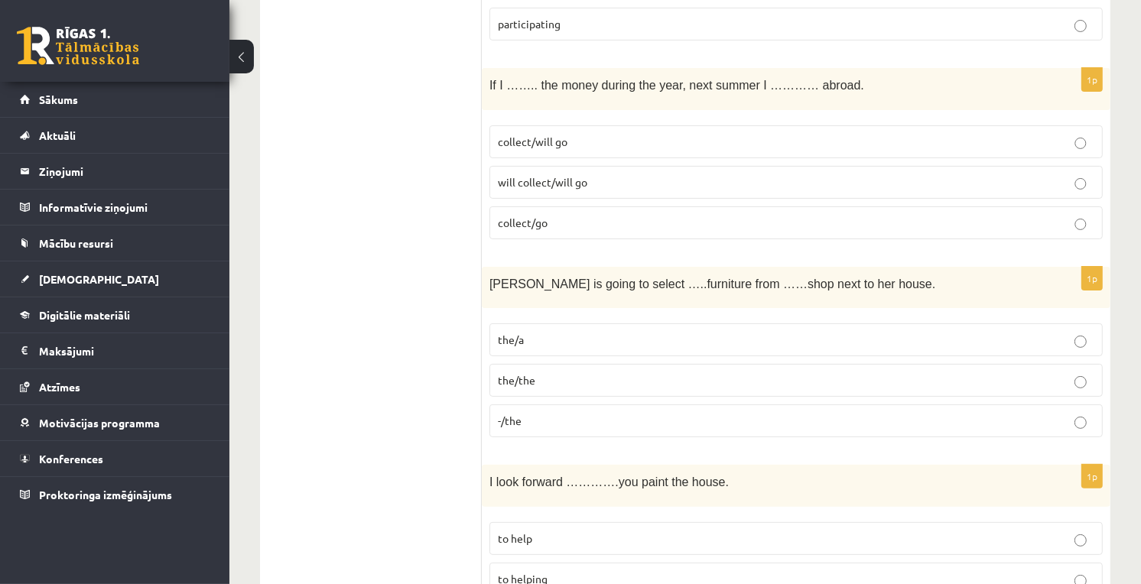
click at [630, 413] on p "-/the" at bounding box center [796, 421] width 596 height 16
click at [719, 278] on span "Gretta is going to select …..furniture from ……shop next to her house." at bounding box center [712, 284] width 446 height 13
drag, startPoint x: 612, startPoint y: 261, endPoint x: 621, endPoint y: 262, distance: 9.2
click at [621, 278] on span "Gretta is going to select …..furniture from ……shop next to her house." at bounding box center [712, 284] width 446 height 13
drag, startPoint x: 621, startPoint y: 262, endPoint x: 638, endPoint y: 273, distance: 20.6
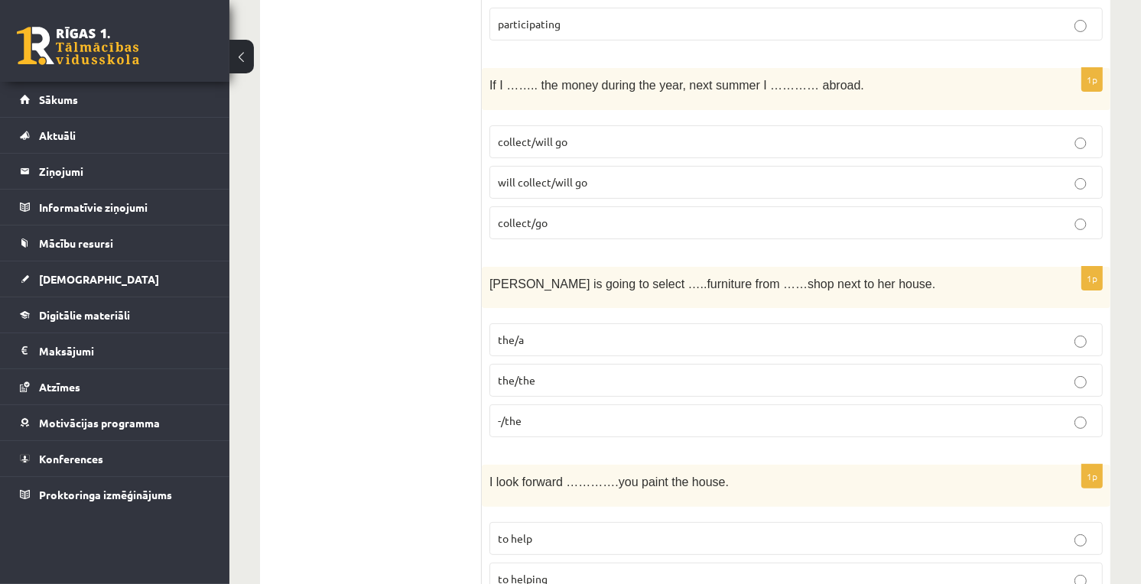
click at [641, 272] on div "Gretta is going to select …..furniture from ……shop next to her house." at bounding box center [796, 288] width 628 height 42
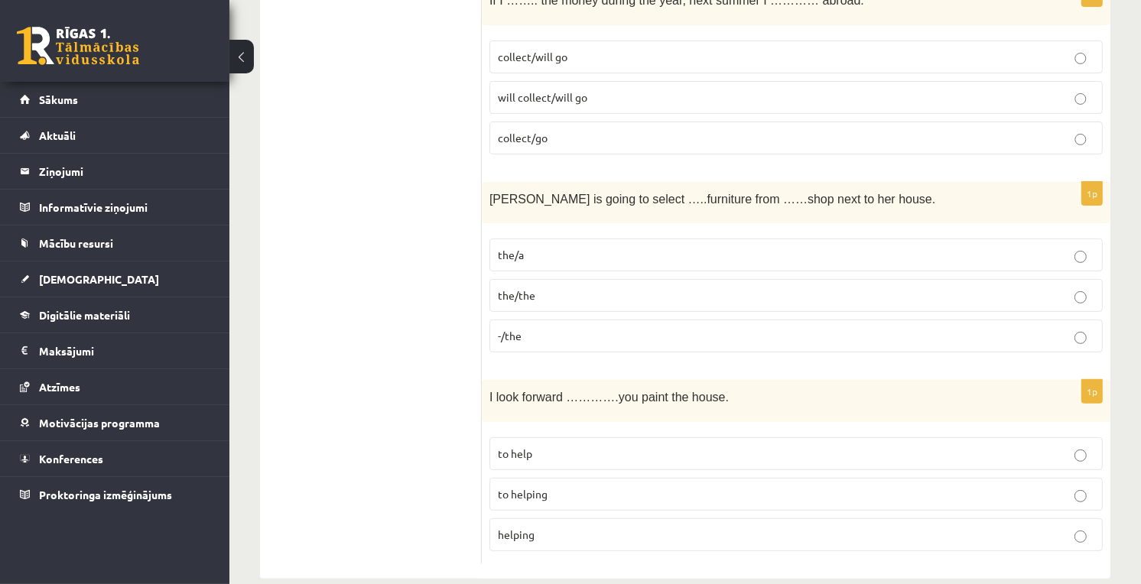
click at [651, 478] on label "to helping" at bounding box center [795, 494] width 613 height 33
click at [554, 446] on p "to help" at bounding box center [796, 454] width 596 height 16
click at [535, 487] on span "to helping" at bounding box center [523, 494] width 50 height 14
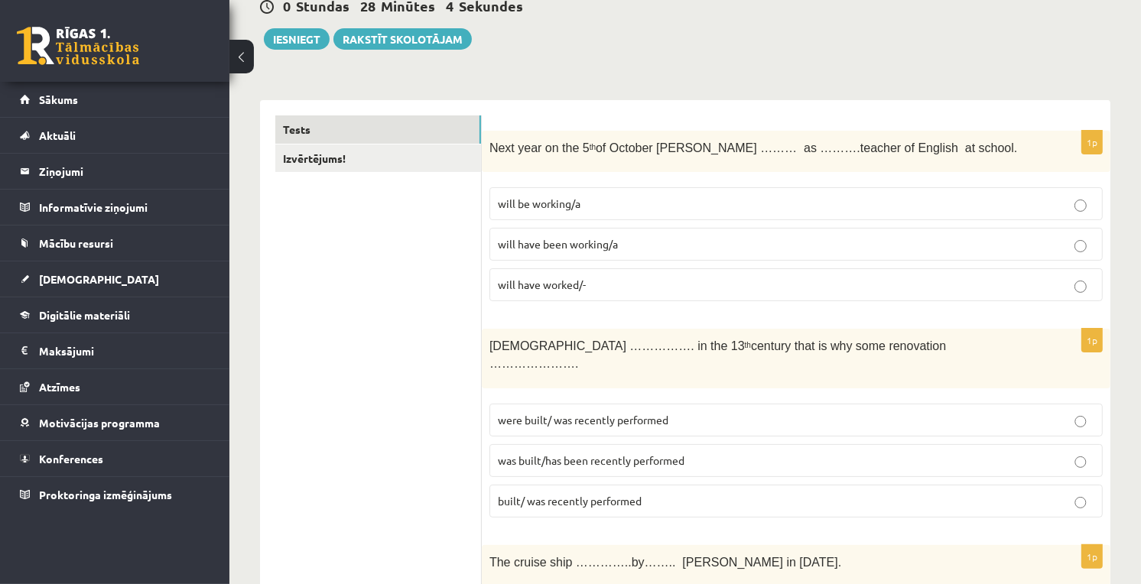
scroll to position [74, 0]
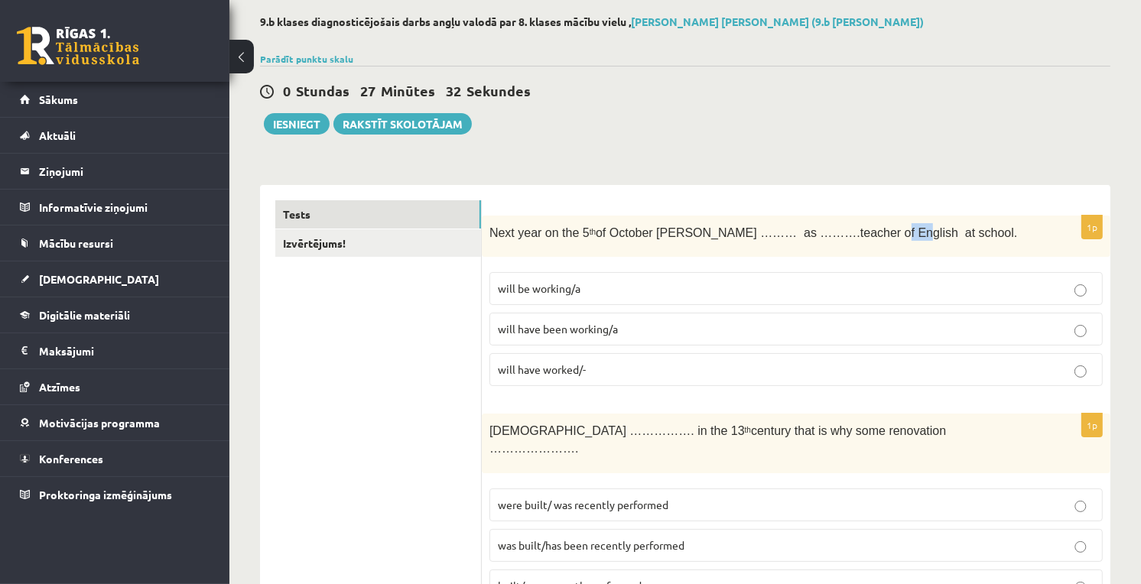
drag, startPoint x: 828, startPoint y: 229, endPoint x: 843, endPoint y: 229, distance: 15.3
click at [843, 229] on span "Next year on the 5 th of October Ann ……… as ……….teacher of English at school." at bounding box center [753, 232] width 528 height 13
drag, startPoint x: 843, startPoint y: 229, endPoint x: 830, endPoint y: 232, distance: 14.0
click at [830, 232] on span "Next year on the 5 th of October Ann ……… as ……….teacher of English at school." at bounding box center [753, 232] width 528 height 13
click at [832, 233] on span "Next year on the 5 th of October Ann ……… as ……….teacher of English at school." at bounding box center [753, 232] width 528 height 13
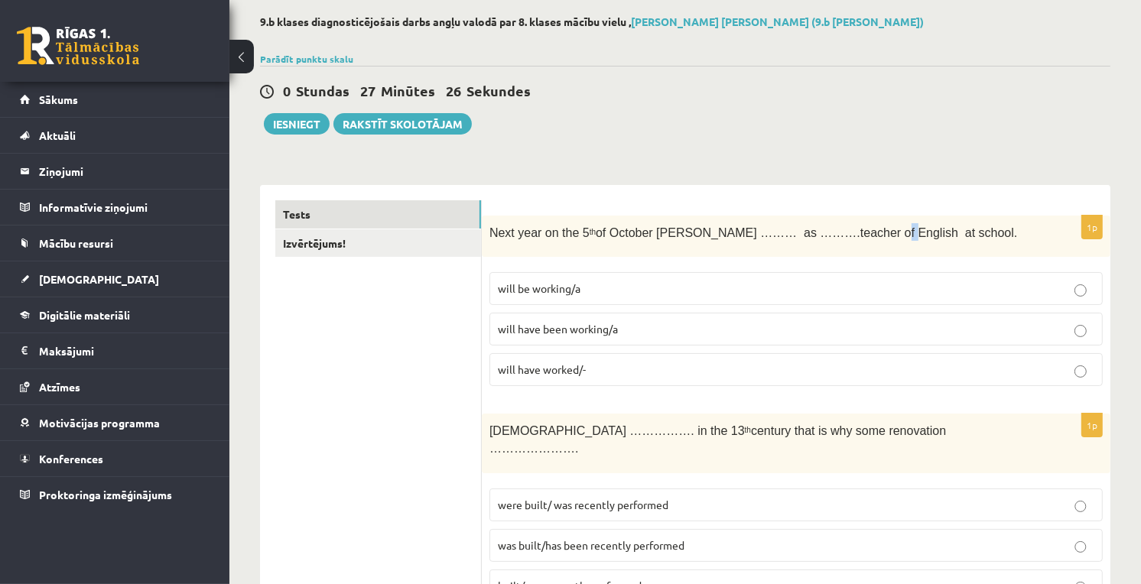
click at [829, 235] on span "Next year on the 5 th of October Ann ……… as ……….teacher of English at school." at bounding box center [753, 232] width 528 height 13
drag, startPoint x: 919, startPoint y: 202, endPoint x: 920, endPoint y: 193, distance: 8.4
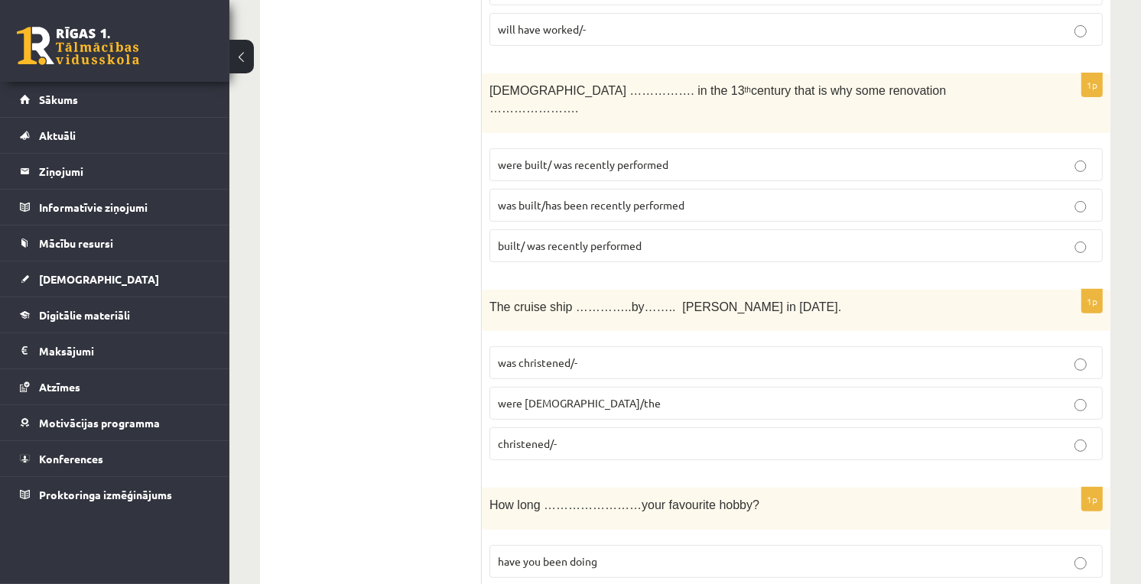
scroll to position [499, 0]
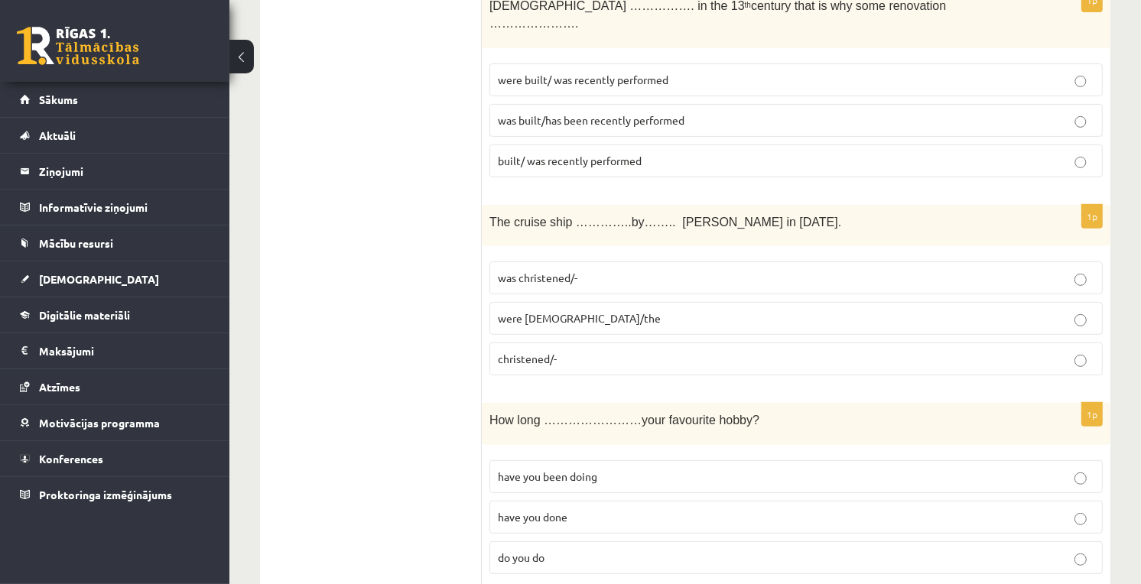
click at [794, 213] on p "The cruise ship …………..by…….. Queen Elizabeth in 1987." at bounding box center [757, 222] width 537 height 18
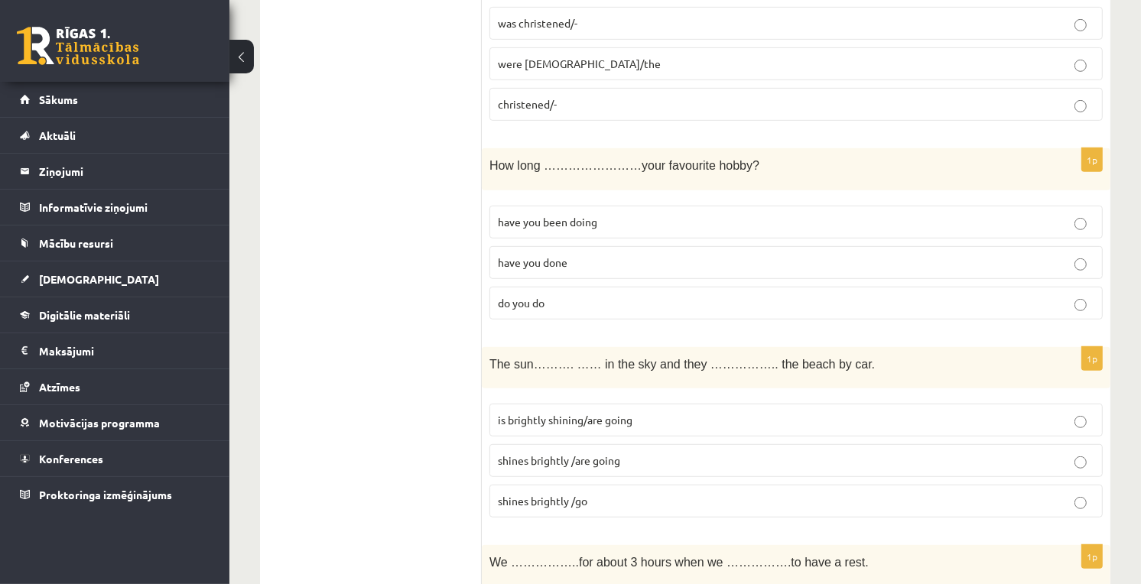
scroll to position [839, 0]
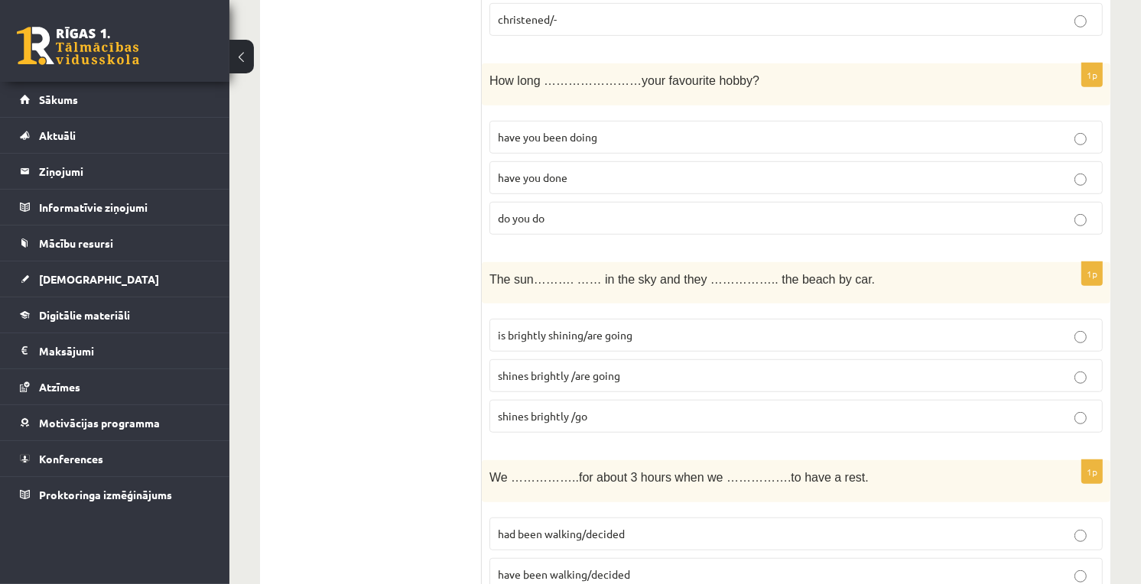
click at [780, 129] on p "have you been doing" at bounding box center [796, 137] width 596 height 16
drag, startPoint x: 777, startPoint y: 119, endPoint x: 419, endPoint y: 146, distance: 358.9
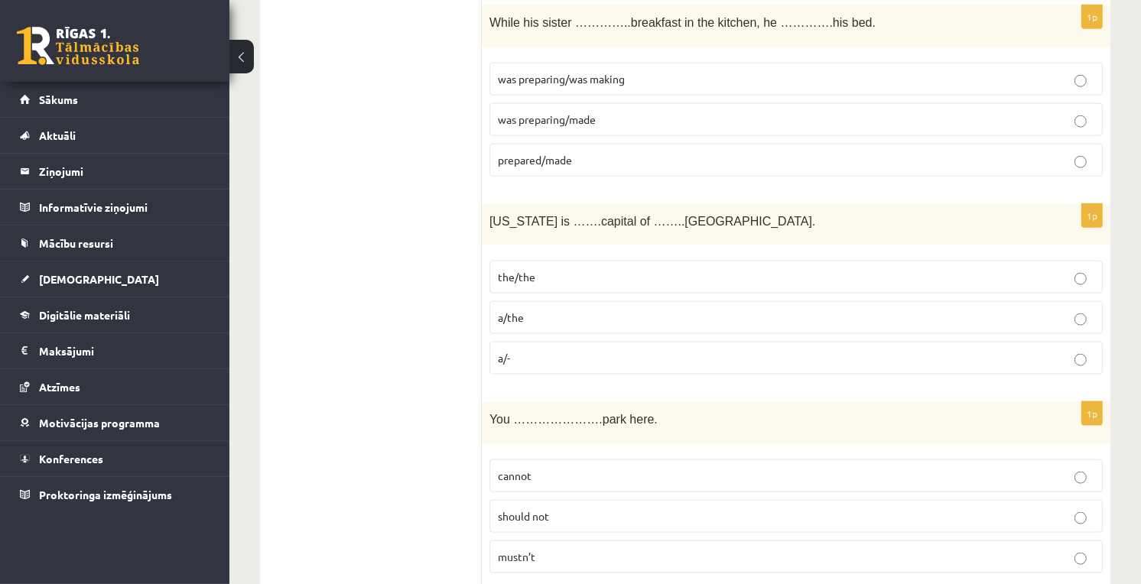
scroll to position [1774, 0]
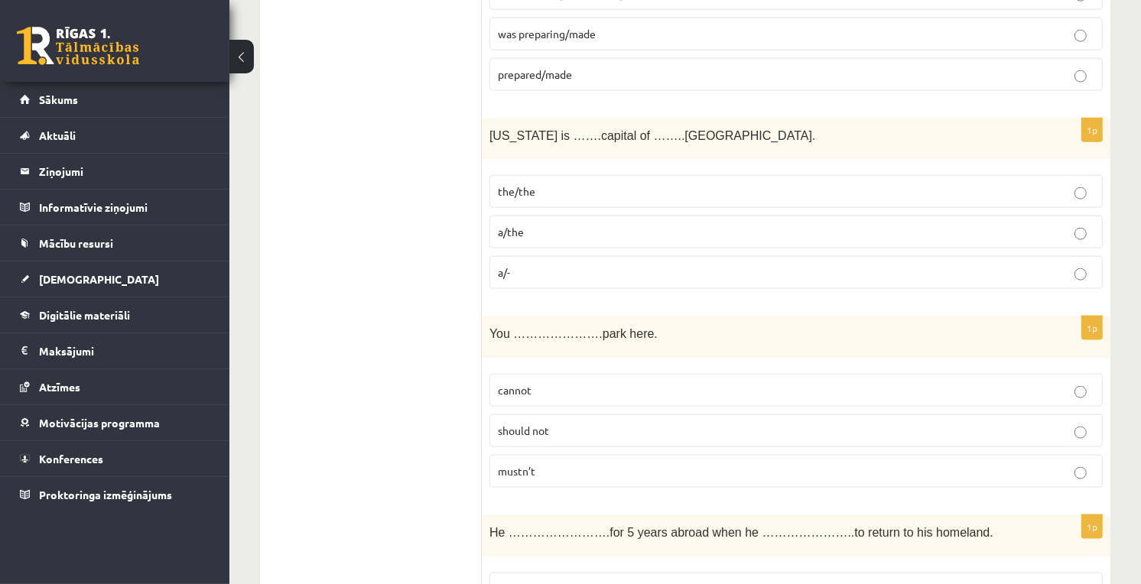
click at [572, 396] on fieldset "cannot should not mustn’t" at bounding box center [795, 429] width 613 height 126
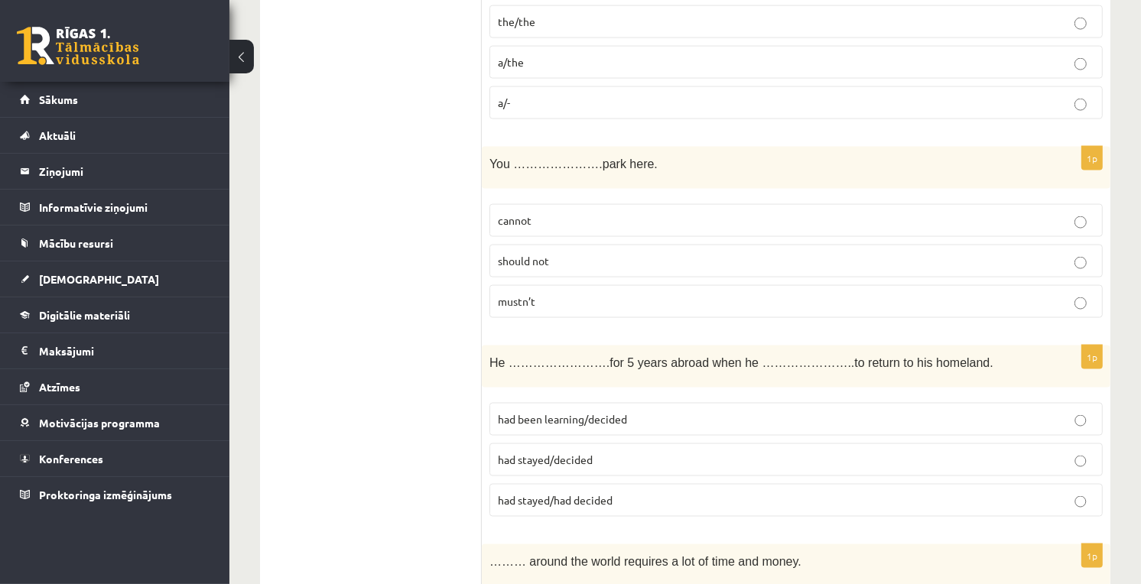
click at [521, 285] on label "mustn’t" at bounding box center [795, 301] width 613 height 33
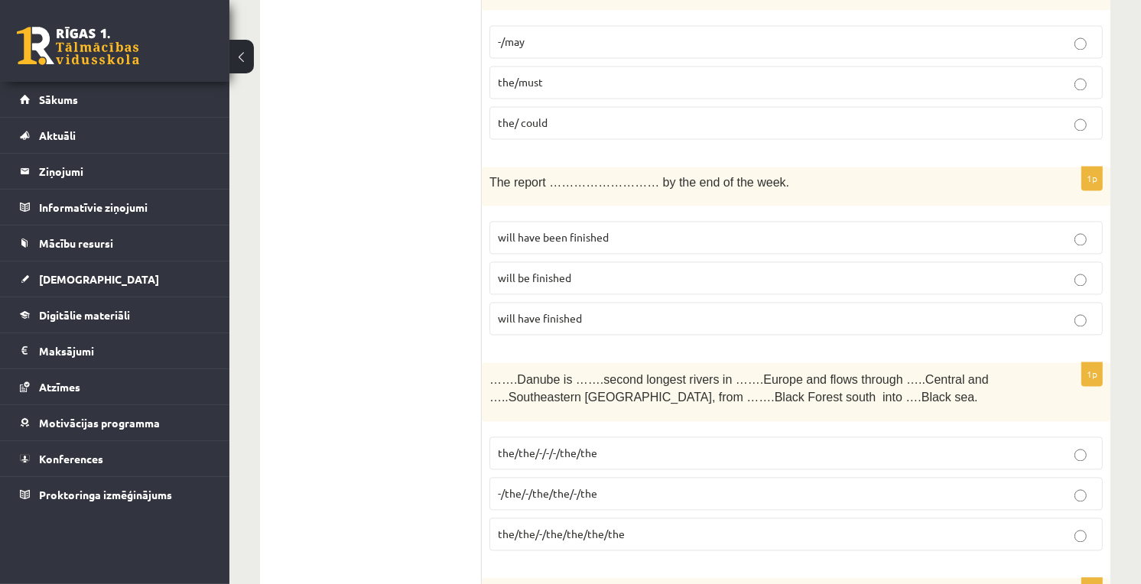
scroll to position [2803, 0]
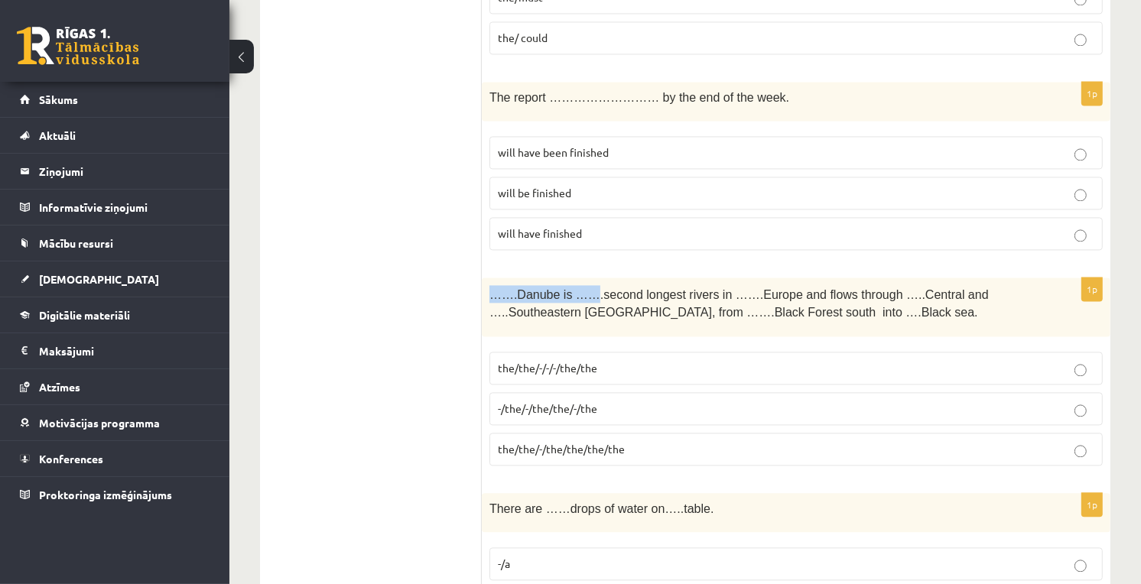
drag, startPoint x: 489, startPoint y: 281, endPoint x: 579, endPoint y: 268, distance: 90.4
click at [579, 278] on div "…….Danube is …….second longest rivers in …….Europe and flows through …..Central…" at bounding box center [796, 307] width 628 height 59
drag, startPoint x: 579, startPoint y: 268, endPoint x: 730, endPoint y: 281, distance: 151.9
click at [730, 288] on span "…….Danube is …….second longest rivers in …….Europe and flows through …..Central…" at bounding box center [738, 303] width 499 height 31
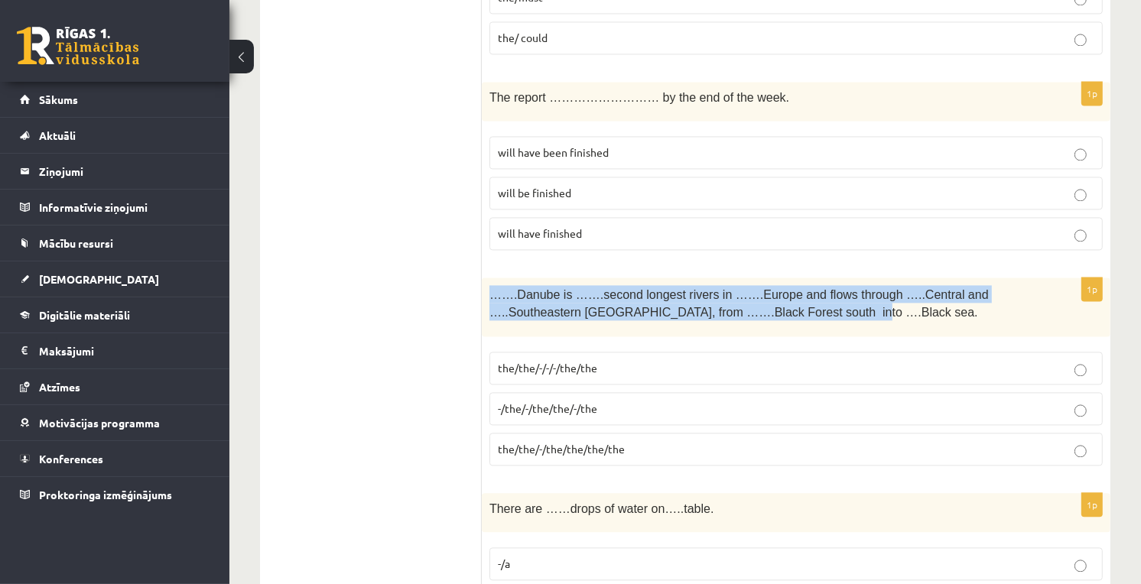
drag, startPoint x: 724, startPoint y: 300, endPoint x: 487, endPoint y: 280, distance: 237.8
click at [487, 280] on div "…….Danube is …….second longest rivers in …….Europe and flows through …..Central…" at bounding box center [796, 307] width 628 height 59
drag, startPoint x: 487, startPoint y: 280, endPoint x: 761, endPoint y: 283, distance: 273.7
click at [761, 288] on span "…….Danube is …….second longest rivers in …….Europe and flows through …..Central…" at bounding box center [738, 303] width 499 height 31
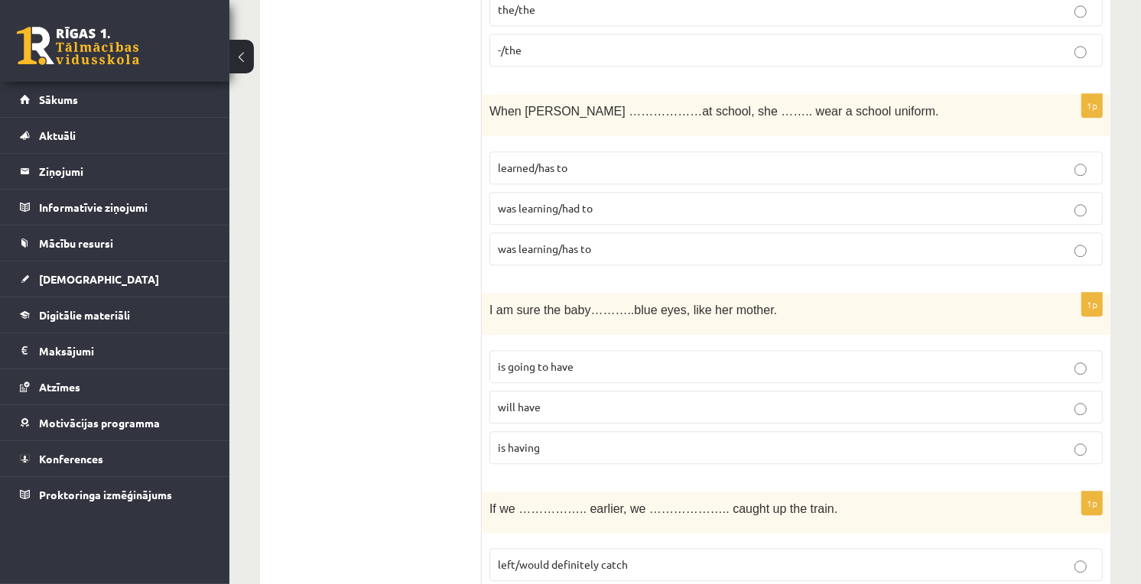
scroll to position [3482, 0]
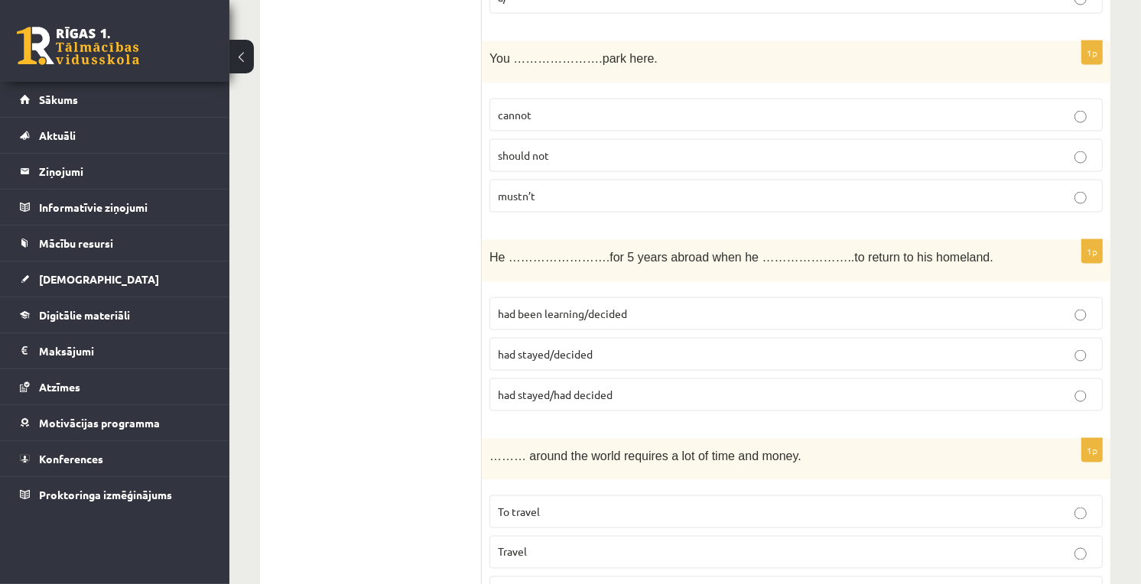
scroll to position [0, 0]
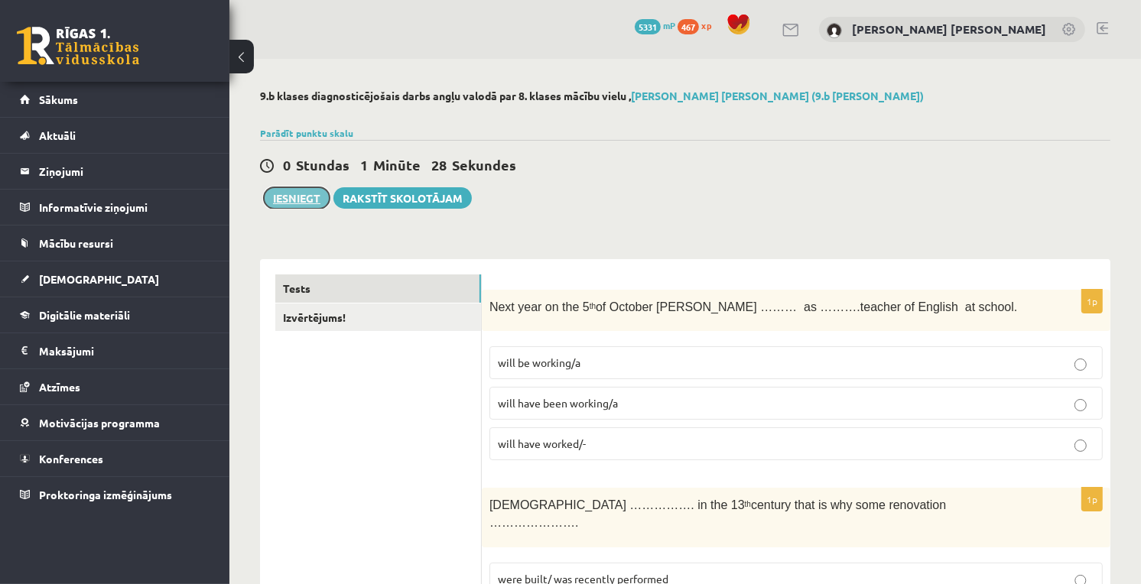
click at [300, 187] on button "Iesniegt" at bounding box center [297, 197] width 66 height 21
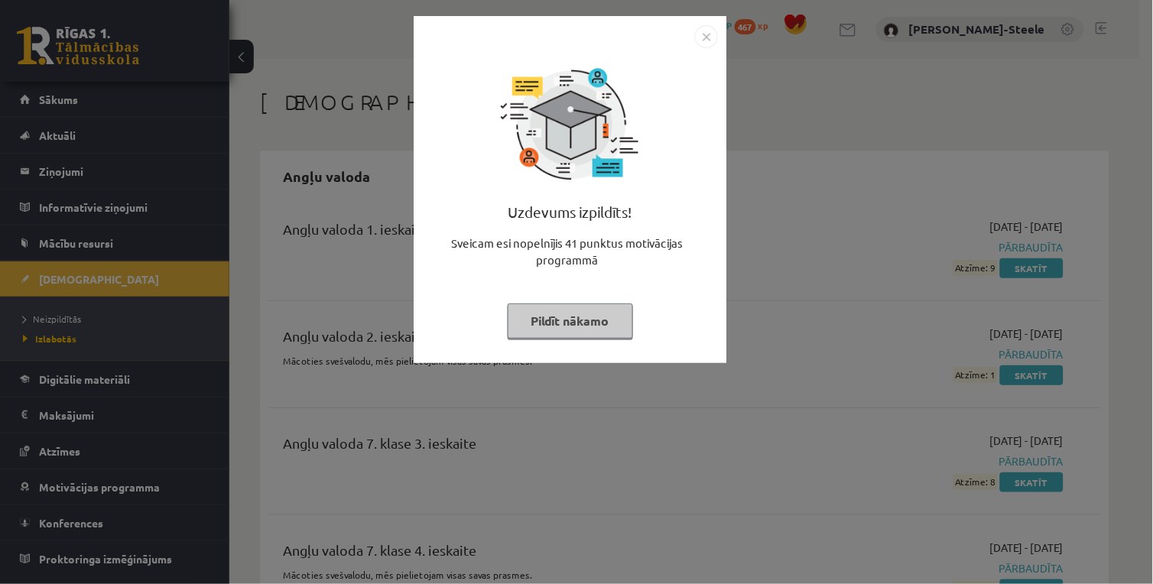
click at [705, 38] on img "Close" at bounding box center [706, 36] width 23 height 23
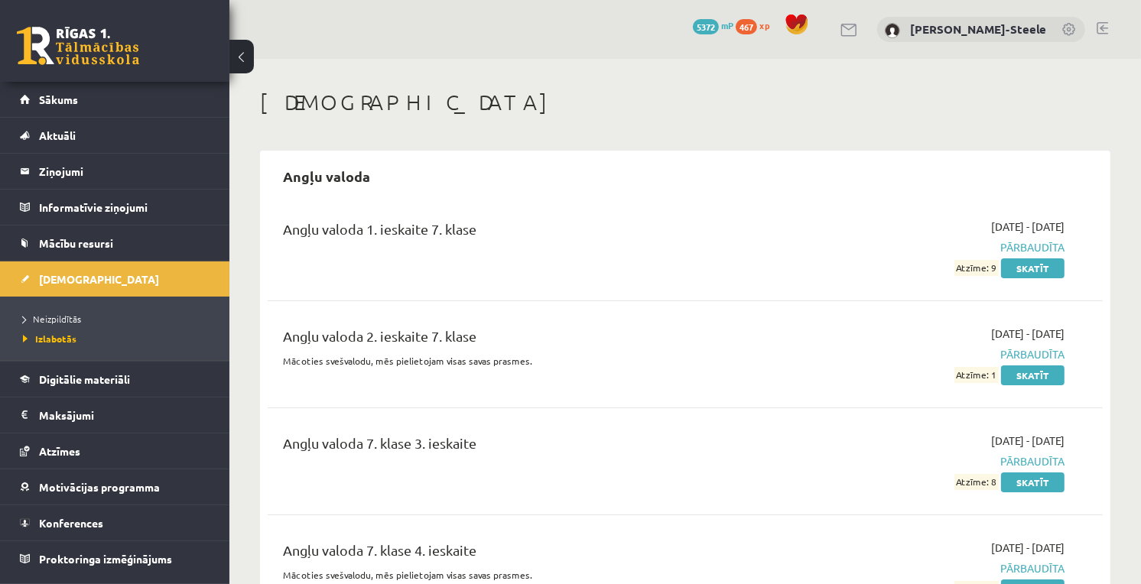
scroll to position [85, 0]
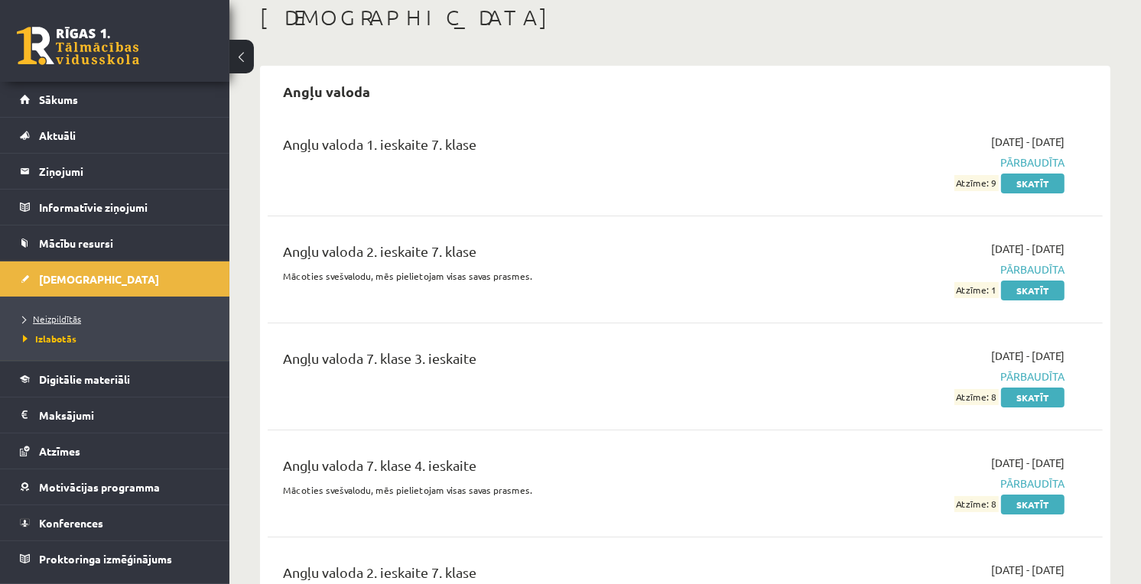
click at [47, 322] on span "Neizpildītās" at bounding box center [52, 319] width 58 height 12
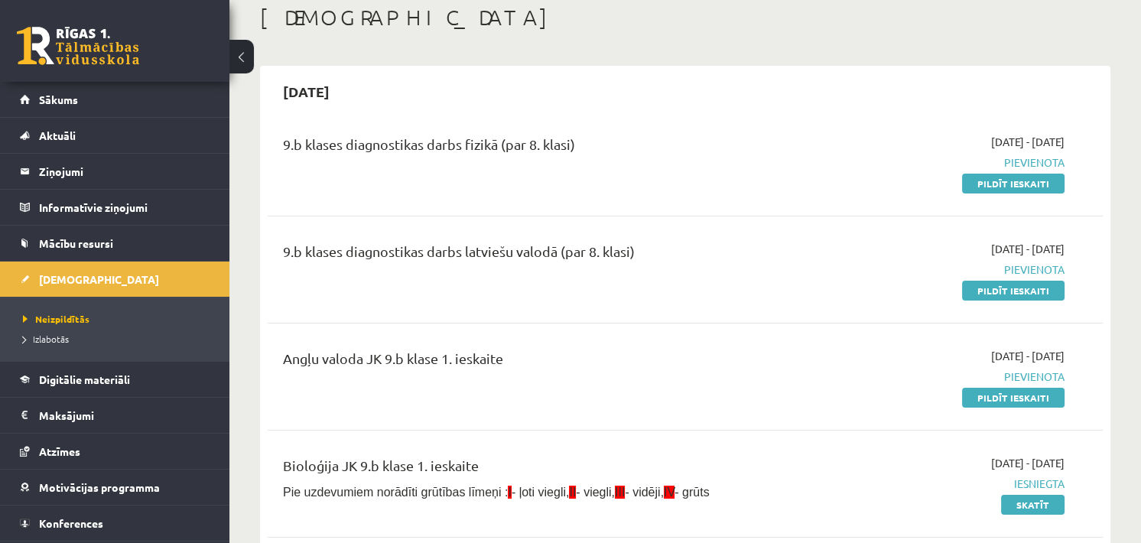
scroll to position [170, 0]
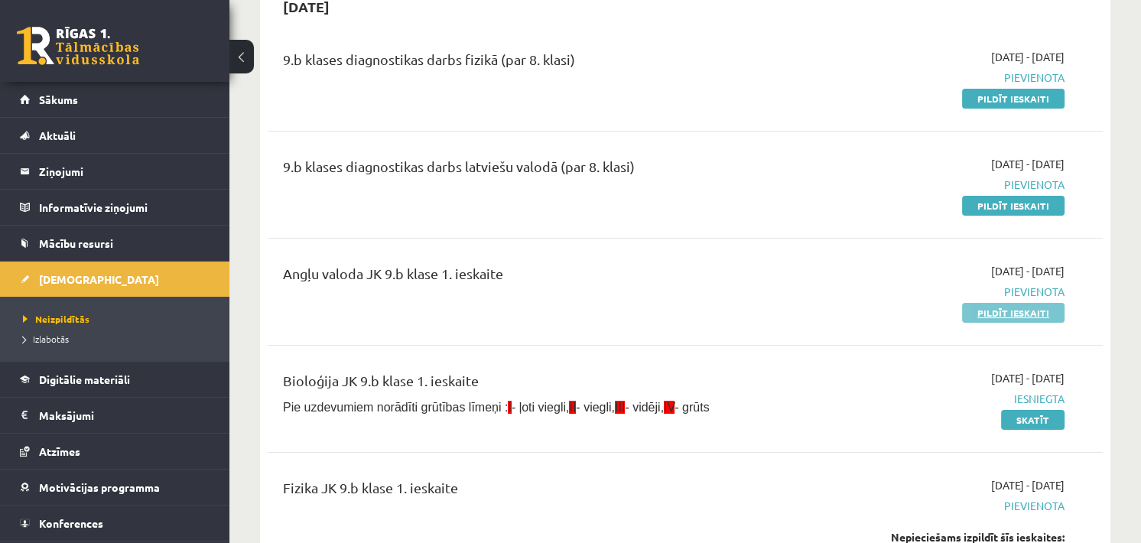
click at [1002, 310] on link "Pildīt ieskaiti" at bounding box center [1013, 313] width 102 height 20
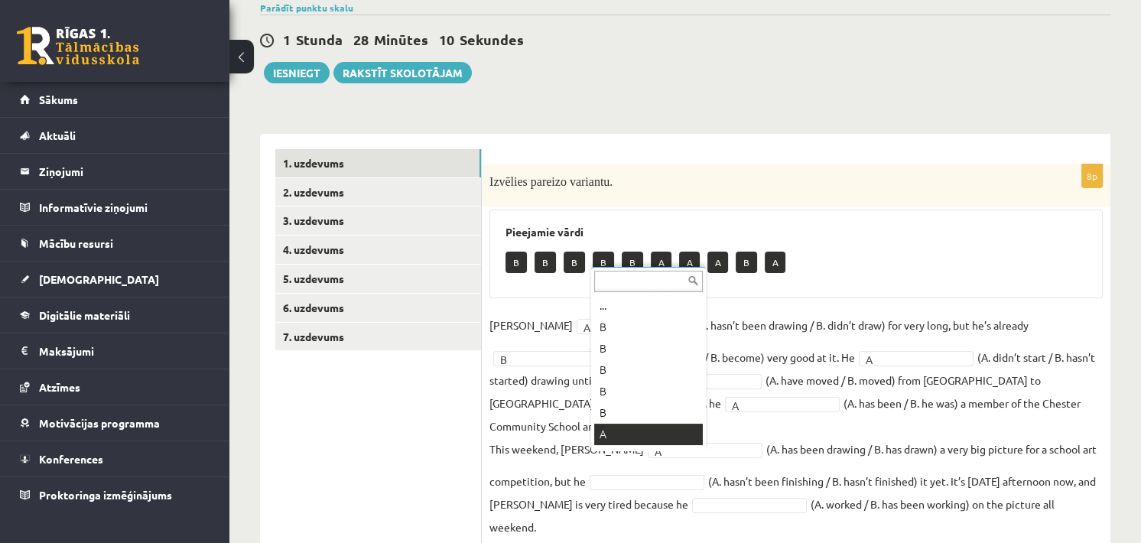
scroll to position [18, 0]
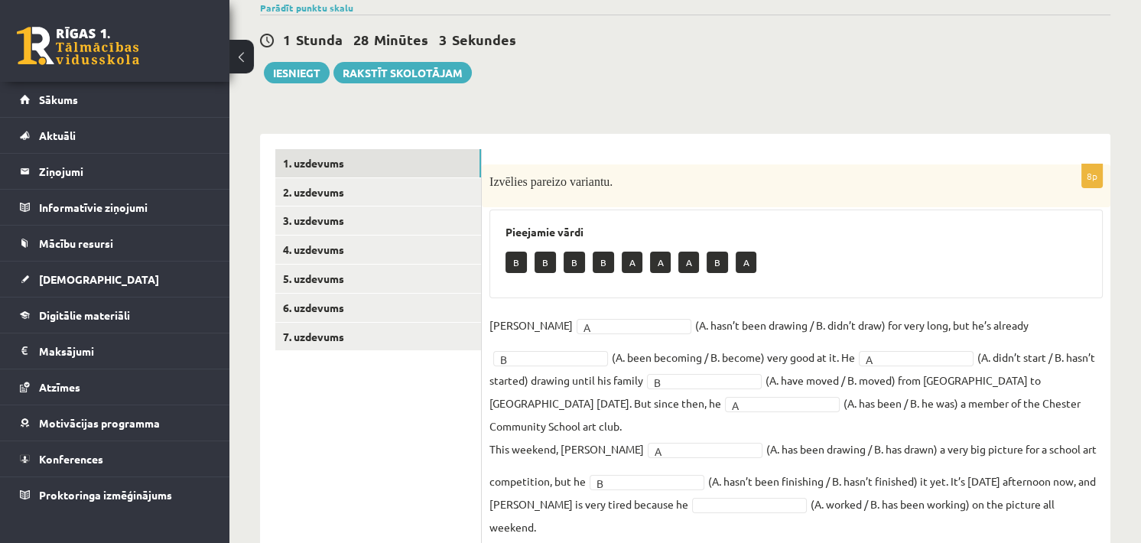
drag, startPoint x: 512, startPoint y: 494, endPoint x: 411, endPoint y: 459, distance: 106.9
click at [411, 459] on ul "1. uzdevums 2. uzdevums 3. uzdevums 4. uzdevums 5. uzdevums 6. uzdevums 7. uzde…" at bounding box center [378, 347] width 206 height 397
click at [755, 488] on fieldset "Danny A * (A. hasn’t been drawing / B. didn’t draw) for very long, but he’s alr…" at bounding box center [795, 425] width 613 height 225
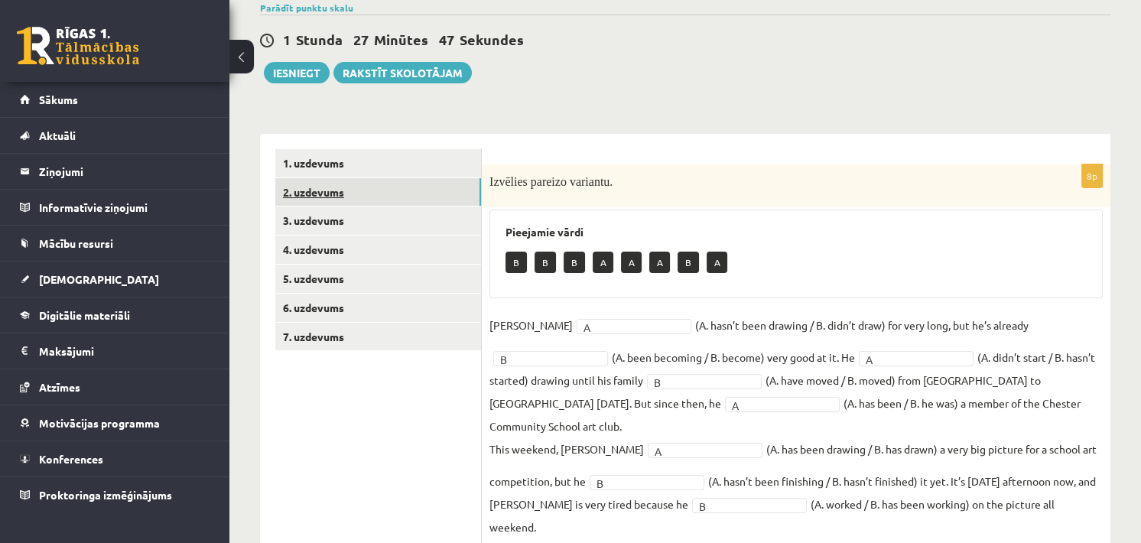
click at [311, 188] on link "2. uzdevums" at bounding box center [378, 192] width 206 height 28
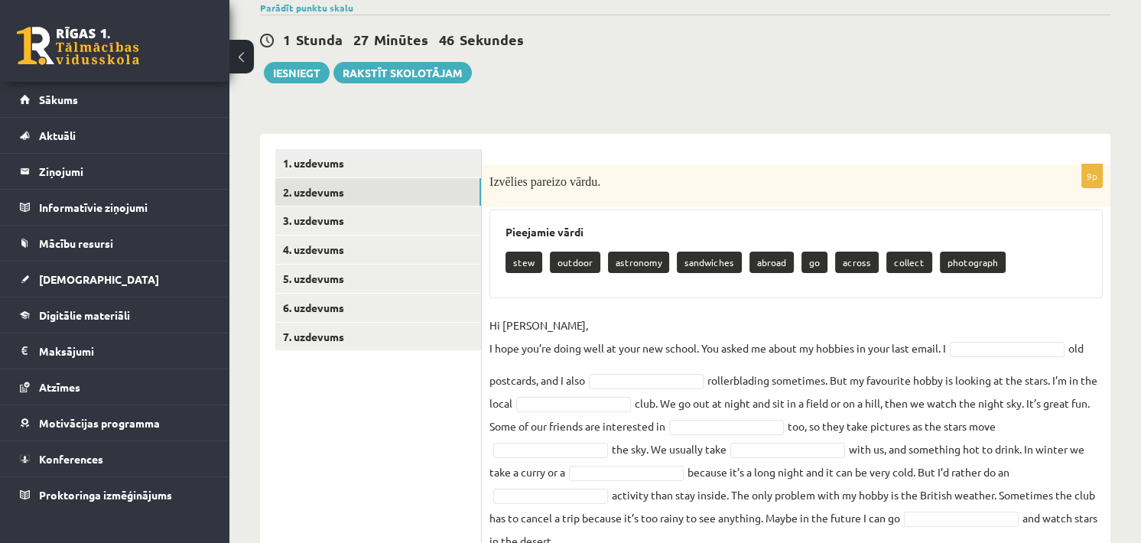
scroll to position [208, 0]
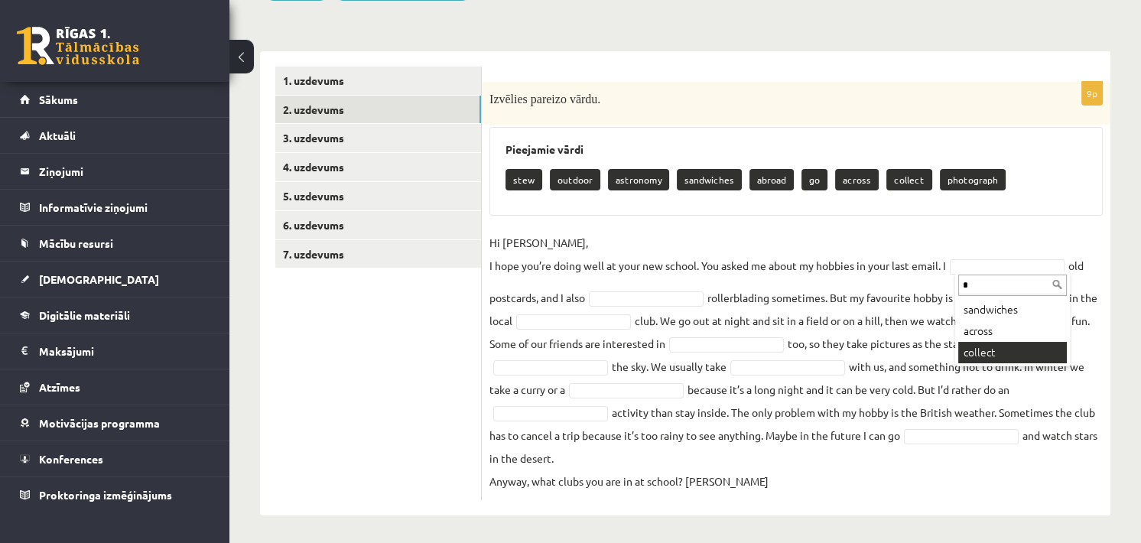
type input "*"
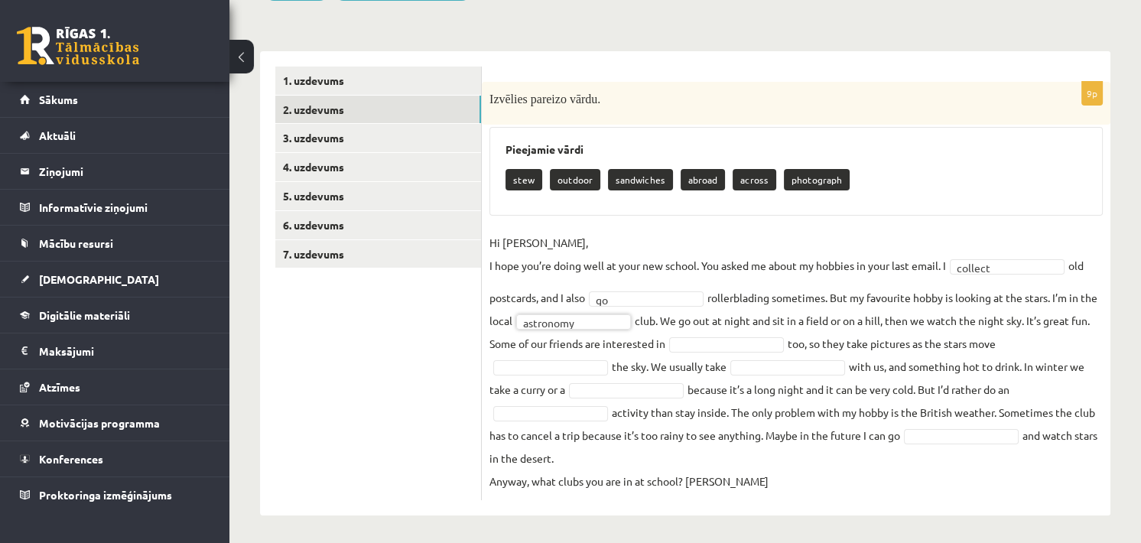
drag, startPoint x: 775, startPoint y: 337, endPoint x: 768, endPoint y: 346, distance: 11.4
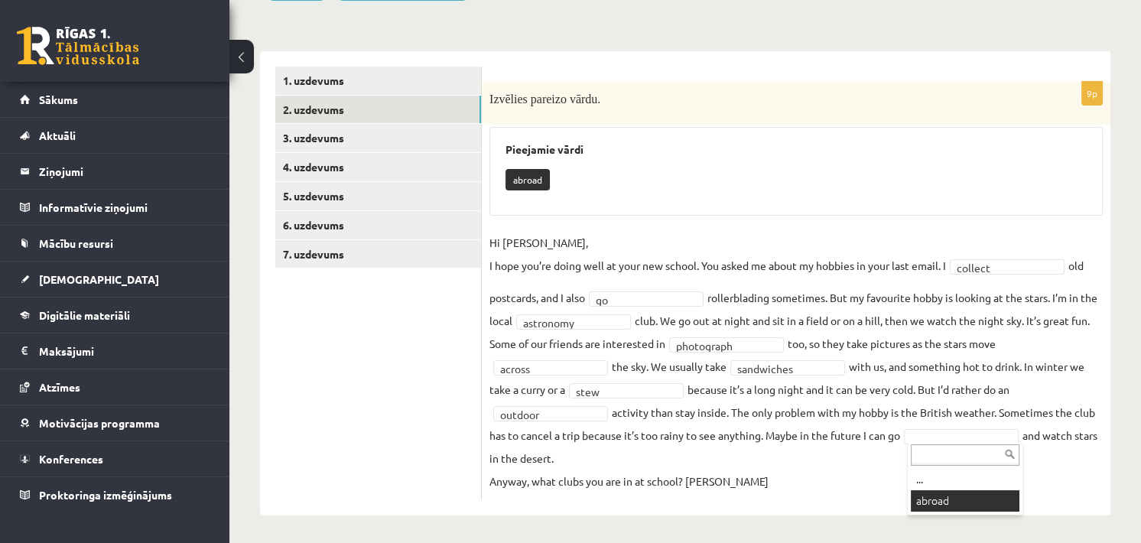
scroll to position [172, 0]
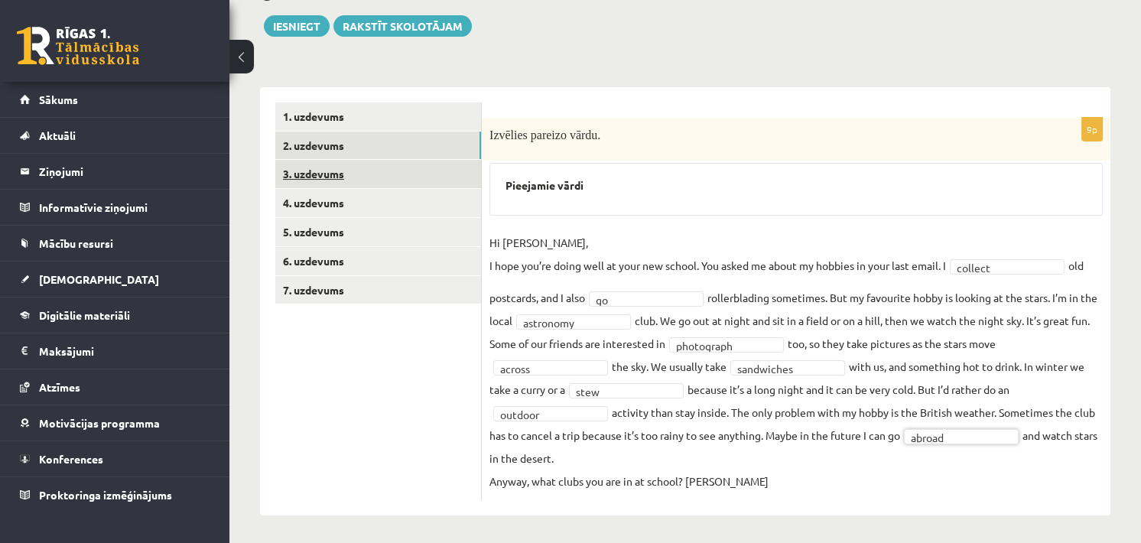
click at [316, 165] on link "3. uzdevums" at bounding box center [378, 174] width 206 height 28
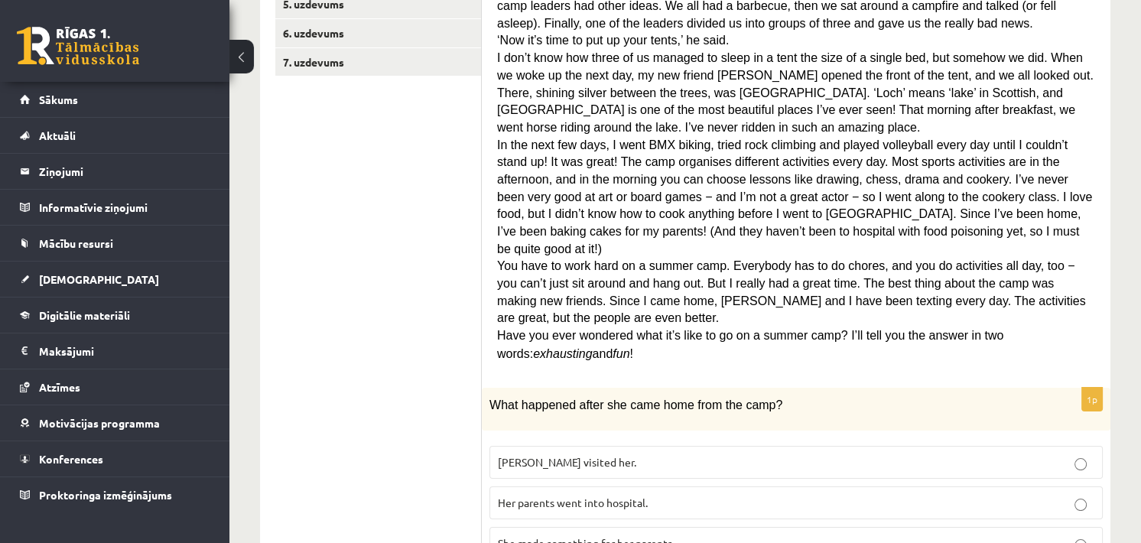
scroll to position [485, 0]
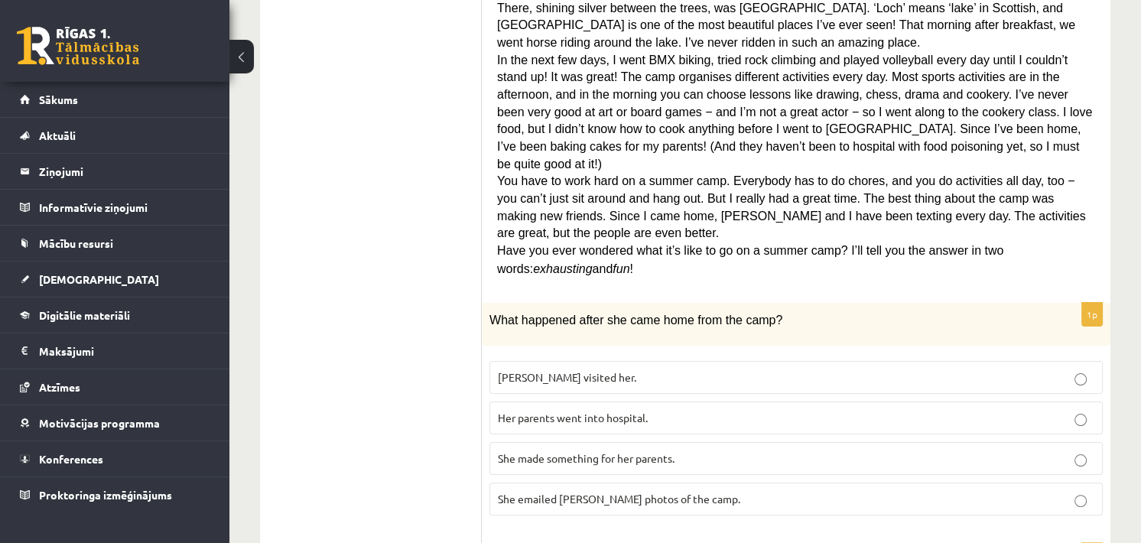
click at [567, 442] on label "She made something for her parents." at bounding box center [795, 458] width 613 height 33
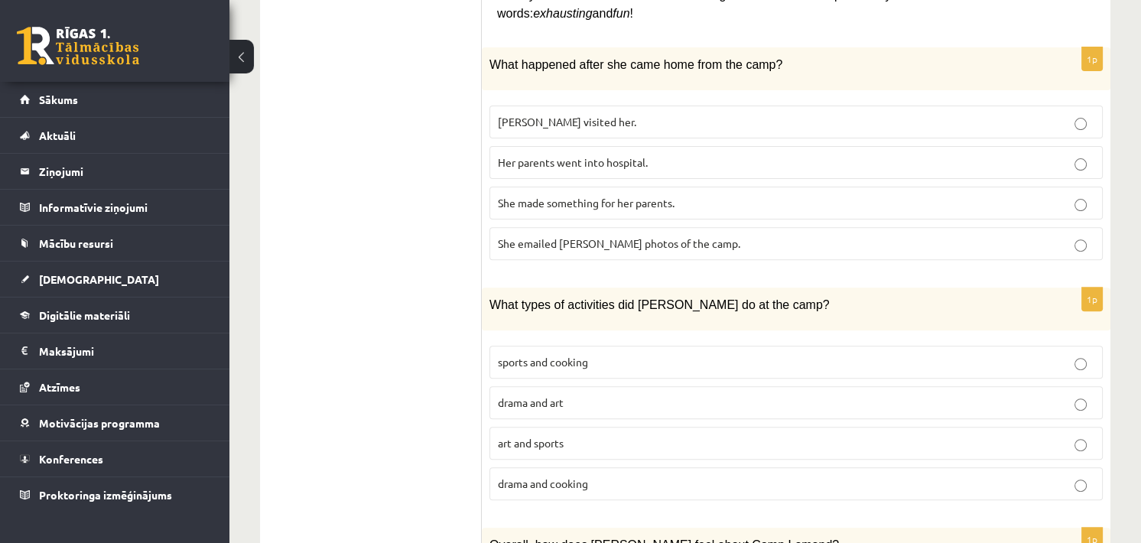
scroll to position [825, 0]
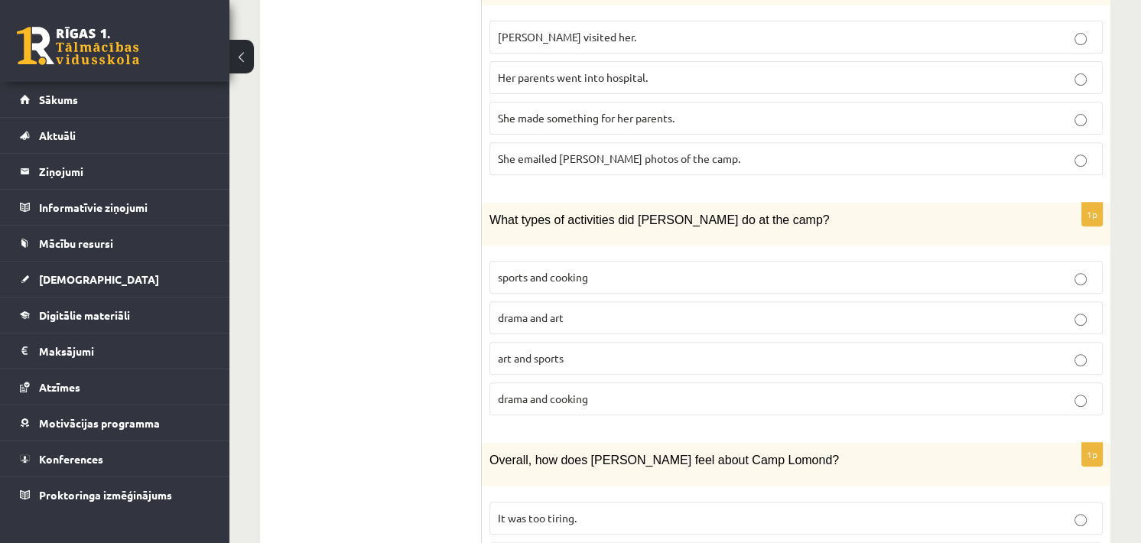
click at [614, 269] on p "sports and cooking" at bounding box center [796, 277] width 596 height 16
click at [576, 270] on span "sports and cooking" at bounding box center [543, 277] width 90 height 14
drag, startPoint x: 576, startPoint y: 232, endPoint x: 531, endPoint y: 209, distance: 50.6
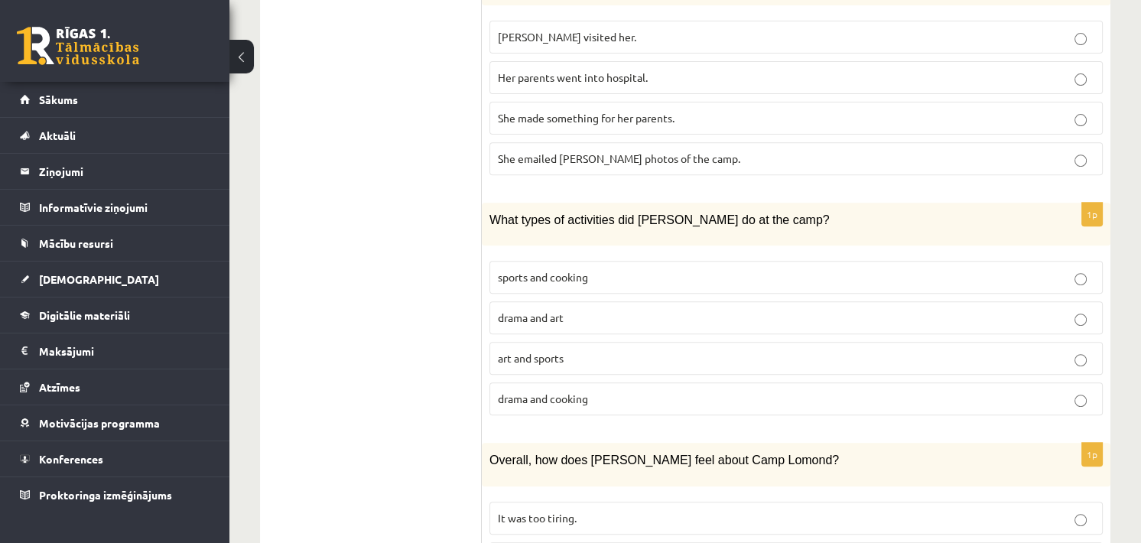
click at [531, 253] on fieldset "sports and cooking drama and art art and sports drama and cooking" at bounding box center [795, 336] width 613 height 167
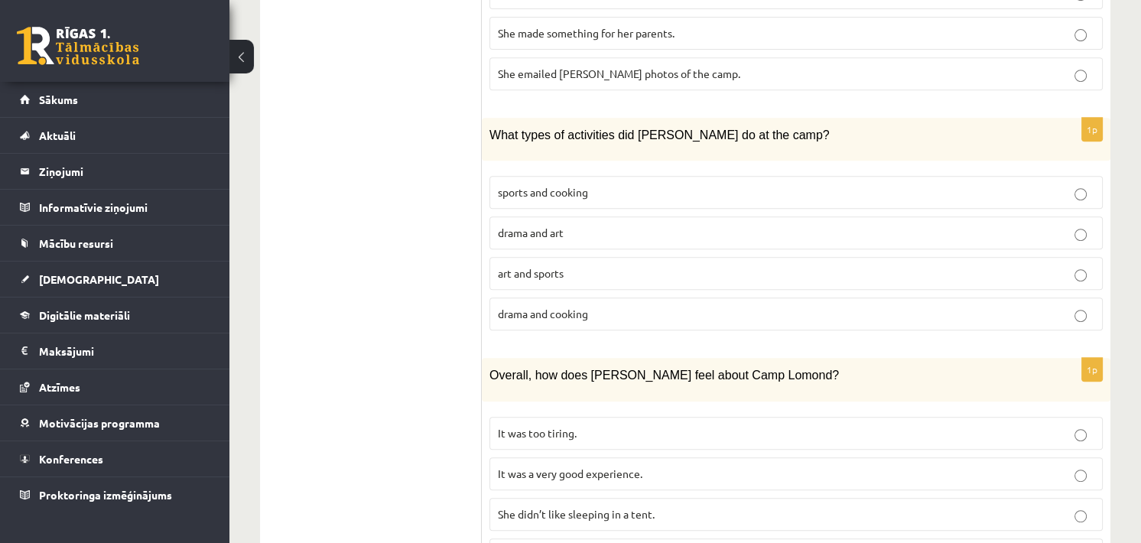
scroll to position [995, 0]
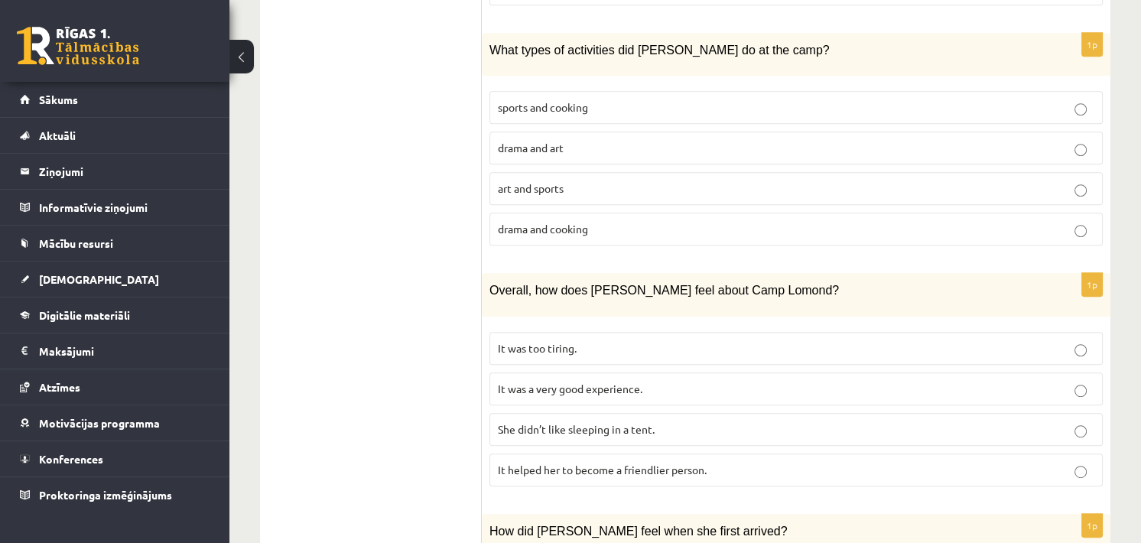
click at [556, 381] on span "It was a very good experience." at bounding box center [570, 388] width 144 height 14
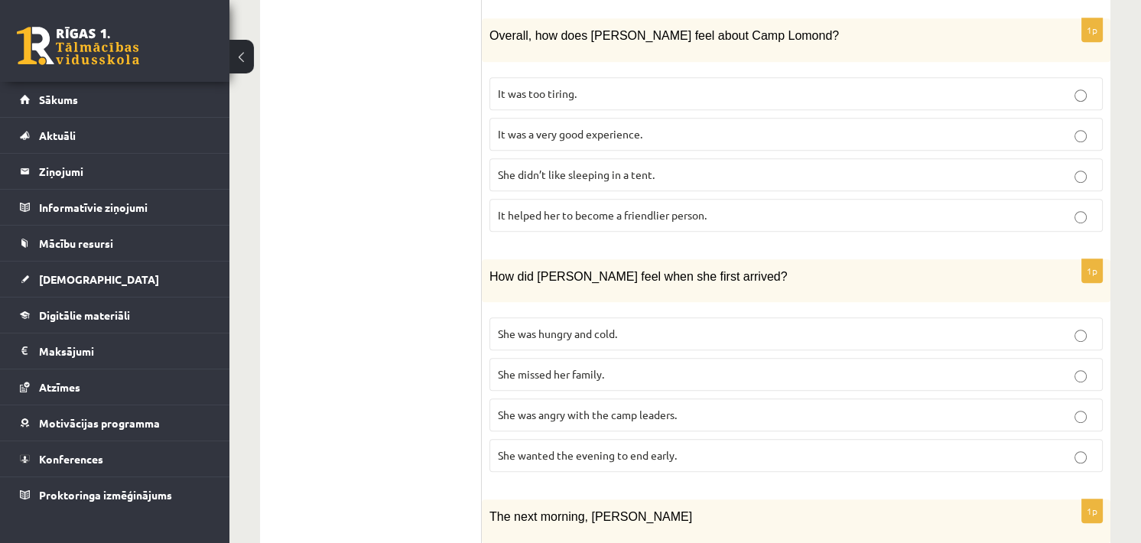
scroll to position [1334, 0]
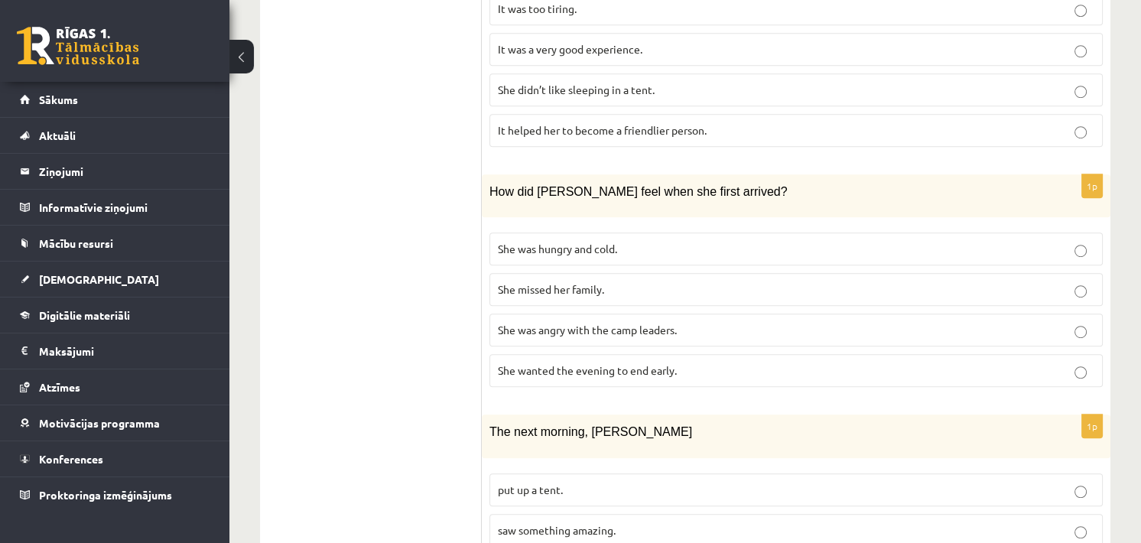
click at [608, 242] on span "She was hungry and cold." at bounding box center [557, 249] width 119 height 14
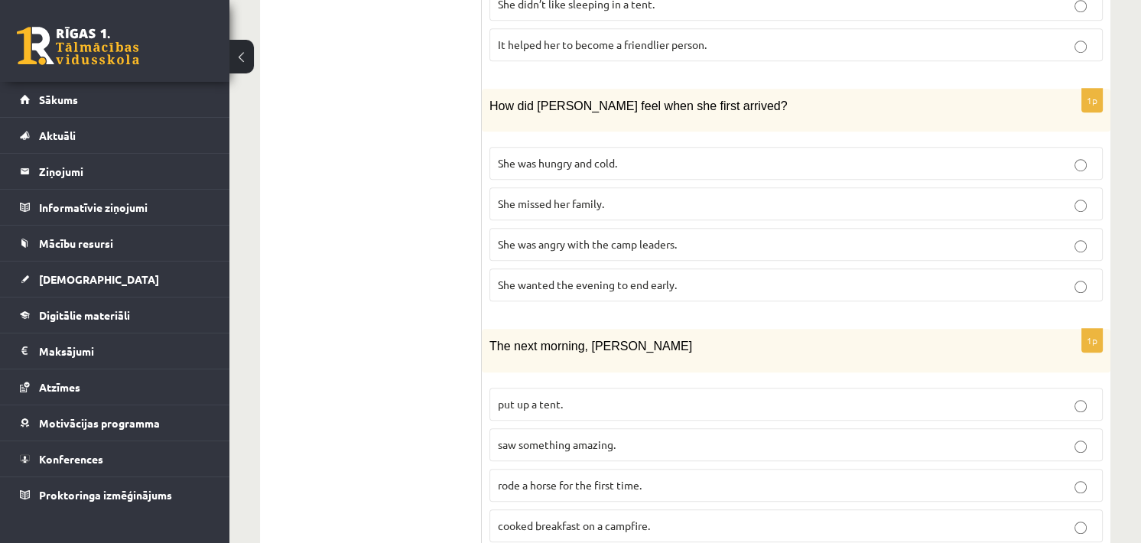
click at [586, 437] on span "saw something amazing." at bounding box center [557, 444] width 118 height 14
click at [628, 469] on label "rode a horse for the first time." at bounding box center [795, 485] width 613 height 33
click at [641, 437] on p "saw something amazing." at bounding box center [796, 445] width 596 height 16
click at [606, 469] on label "rode a horse for the first time." at bounding box center [795, 485] width 613 height 33
click at [615, 437] on p "saw something amazing." at bounding box center [796, 445] width 596 height 16
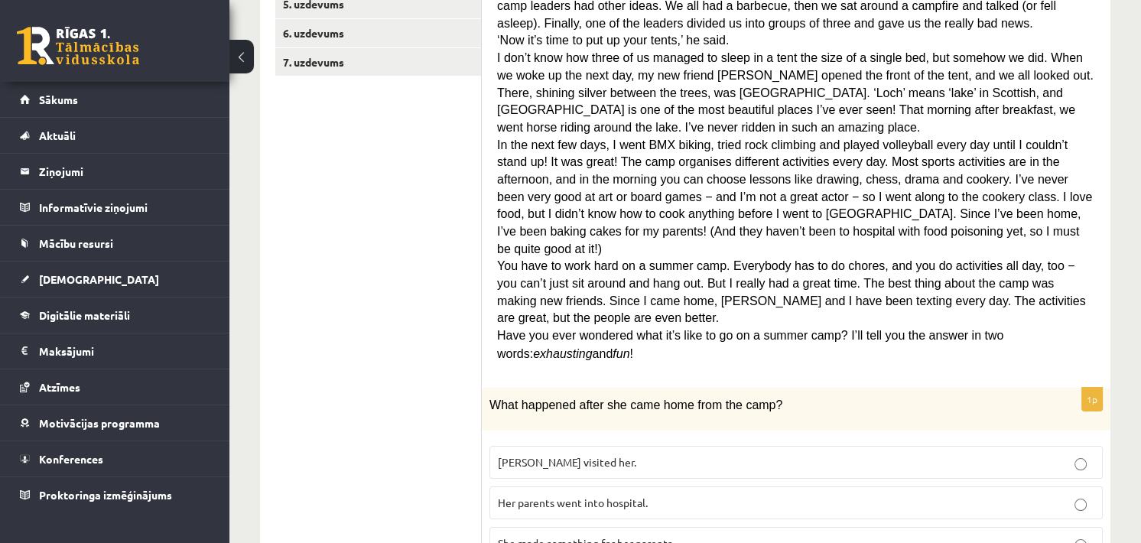
scroll to position [145, 0]
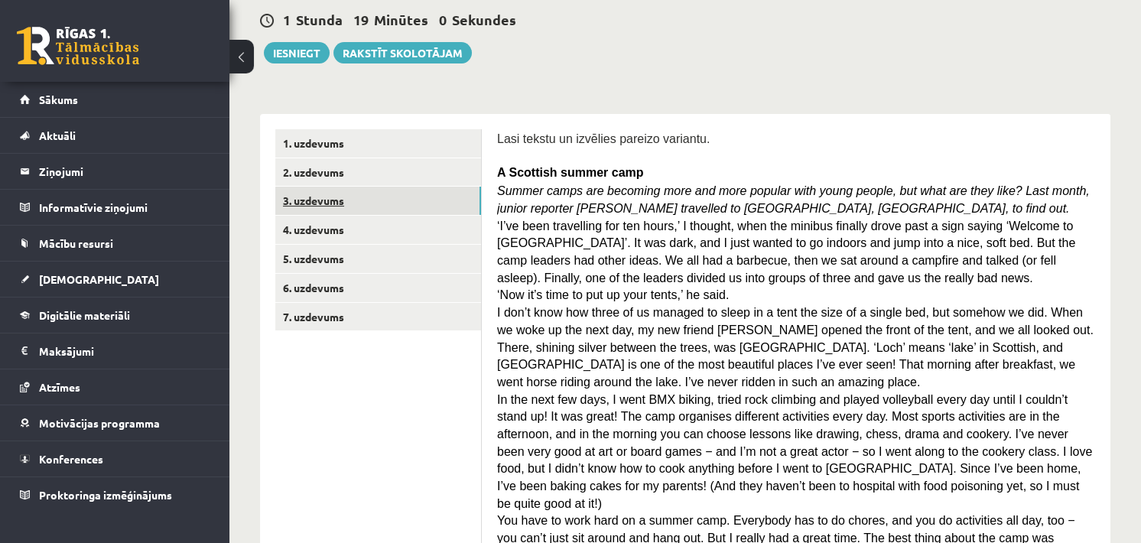
click at [355, 208] on link "3. uzdevums" at bounding box center [378, 201] width 206 height 28
click at [391, 174] on link "2. uzdevums" at bounding box center [378, 172] width 206 height 28
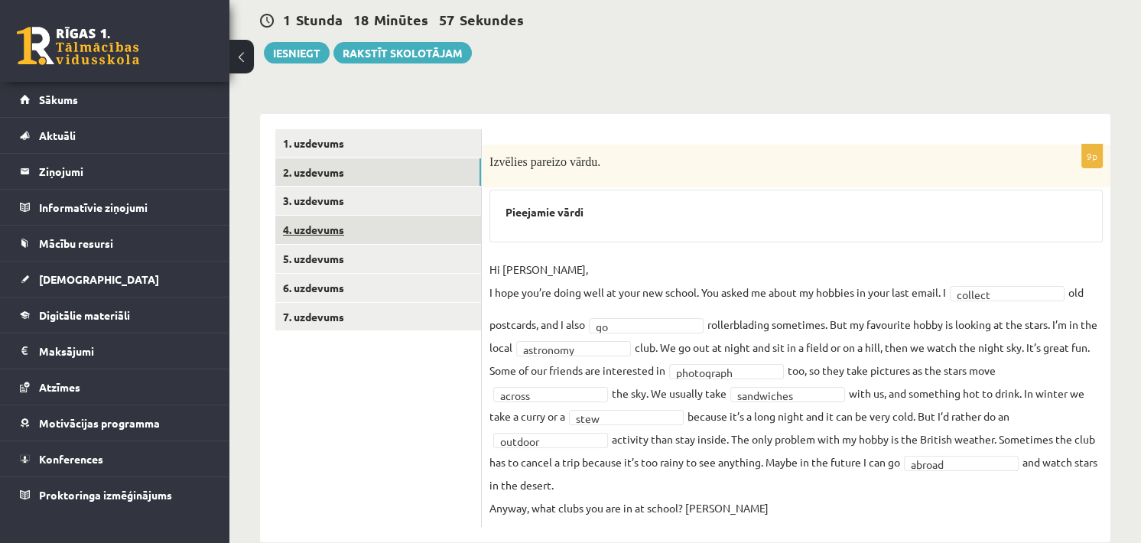
click at [375, 220] on link "4. uzdevums" at bounding box center [378, 230] width 206 height 28
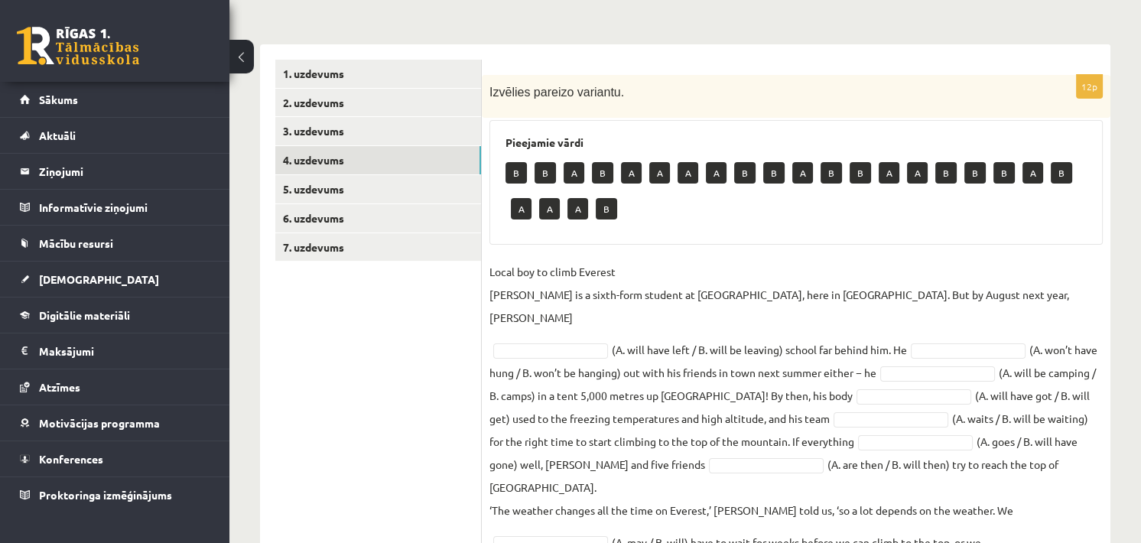
scroll to position [300, 0]
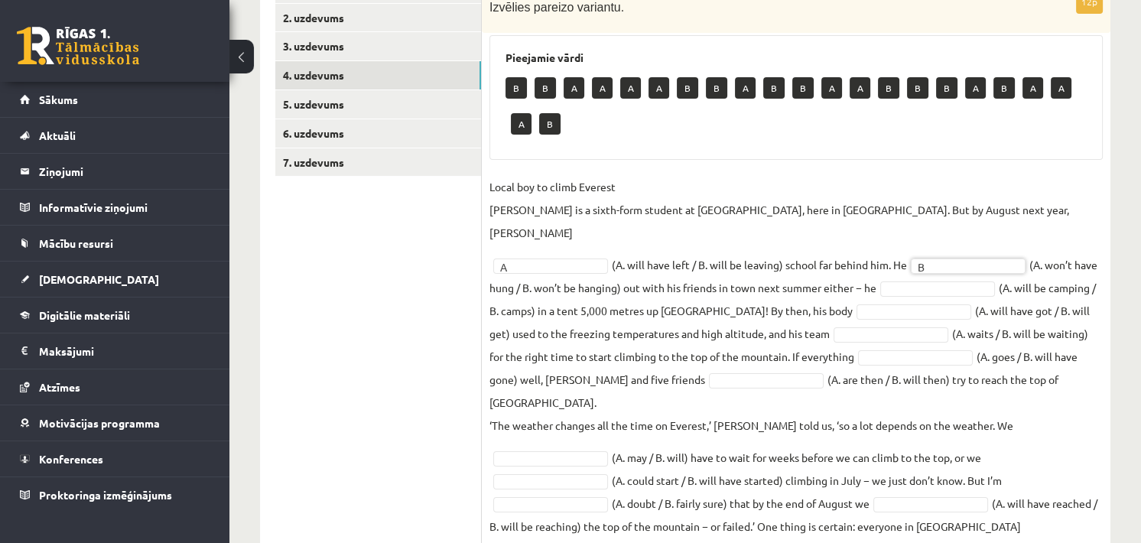
click at [960, 279] on fieldset "Local boy to climb Everest Nathan Short is a sixth-form student at Pittville Co…" at bounding box center [795, 367] width 613 height 385
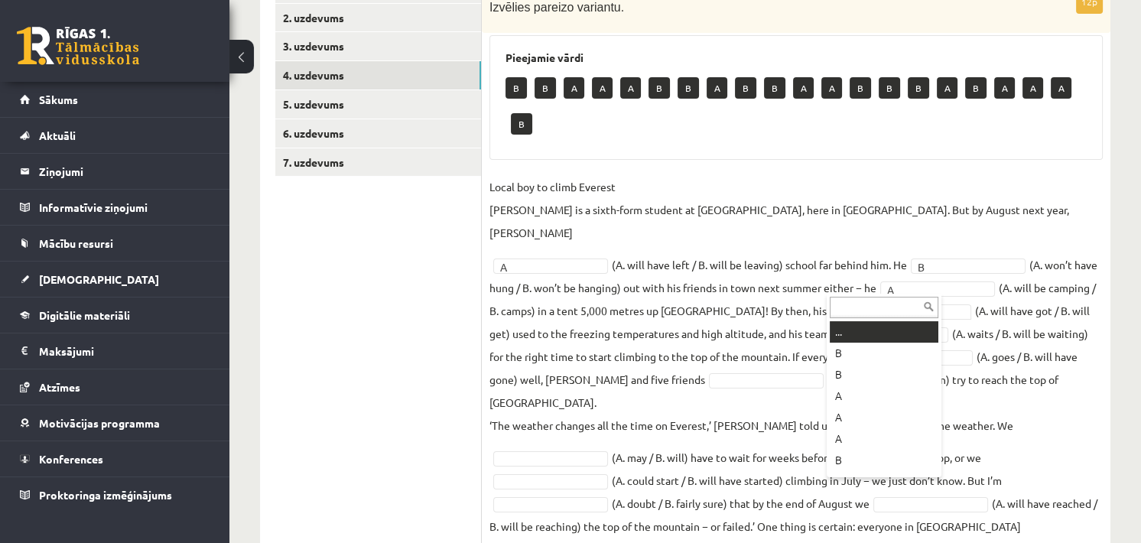
drag, startPoint x: 874, startPoint y: 289, endPoint x: 875, endPoint y: 304, distance: 15.4
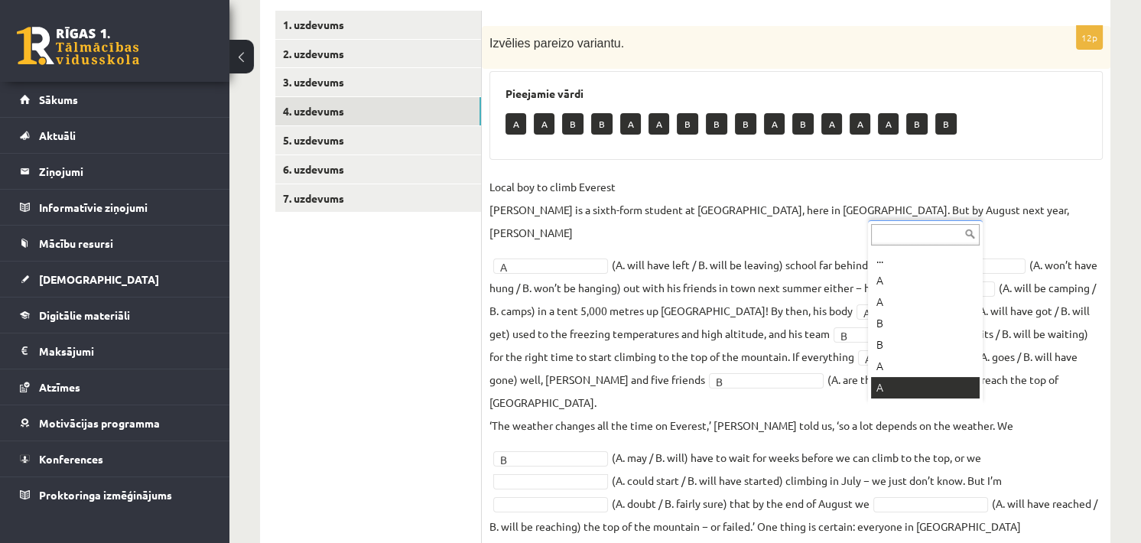
scroll to position [18, 0]
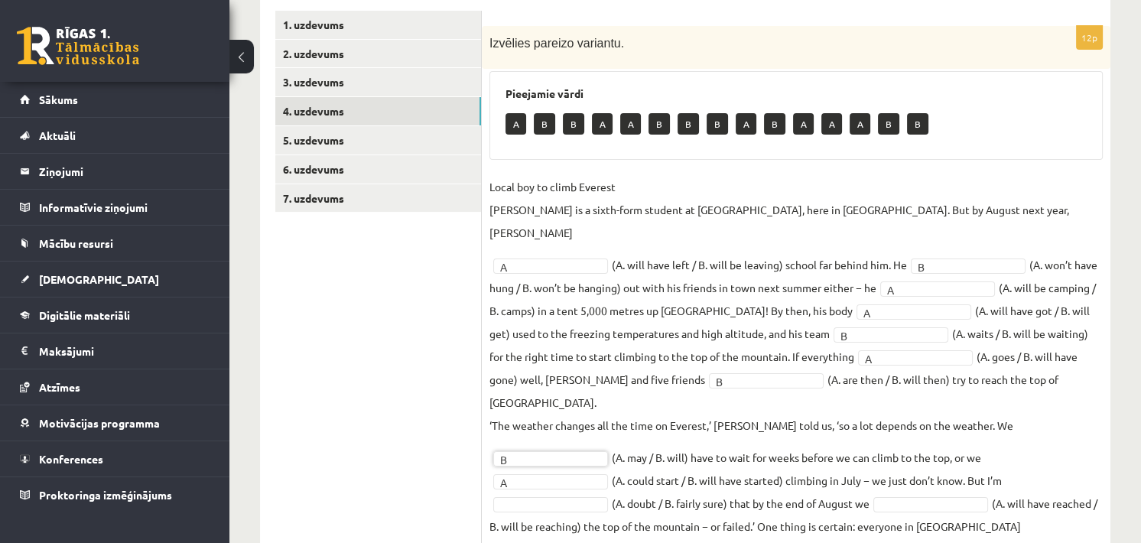
click at [1022, 393] on fieldset "Local boy to climb Everest Nathan Short is a sixth-form student at Pittville Co…" at bounding box center [795, 367] width 613 height 385
click at [942, 414] on p "‘The weather changes all the time on Everest,’ Nathan told us, ‘so a lot depend…" at bounding box center [751, 425] width 524 height 23
click at [747, 300] on fieldset "Local boy to climb Everest Nathan Short is a sixth-form student at Pittville Co…" at bounding box center [795, 367] width 613 height 385
click at [709, 393] on fieldset "Local boy to climb Everest Nathan Short is a sixth-form student at Pittville Co…" at bounding box center [795, 367] width 613 height 385
click at [399, 126] on link "5. uzdevums" at bounding box center [378, 140] width 206 height 28
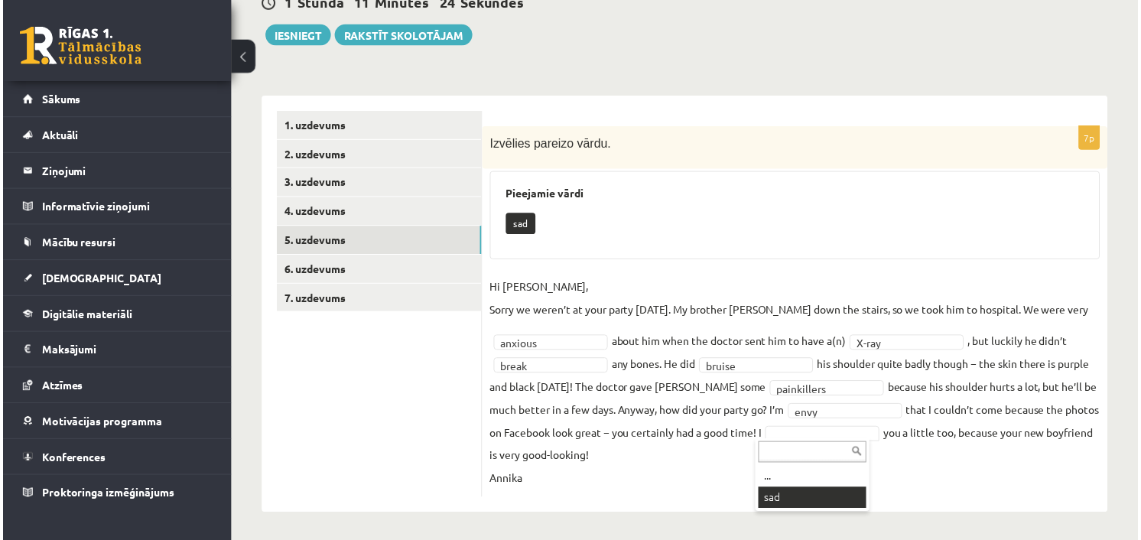
scroll to position [127, 0]
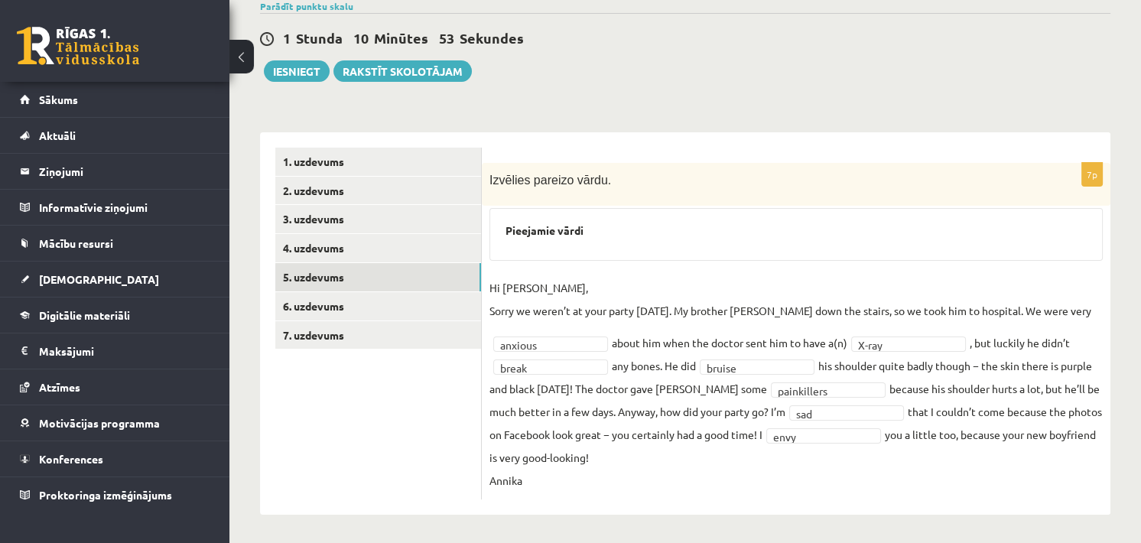
click at [606, 300] on p "Hi Jenny, Sorry we weren’t at your party yesterday. My brother Kevin fell down …" at bounding box center [790, 299] width 602 height 46
drag, startPoint x: 607, startPoint y: 300, endPoint x: 538, endPoint y: 308, distance: 69.3
click at [538, 308] on p "Hi Jenny, Sorry we weren’t at your party yesterday. My brother Kevin fell down …" at bounding box center [790, 299] width 602 height 46
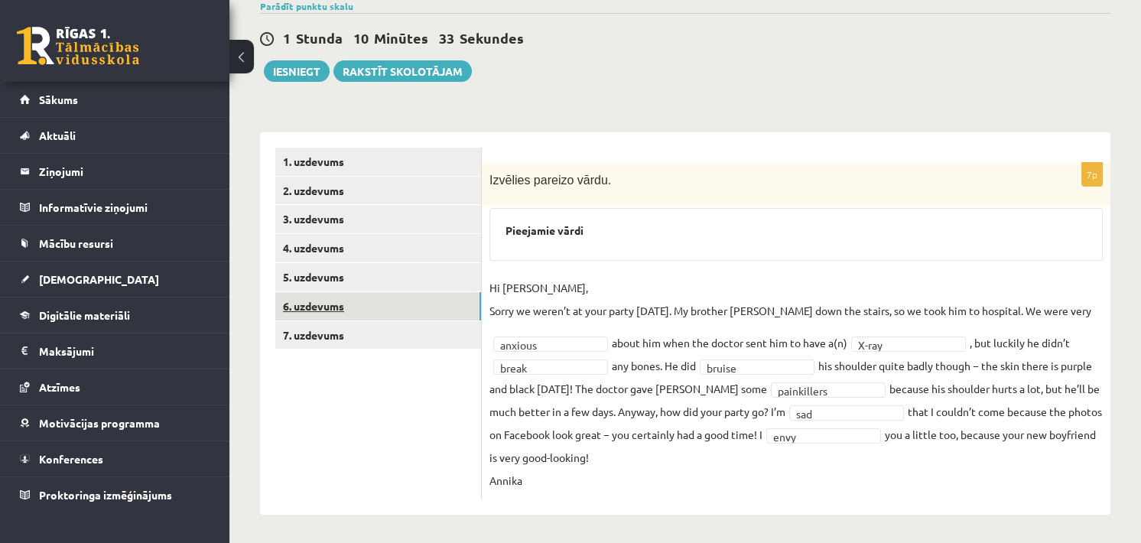
click at [398, 304] on link "6. uzdevums" at bounding box center [378, 306] width 206 height 28
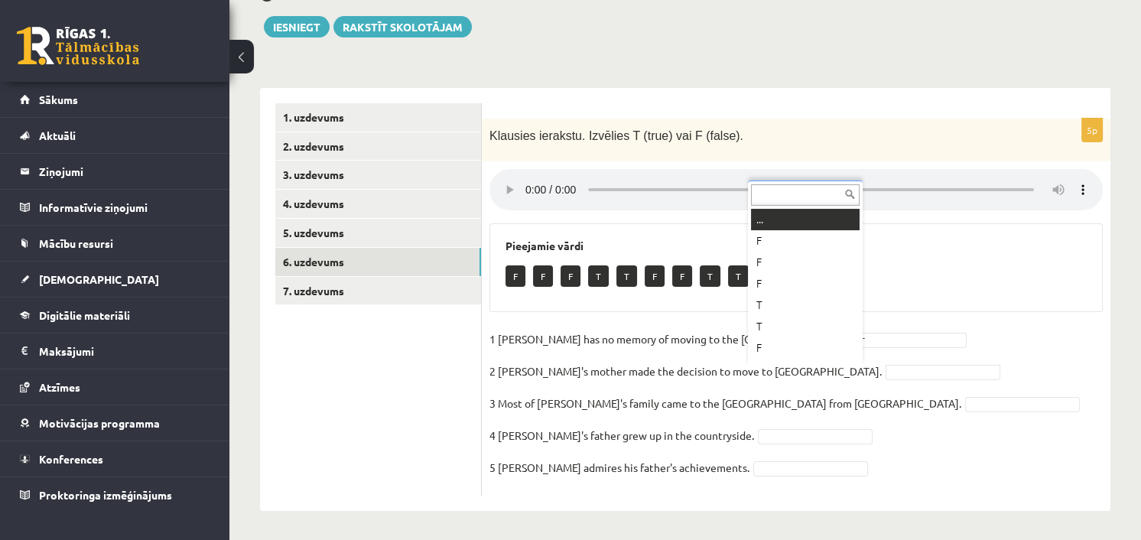
scroll to position [18, 0]
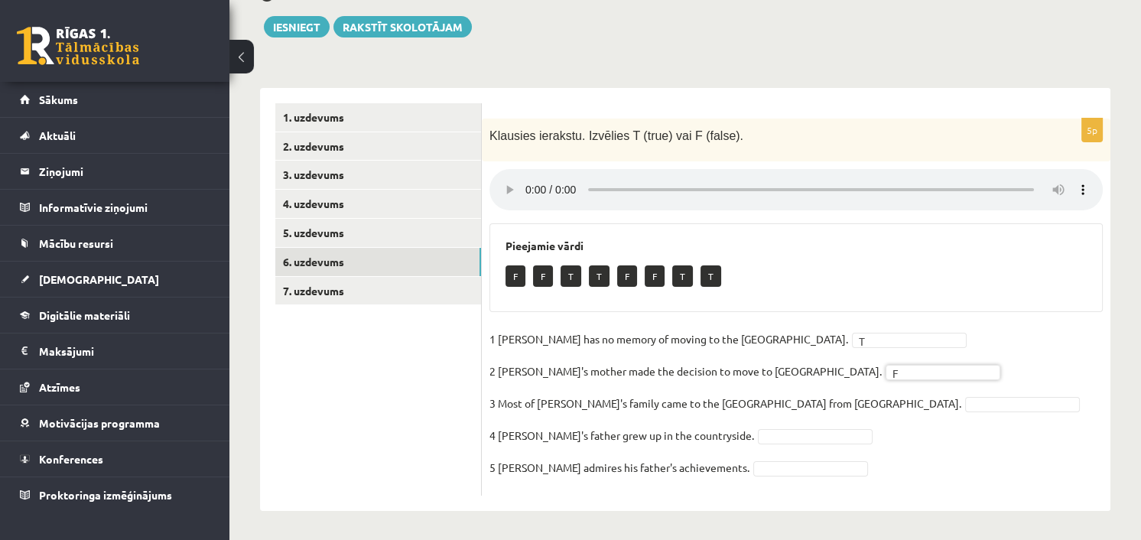
click at [646, 408] on p "3 Most of Tim's family came to the UK from Norway." at bounding box center [725, 402] width 472 height 23
click at [622, 456] on p "5 Tim admires his father's achievements." at bounding box center [619, 467] width 260 height 23
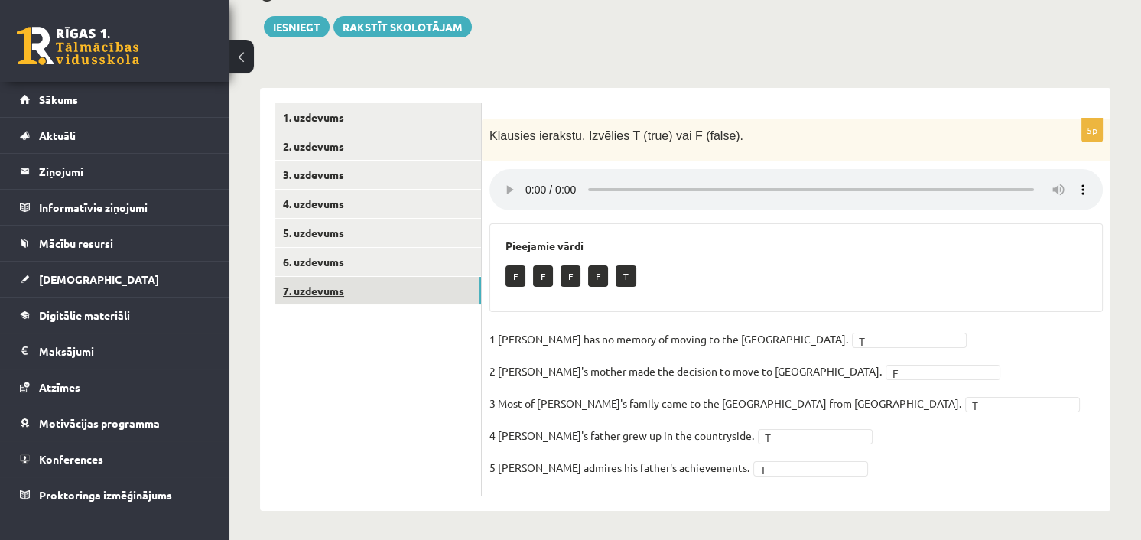
click at [391, 283] on link "7. uzdevums" at bounding box center [378, 291] width 206 height 28
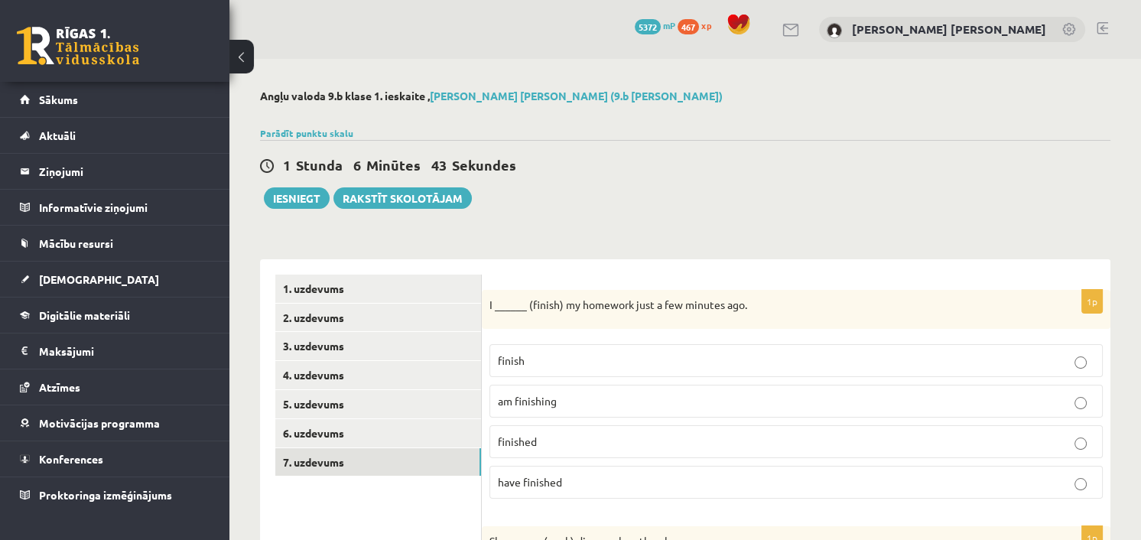
scroll to position [170, 0]
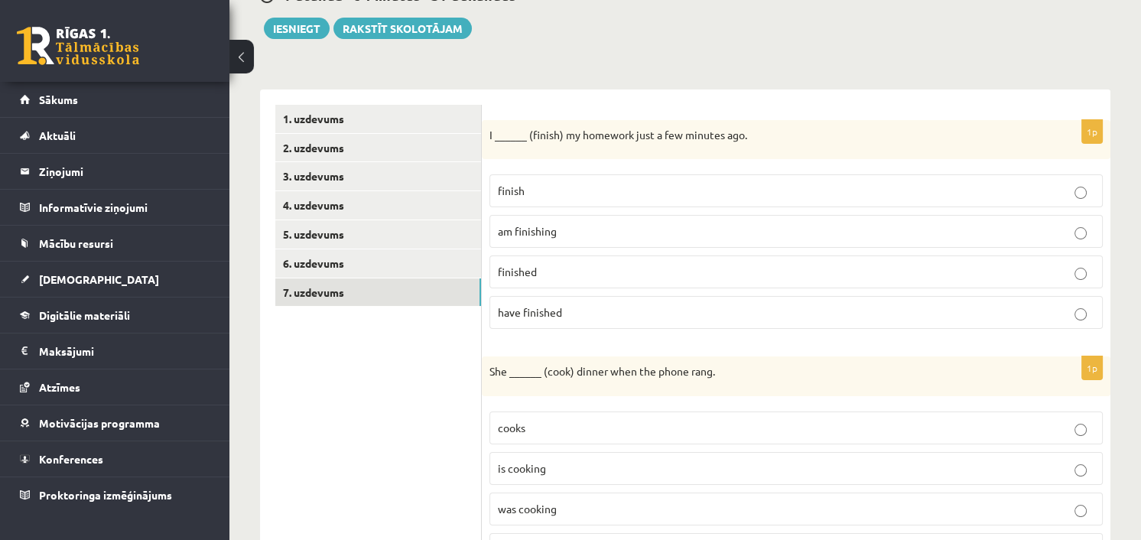
click at [548, 280] on label "finished" at bounding box center [795, 271] width 613 height 33
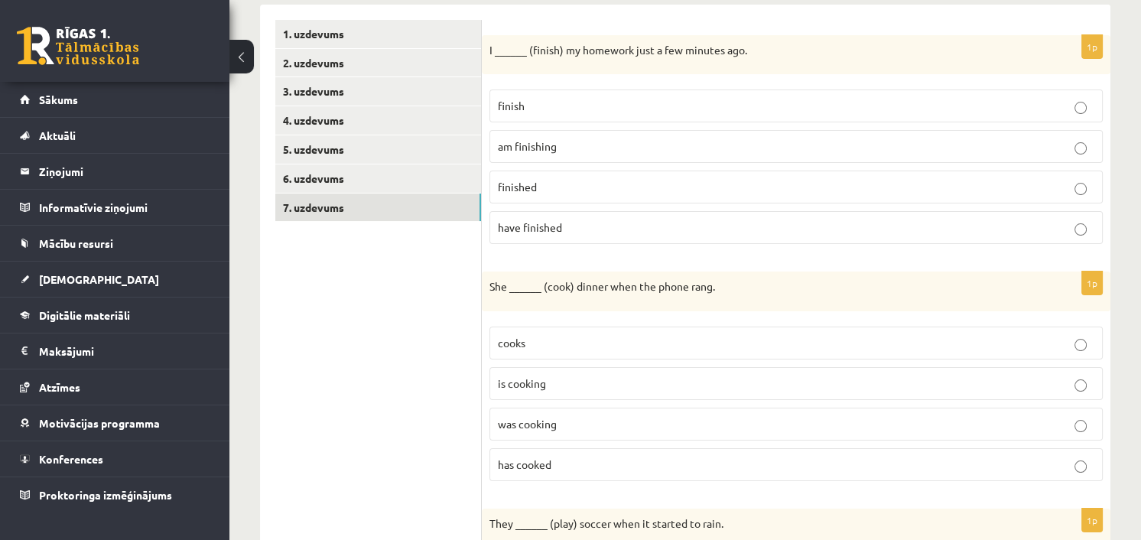
scroll to position [339, 0]
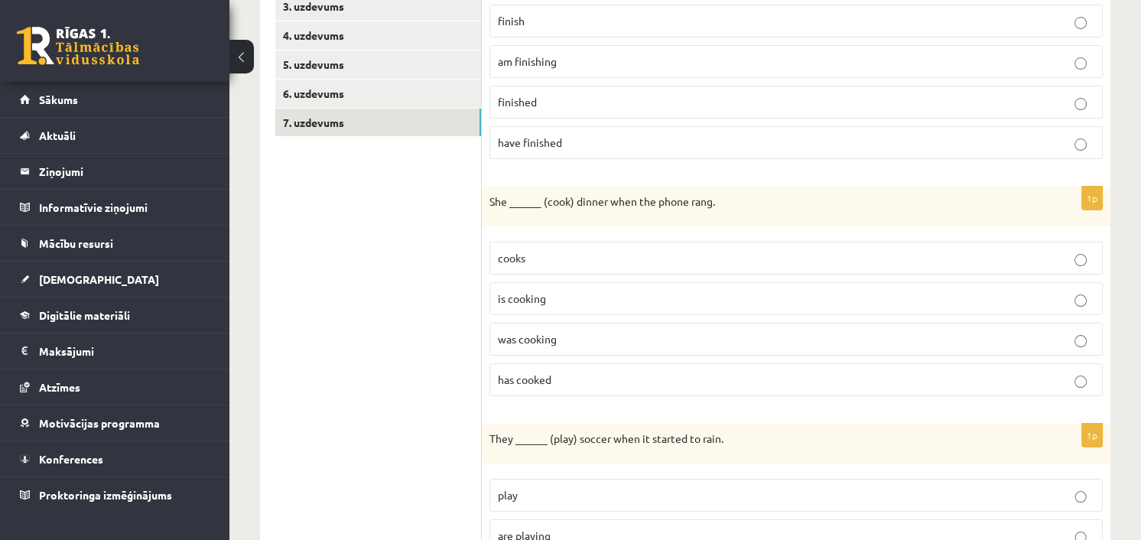
click at [556, 339] on span "was cooking" at bounding box center [527, 339] width 59 height 14
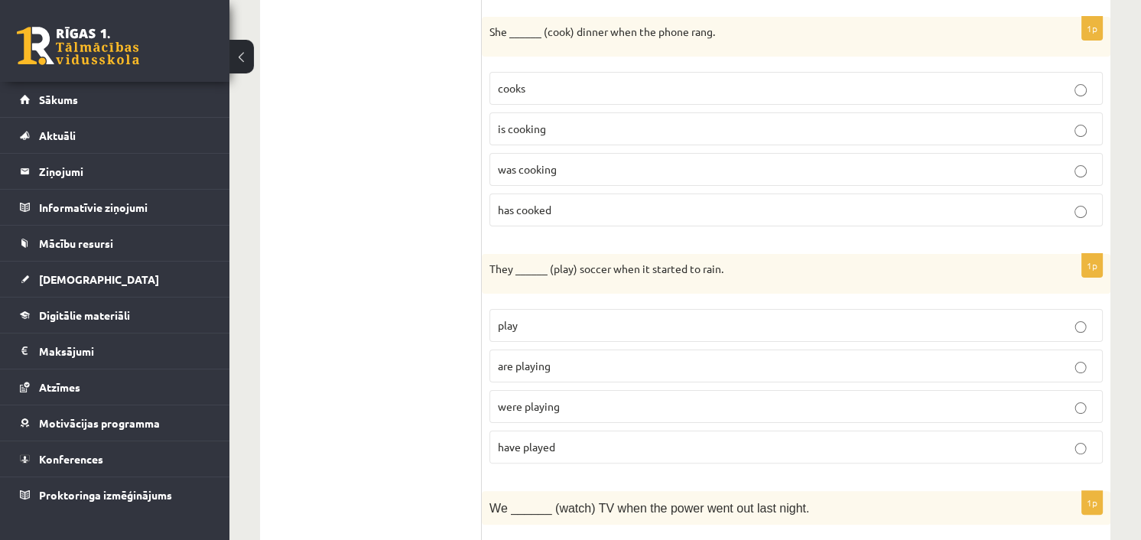
scroll to position [594, 0]
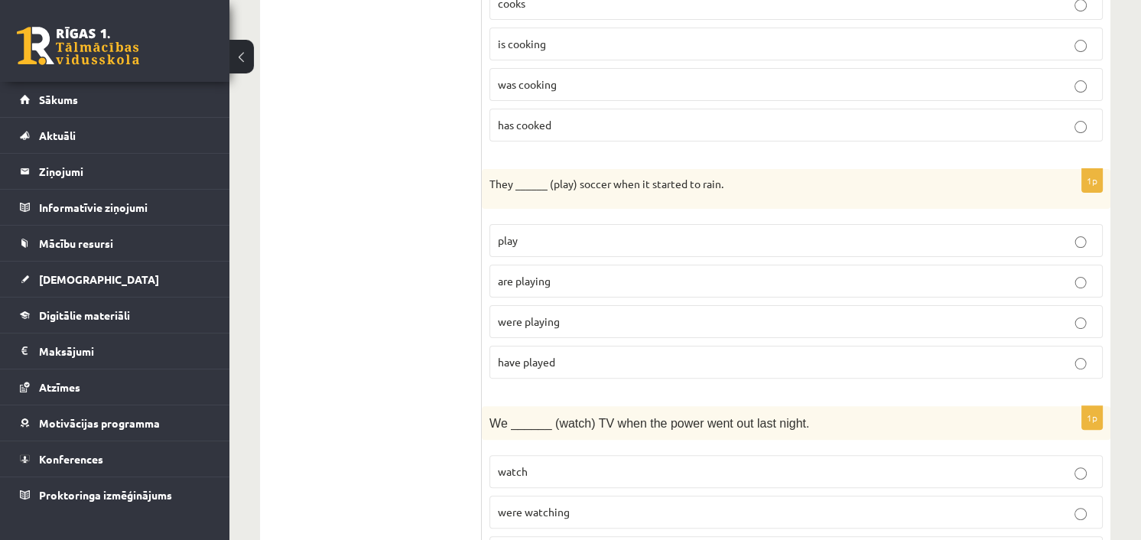
click at [553, 317] on span "were playing" at bounding box center [529, 321] width 62 height 14
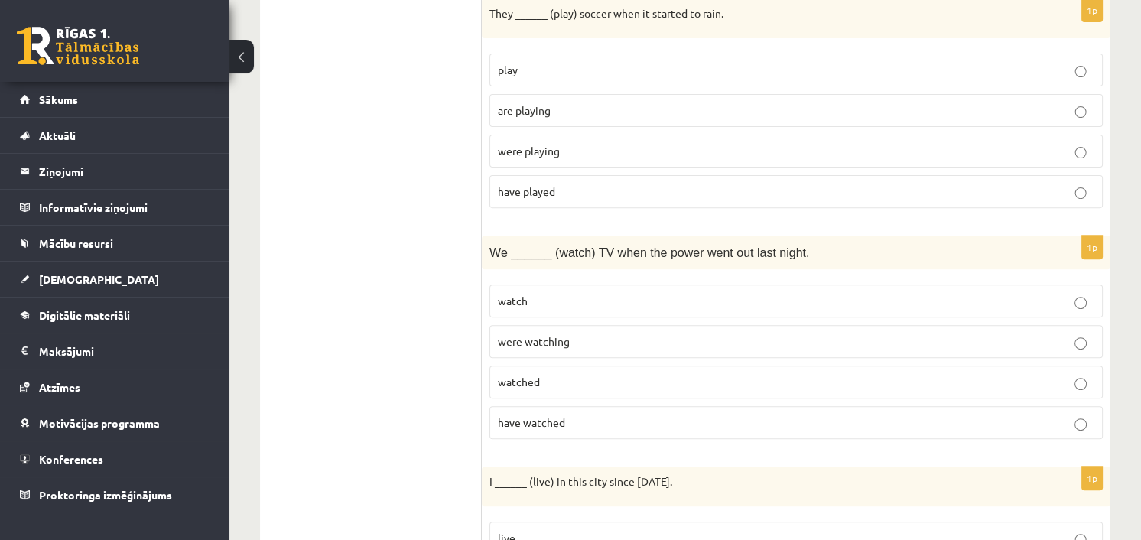
scroll to position [849, 0]
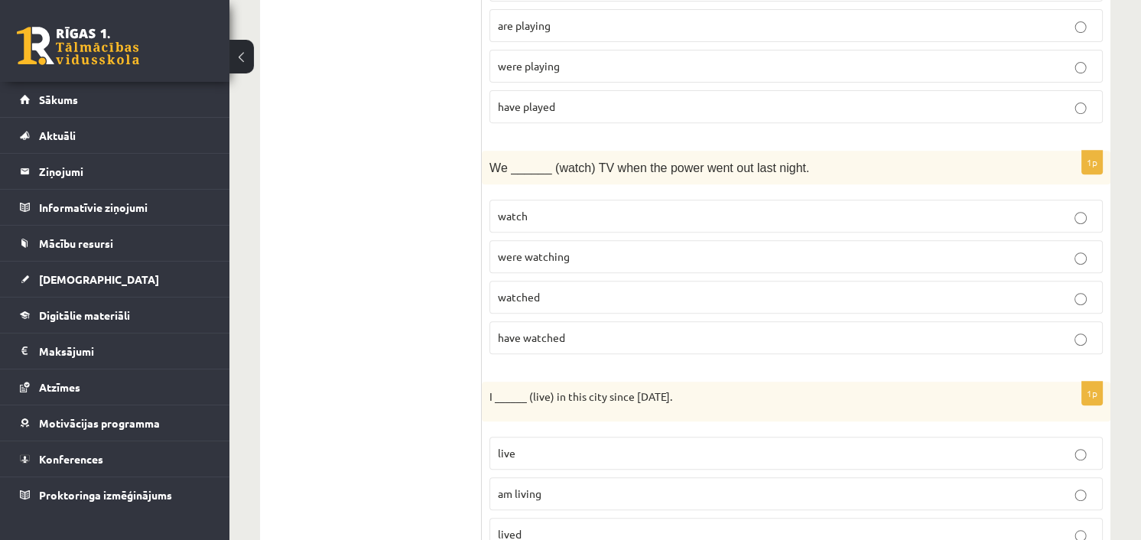
click at [557, 252] on span "were watching" at bounding box center [534, 256] width 72 height 14
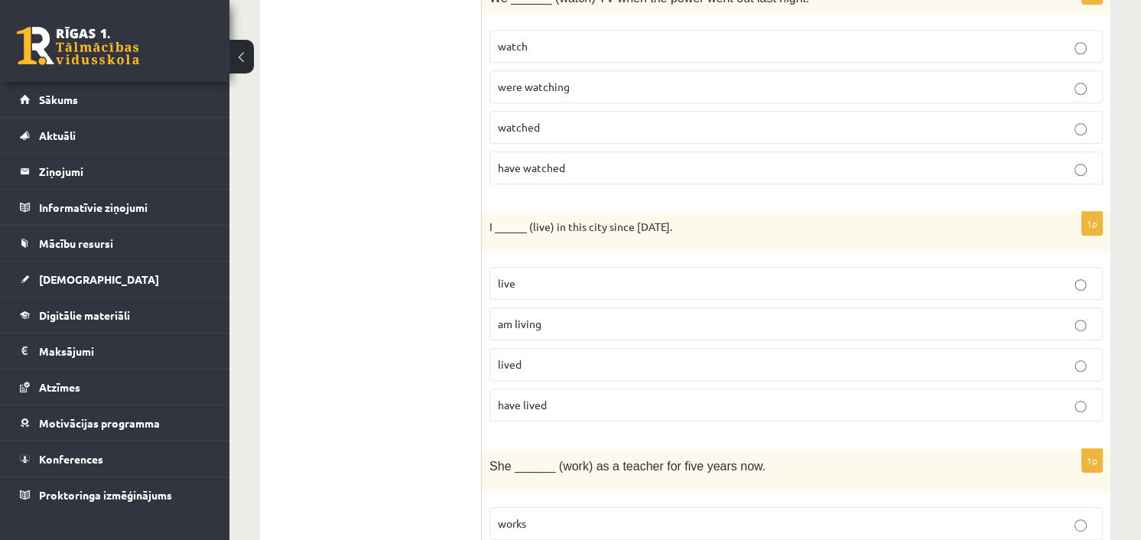
click at [518, 398] on span "have lived" at bounding box center [522, 405] width 49 height 14
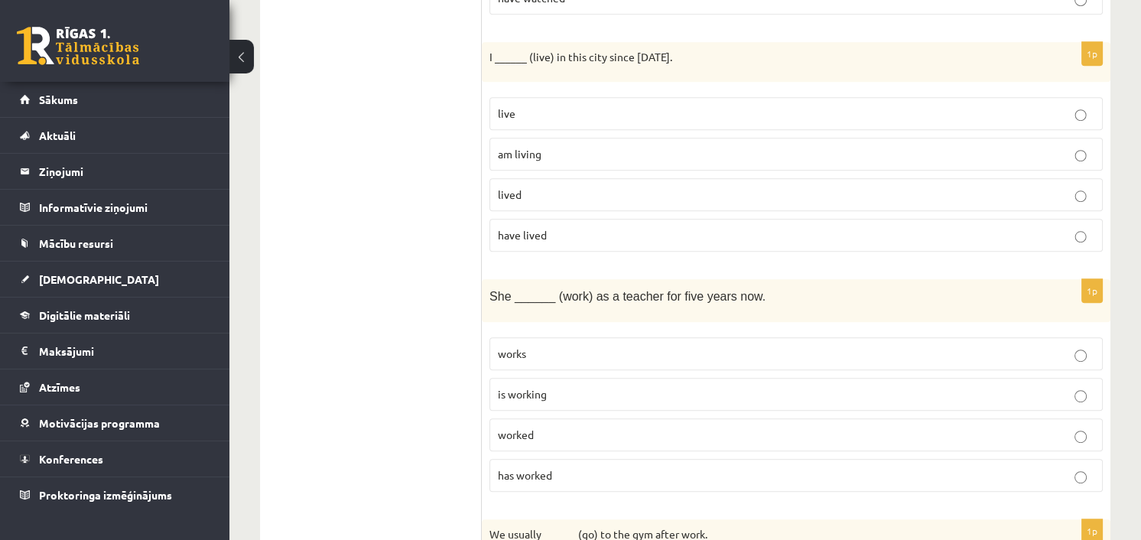
scroll to position [1274, 0]
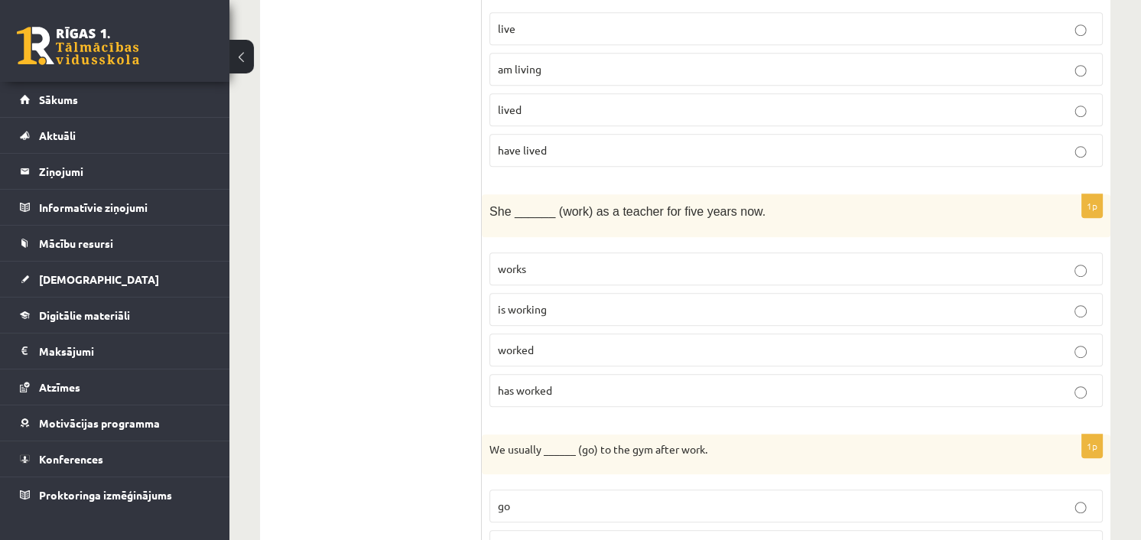
click at [567, 382] on p "has worked" at bounding box center [796, 390] width 596 height 16
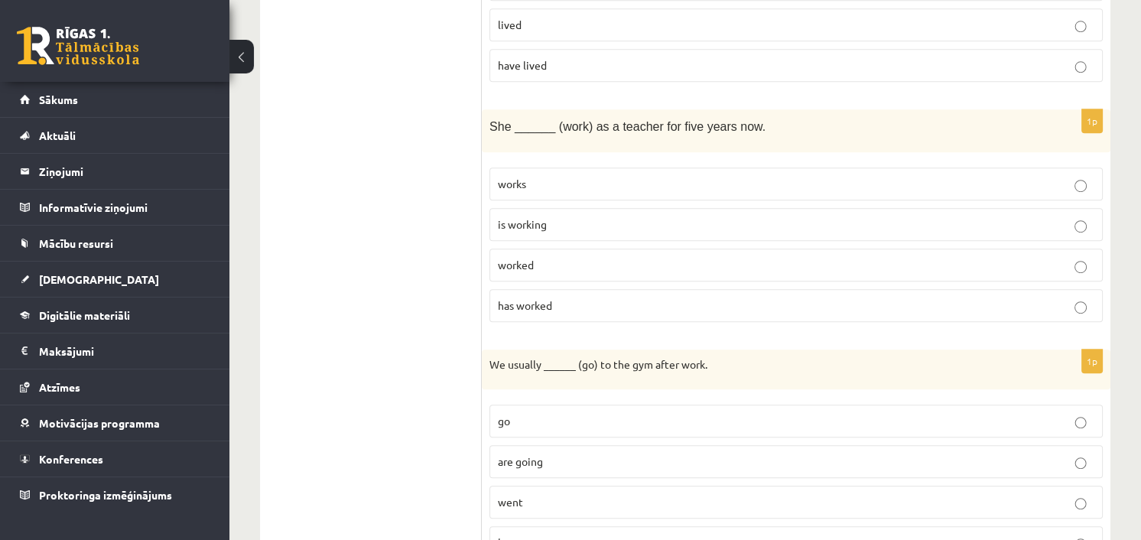
scroll to position [1443, 0]
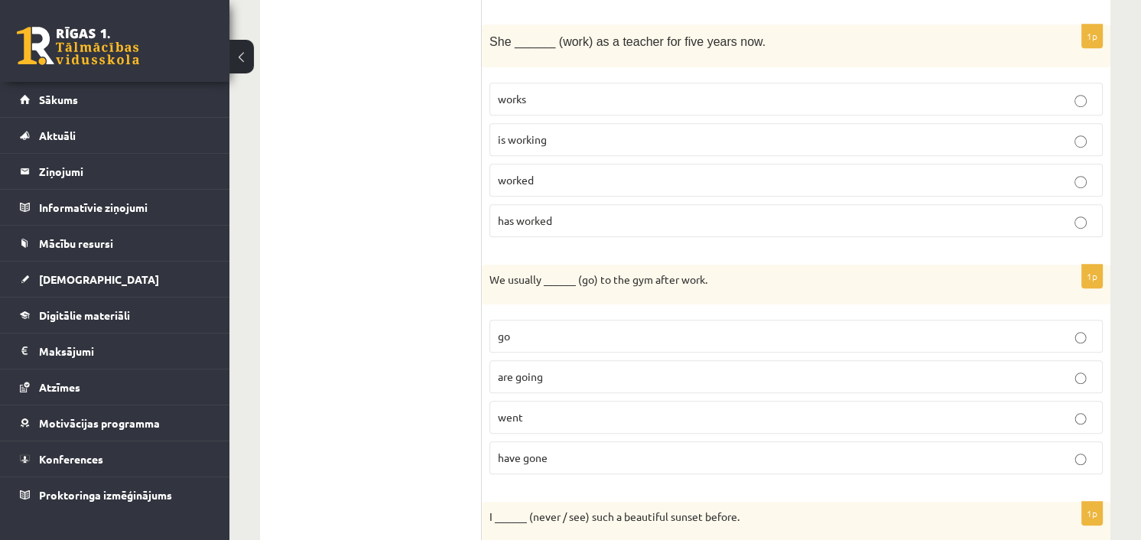
click at [530, 328] on p "go" at bounding box center [796, 336] width 596 height 16
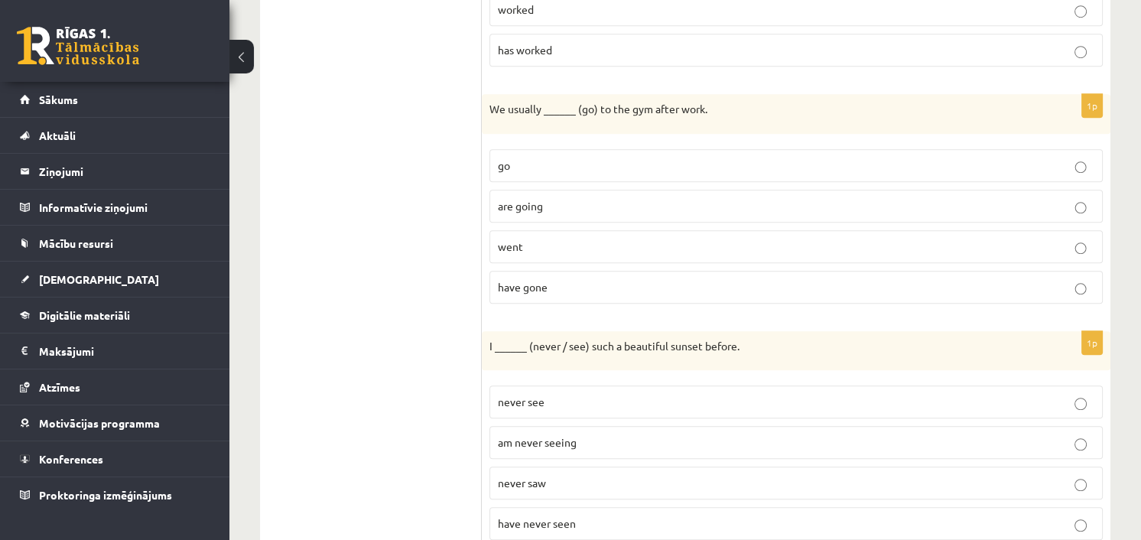
scroll to position [1699, 0]
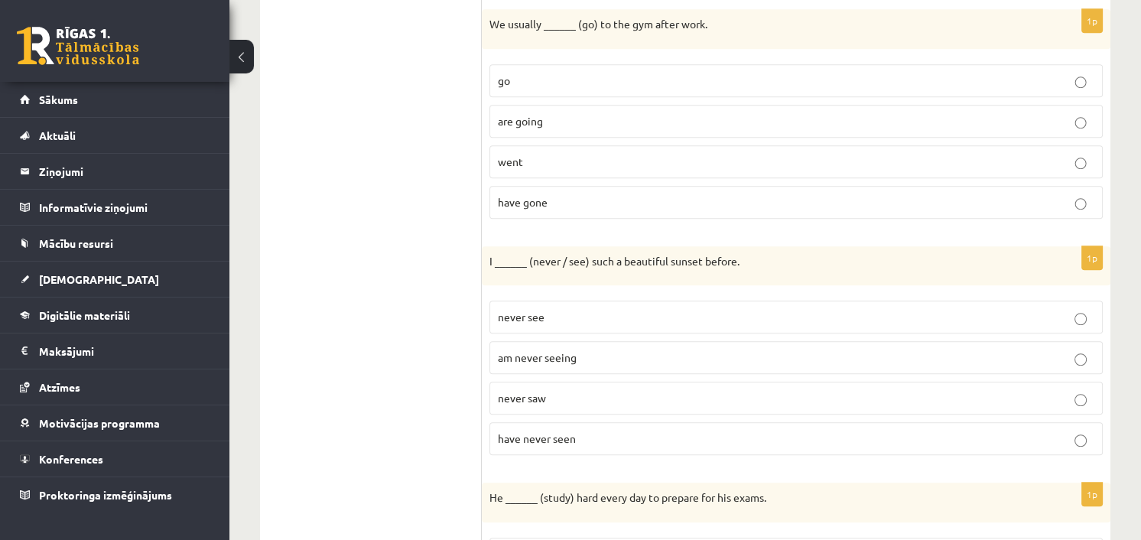
click at [532, 431] on span "have never seen" at bounding box center [537, 438] width 78 height 14
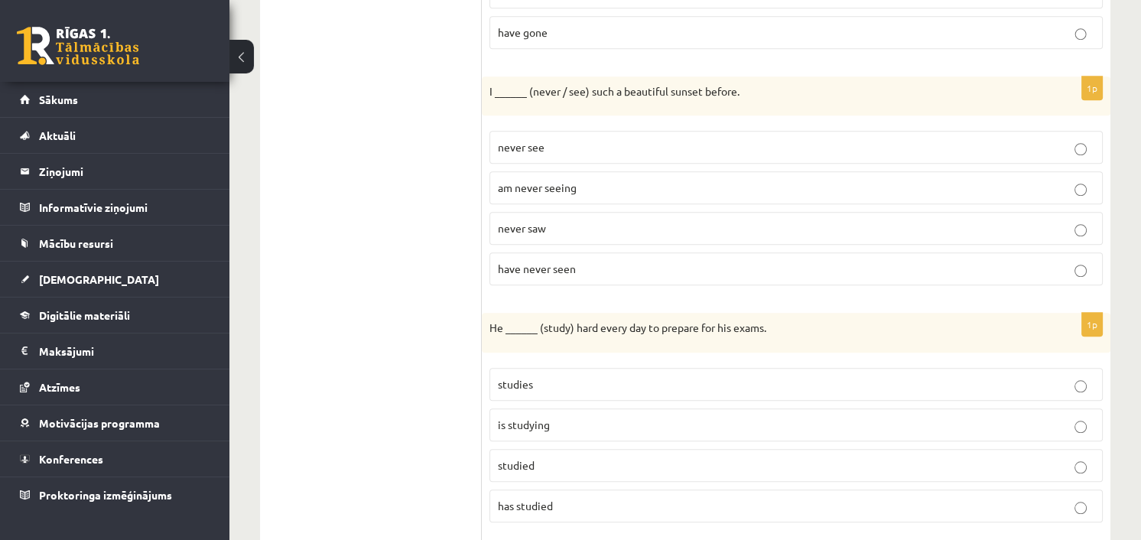
scroll to position [1953, 0]
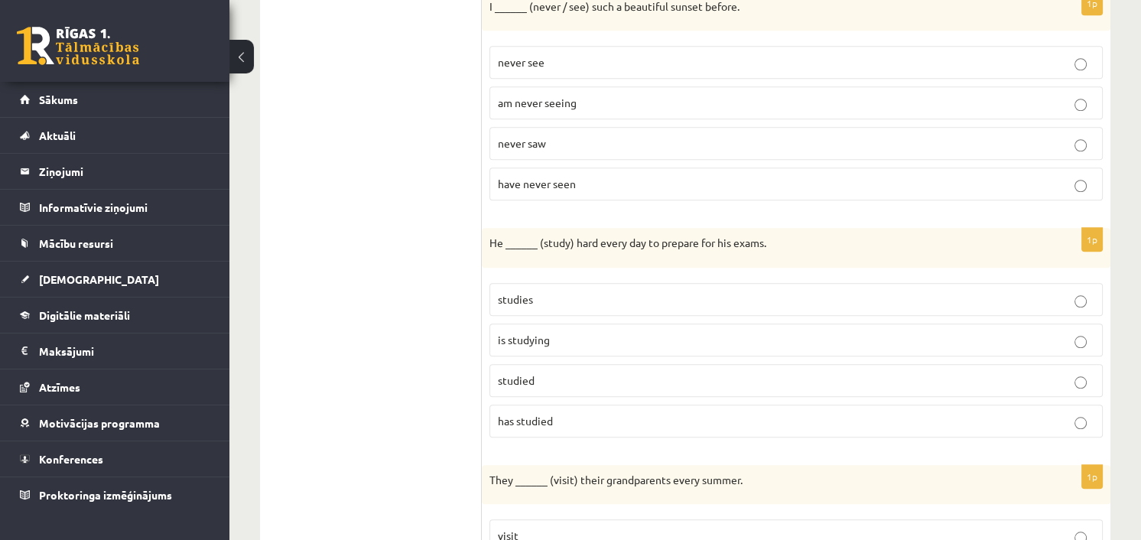
click at [570, 291] on p "studies" at bounding box center [796, 299] width 596 height 16
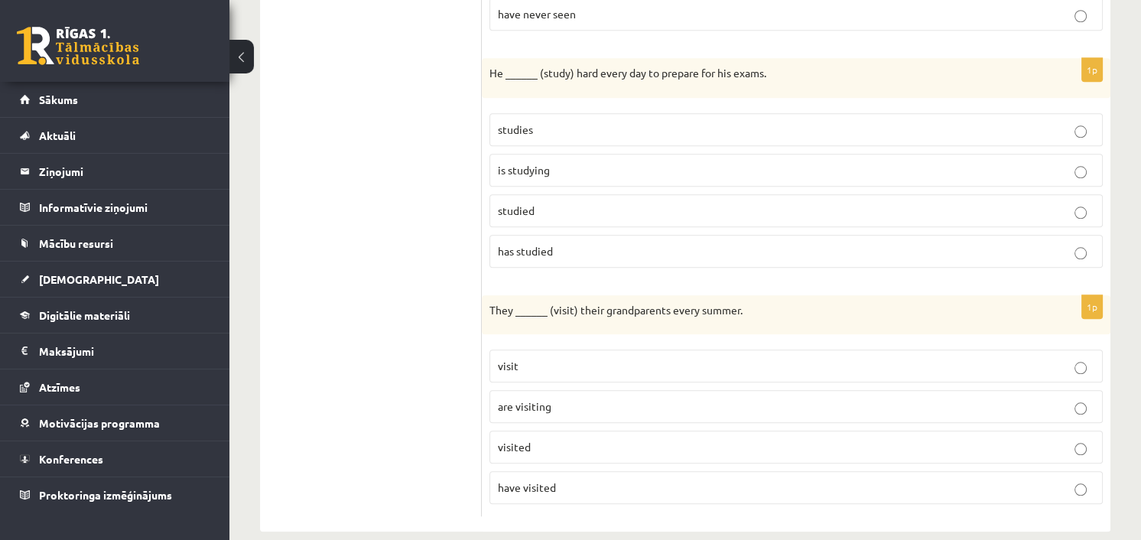
scroll to position [2126, 0]
click at [541, 355] on p "visit" at bounding box center [796, 363] width 596 height 16
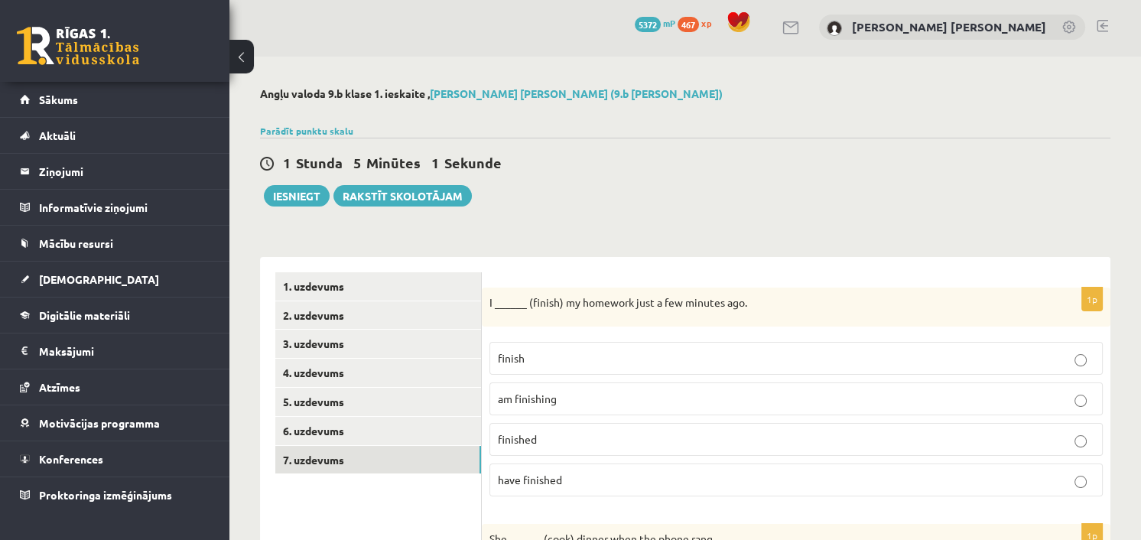
scroll to position [0, 0]
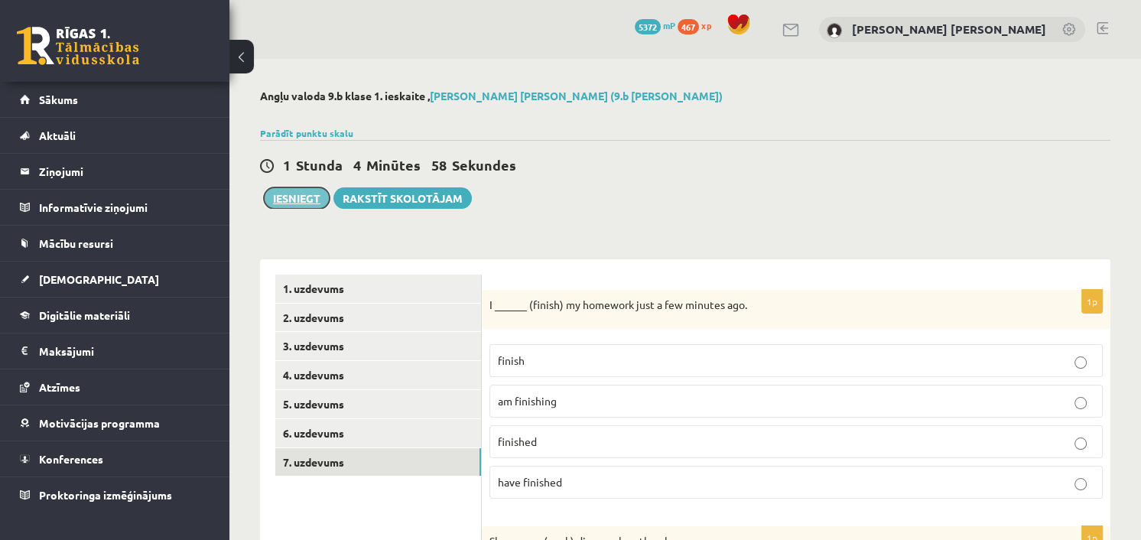
click at [315, 187] on button "Iesniegt" at bounding box center [297, 197] width 66 height 21
